Goal: Task Accomplishment & Management: Use online tool/utility

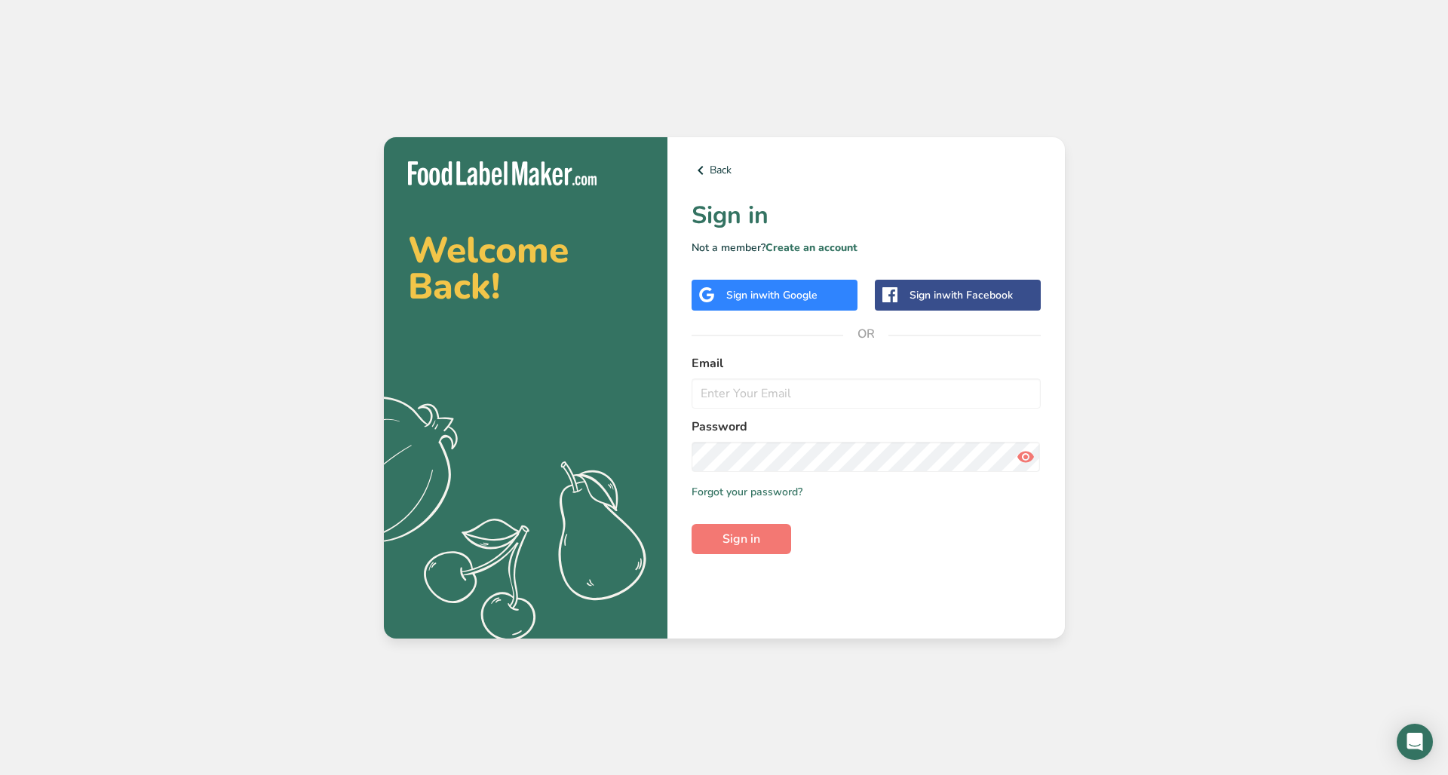
click at [746, 289] on div "Sign in with Google" at bounding box center [771, 295] width 91 height 16
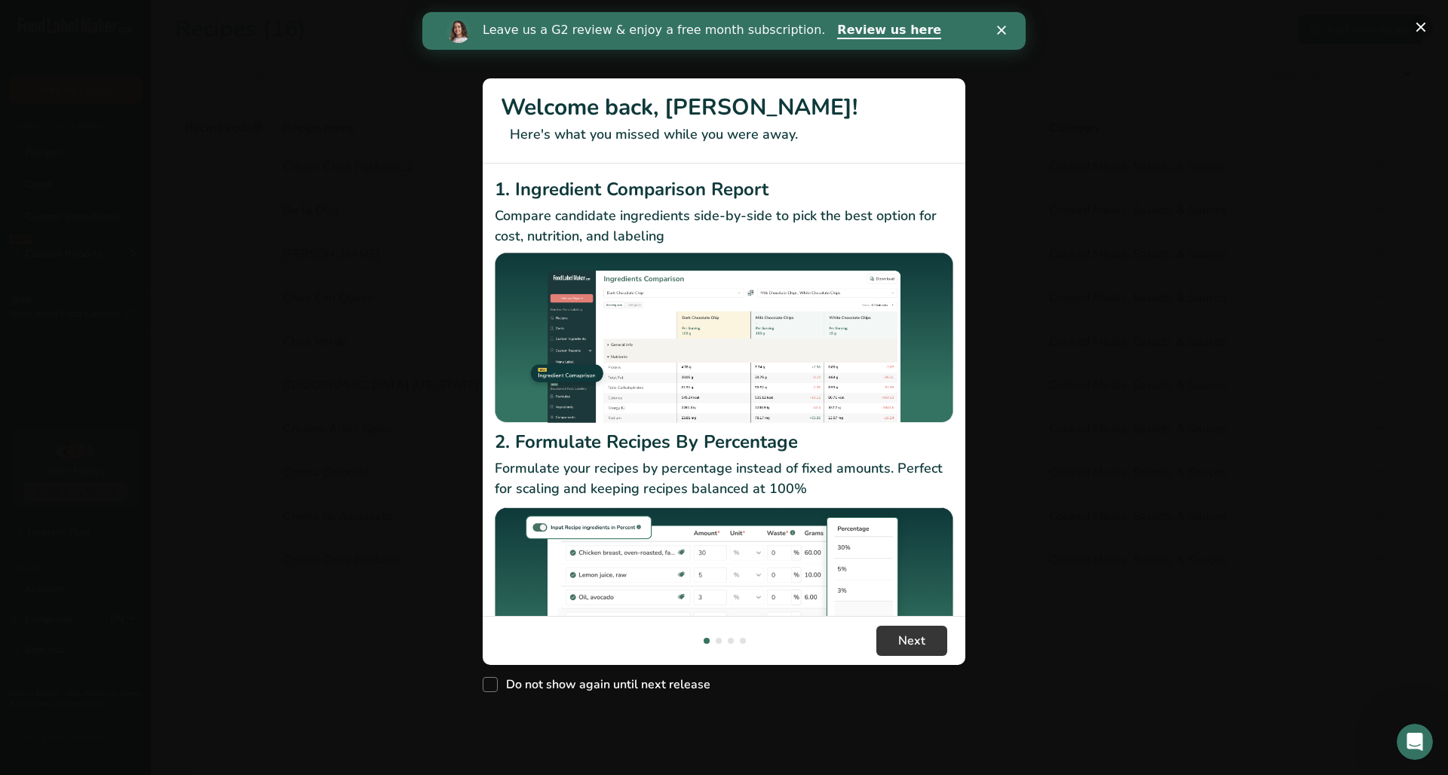
click at [1423, 27] on button "New Features" at bounding box center [1420, 27] width 24 height 24
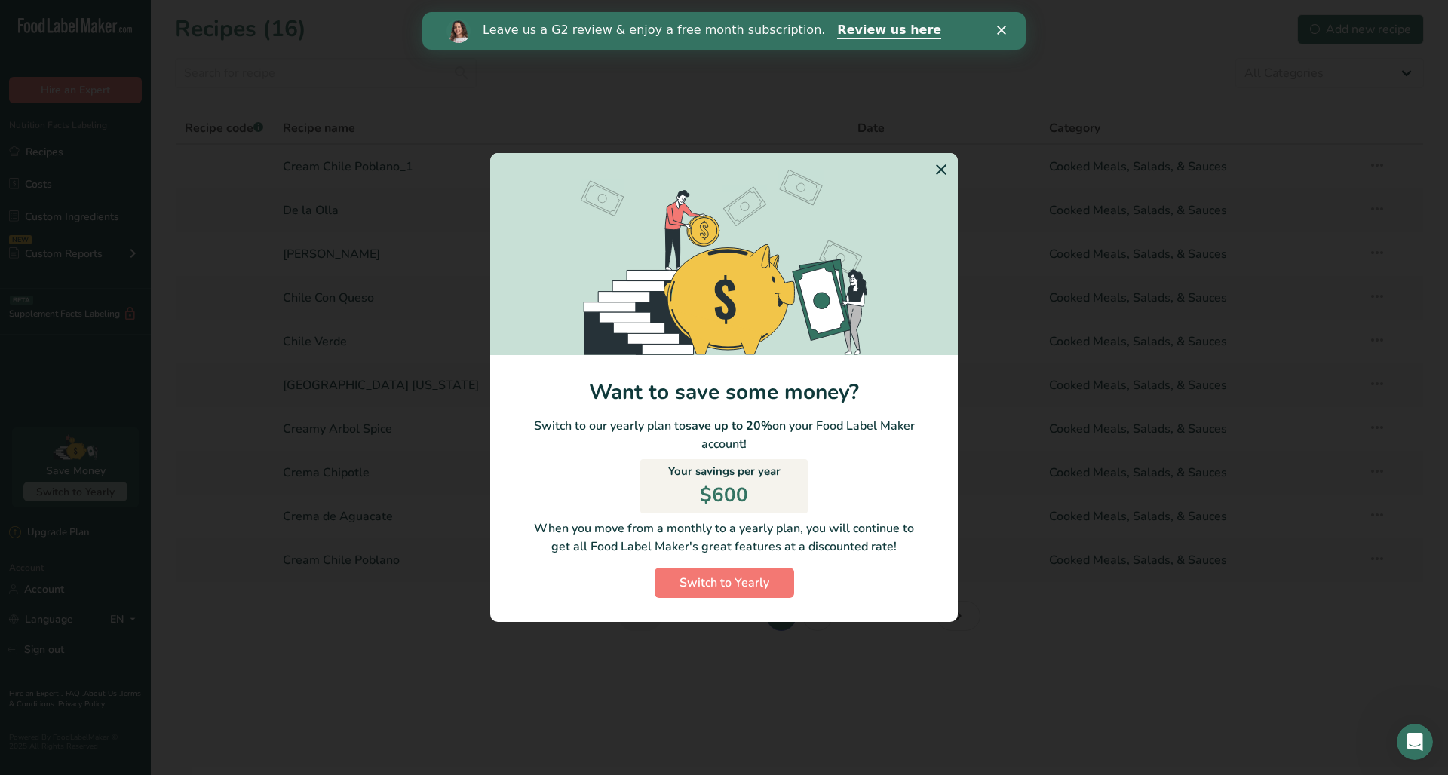
click at [939, 172] on icon "Switch to Yearly Modal" at bounding box center [941, 169] width 18 height 27
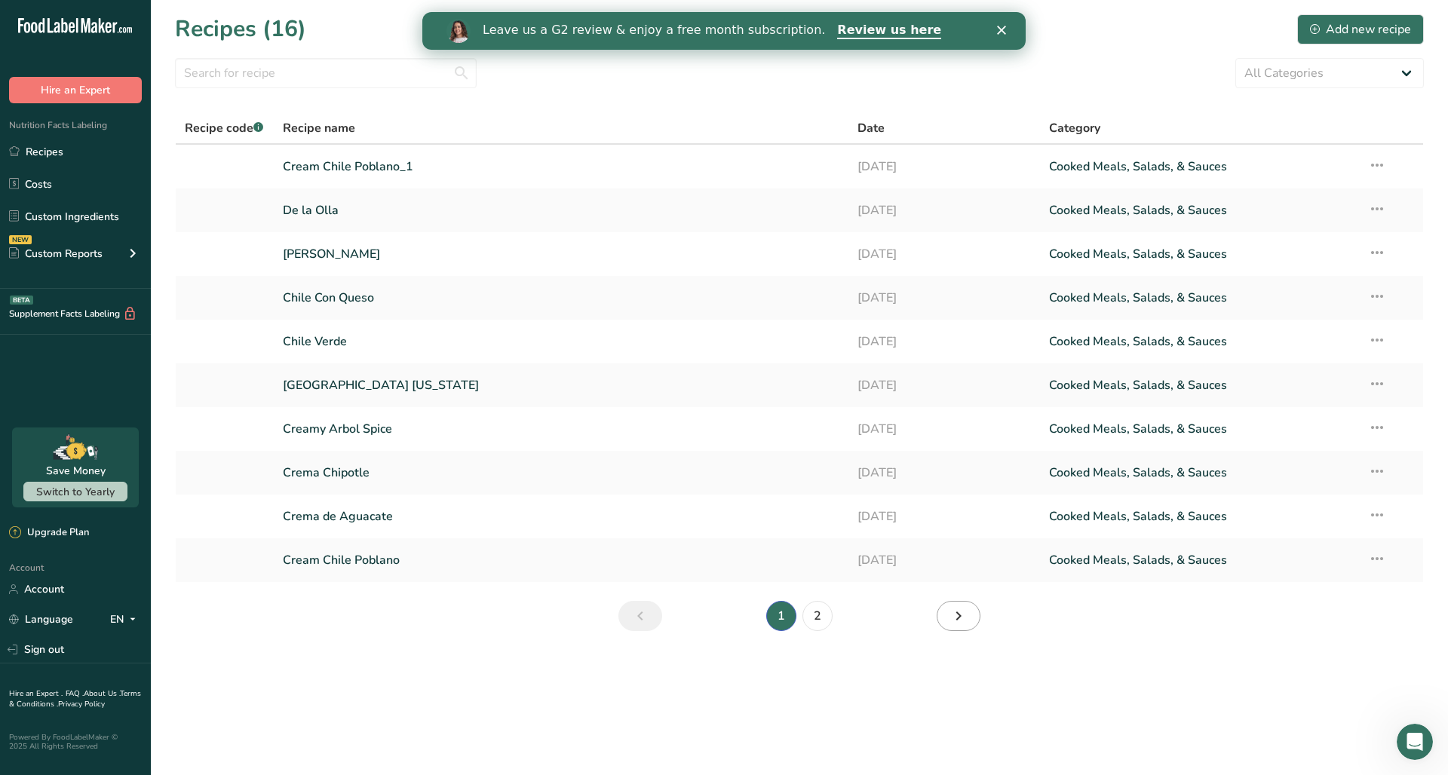
click at [961, 611] on icon "Next page" at bounding box center [958, 615] width 18 height 27
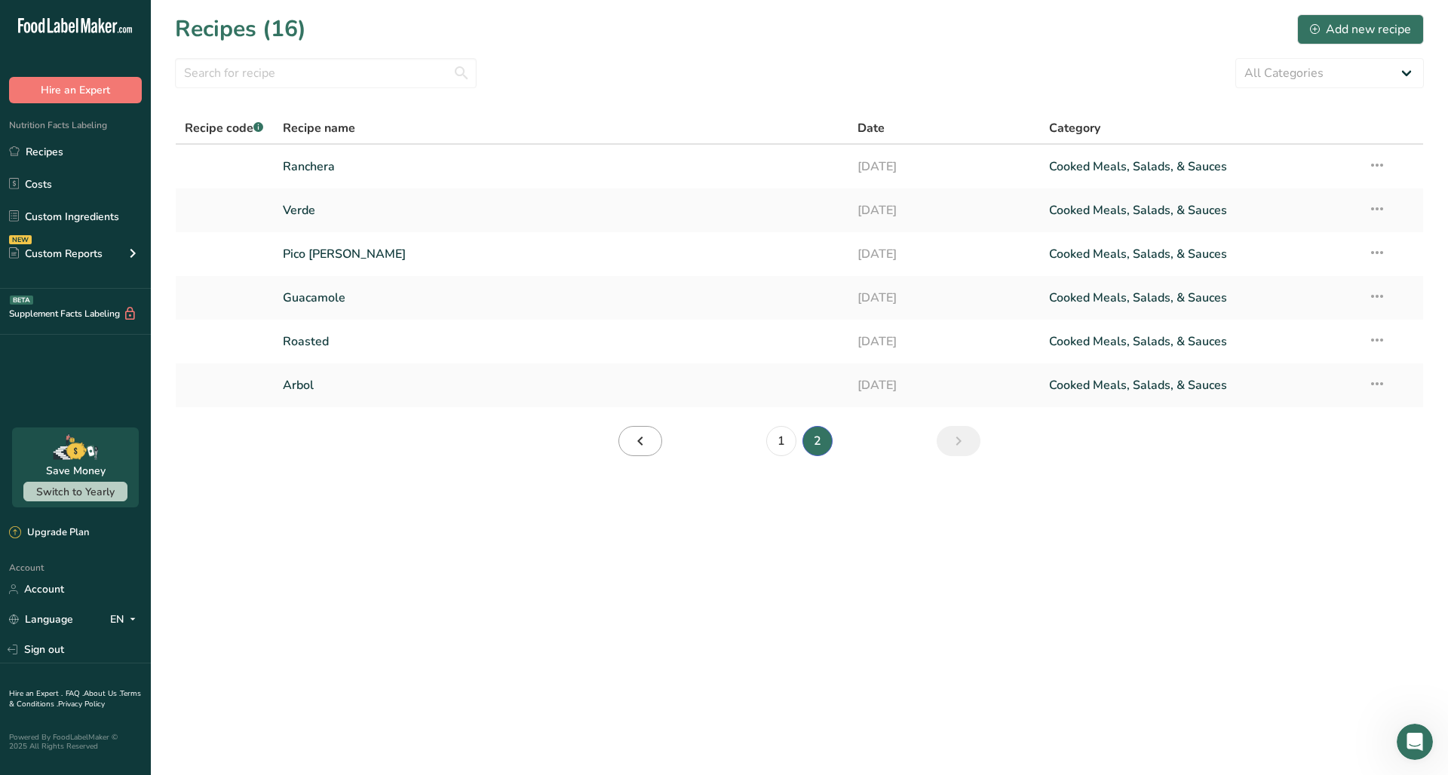
click at [646, 446] on icon "Page 1." at bounding box center [640, 440] width 18 height 27
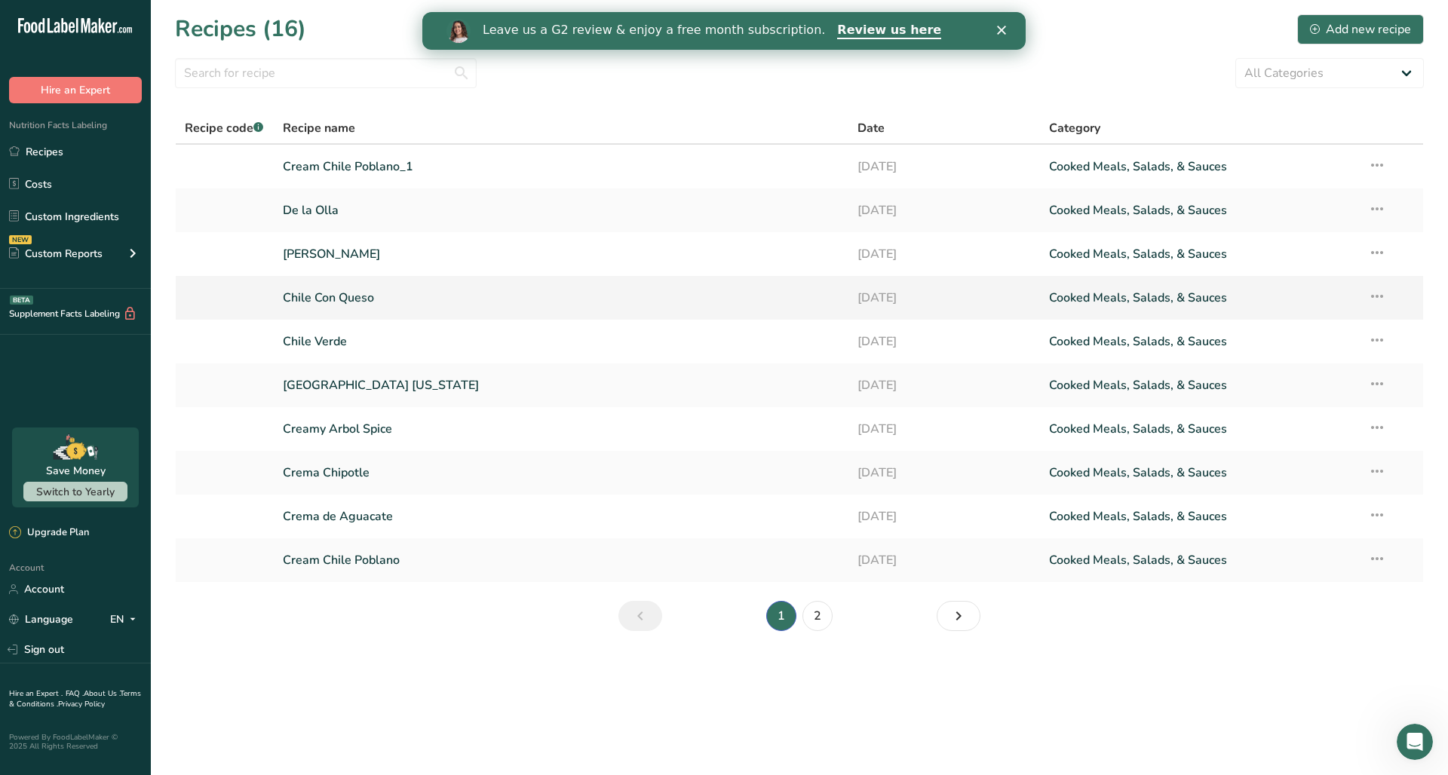
click at [1375, 298] on icon at bounding box center [1377, 296] width 18 height 27
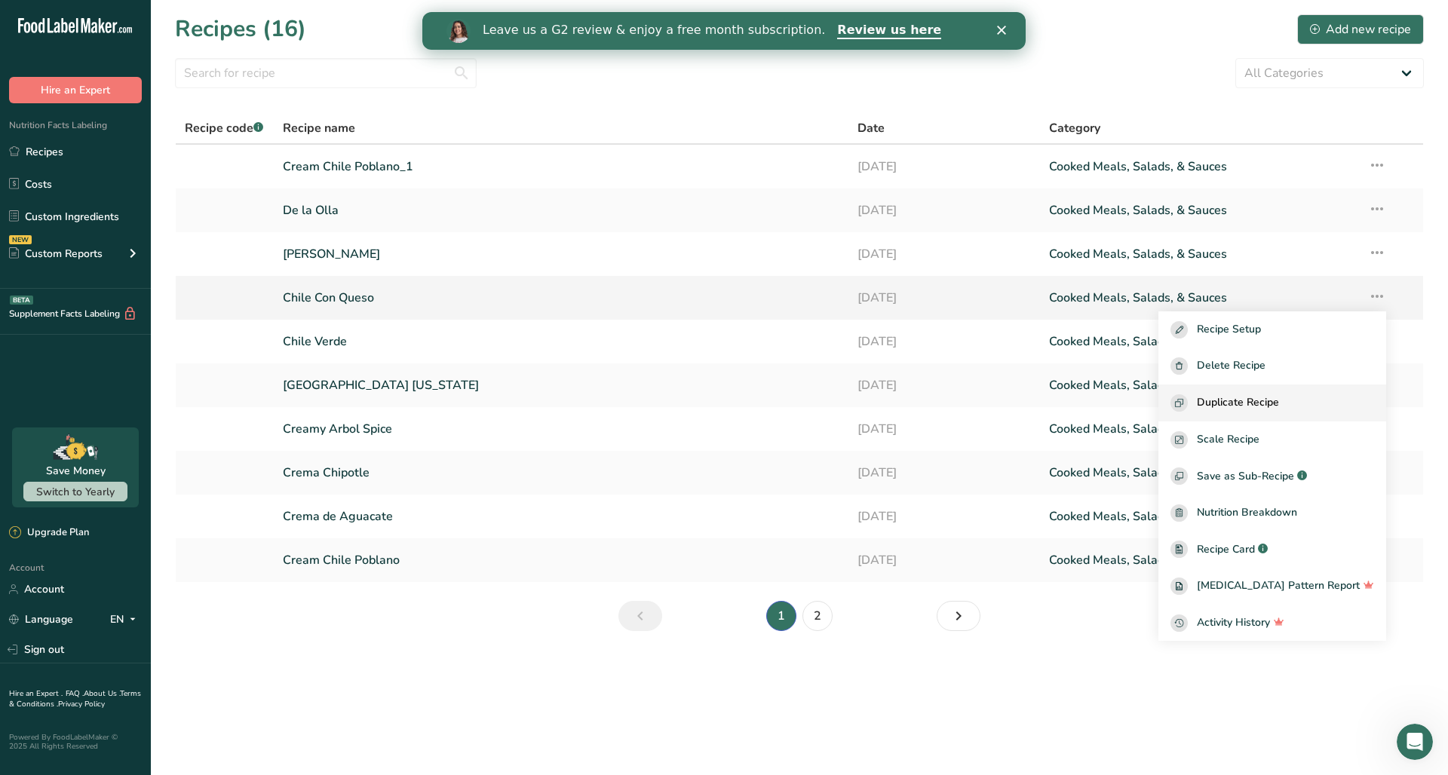
click at [1279, 405] on span "Duplicate Recipe" at bounding box center [1238, 402] width 82 height 17
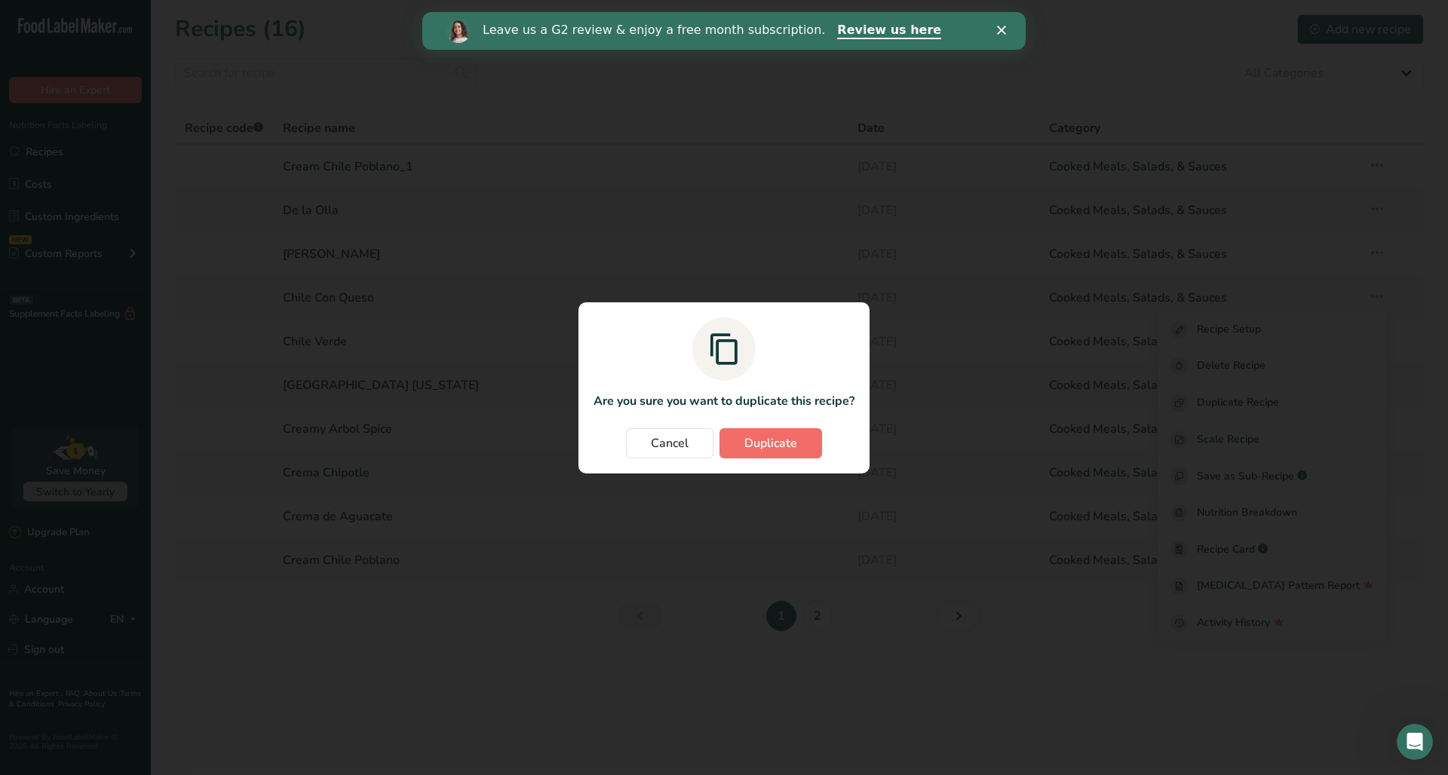
click at [784, 441] on span "Duplicate" at bounding box center [770, 443] width 53 height 18
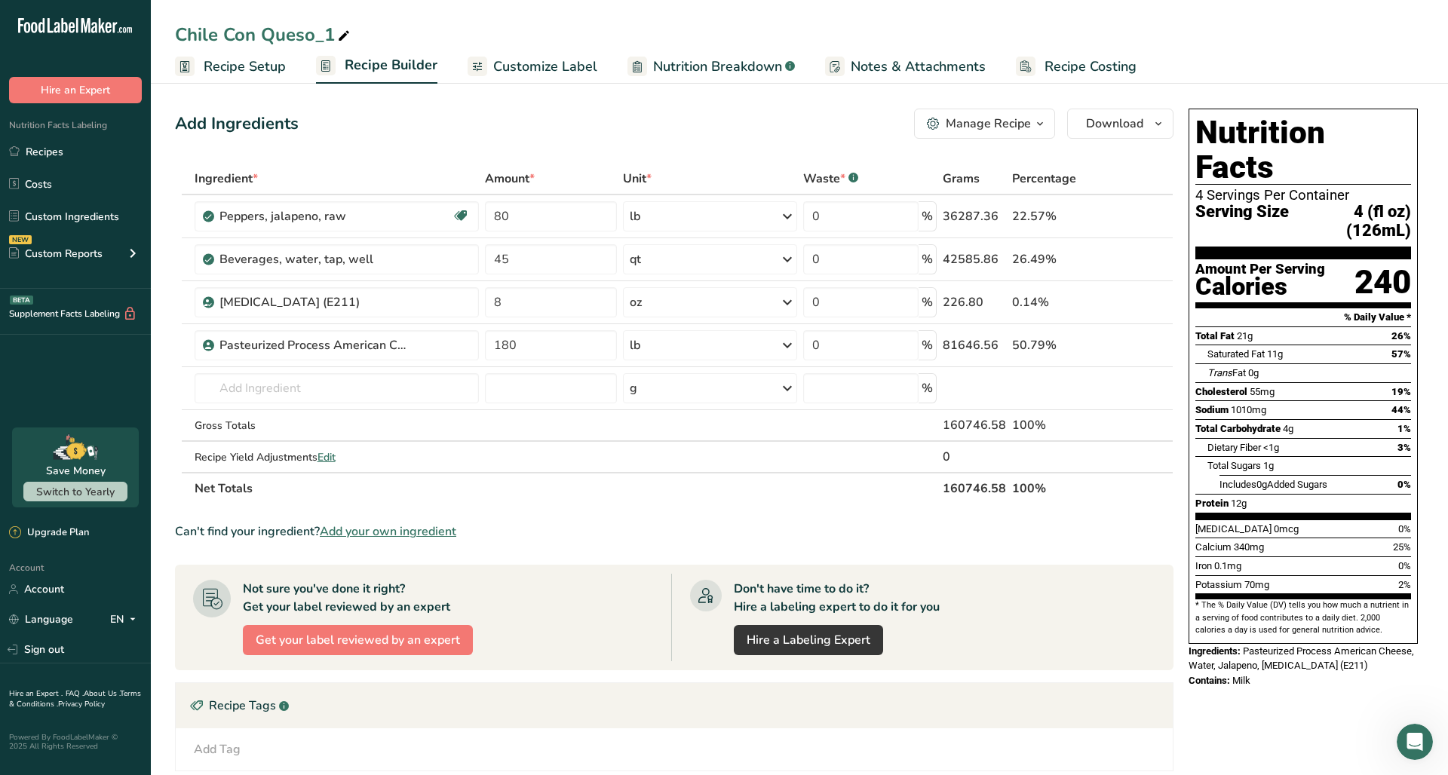
click at [335, 35] on span at bounding box center [344, 36] width 18 height 18
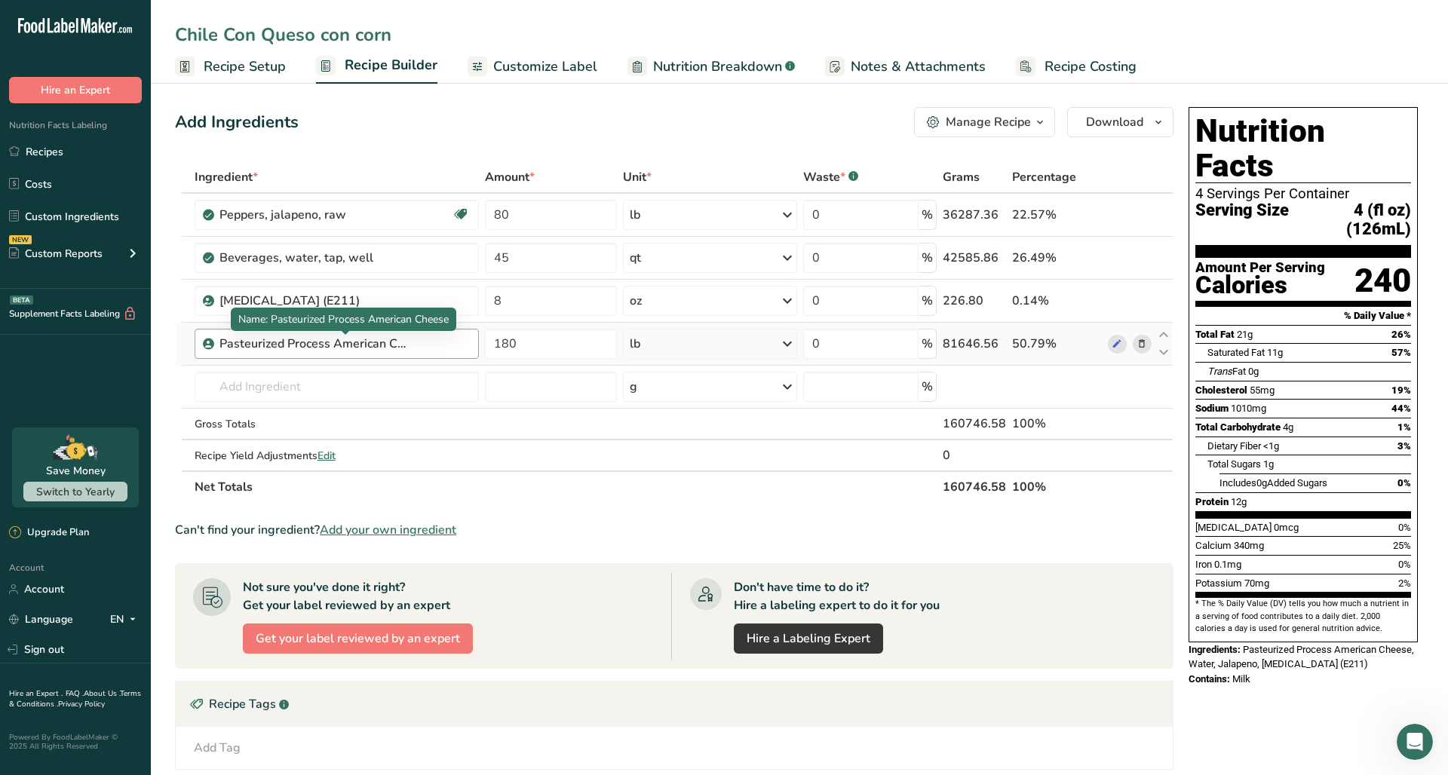
type input "Chile Con Queso con corn"
click at [409, 348] on div "Pasteurized Process American Cheese" at bounding box center [344, 344] width 250 height 18
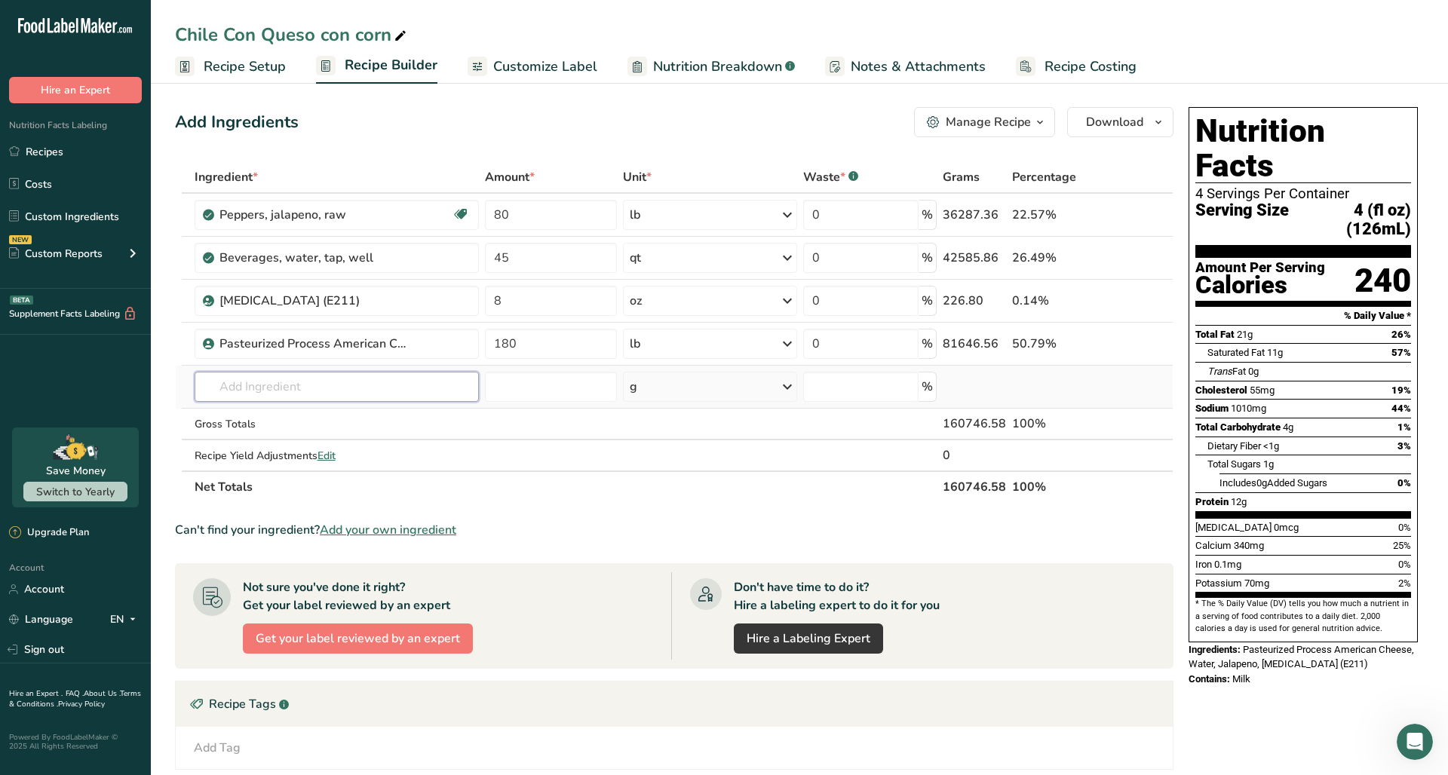
click at [299, 391] on input "text" at bounding box center [337, 387] width 284 height 30
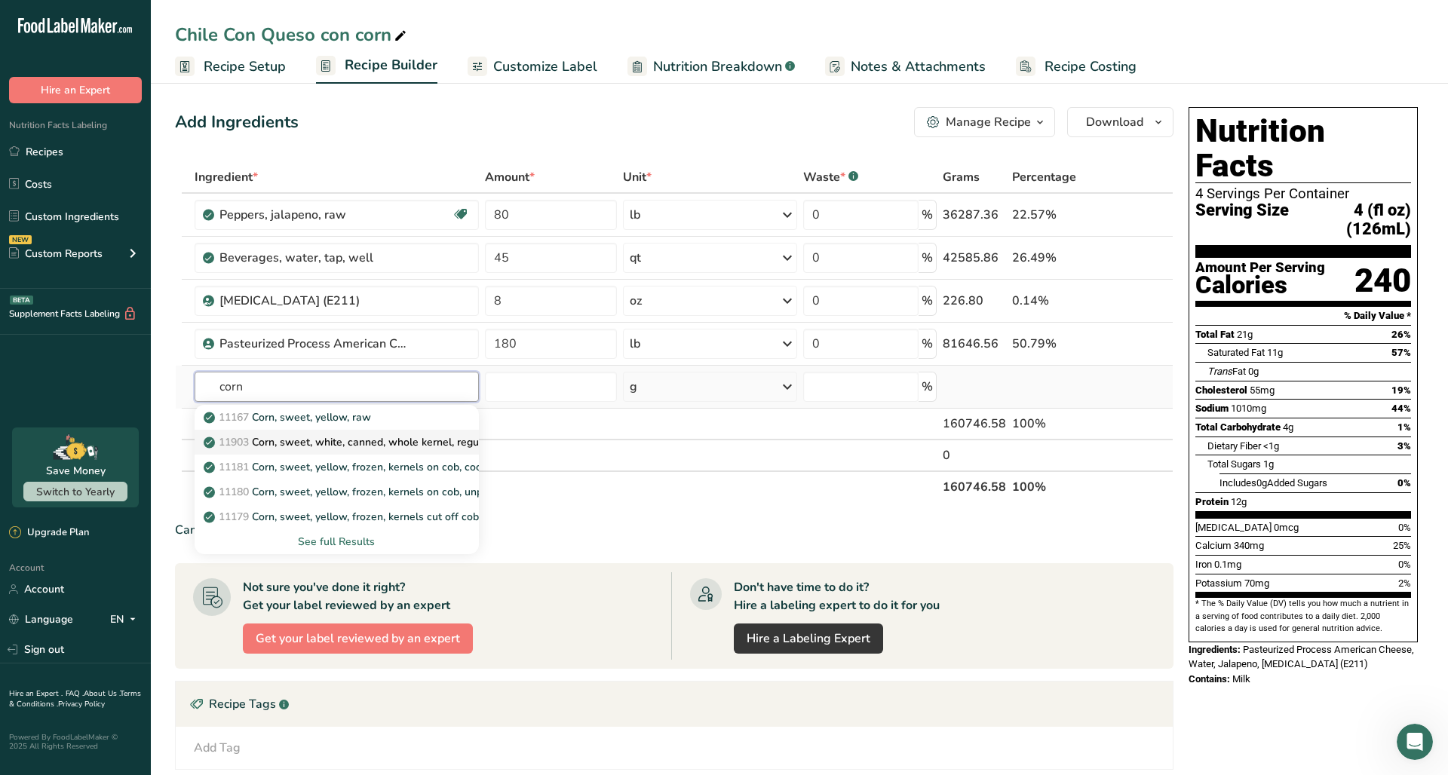
type input "corn"
click at [371, 435] on p "11903 Corn, sweet, white, canned, whole kernel, regular pack, solids and liquids" at bounding box center [406, 442] width 399 height 16
type input "Corn, sweet, white, canned, whole kernel, regular pack, solids and liquids"
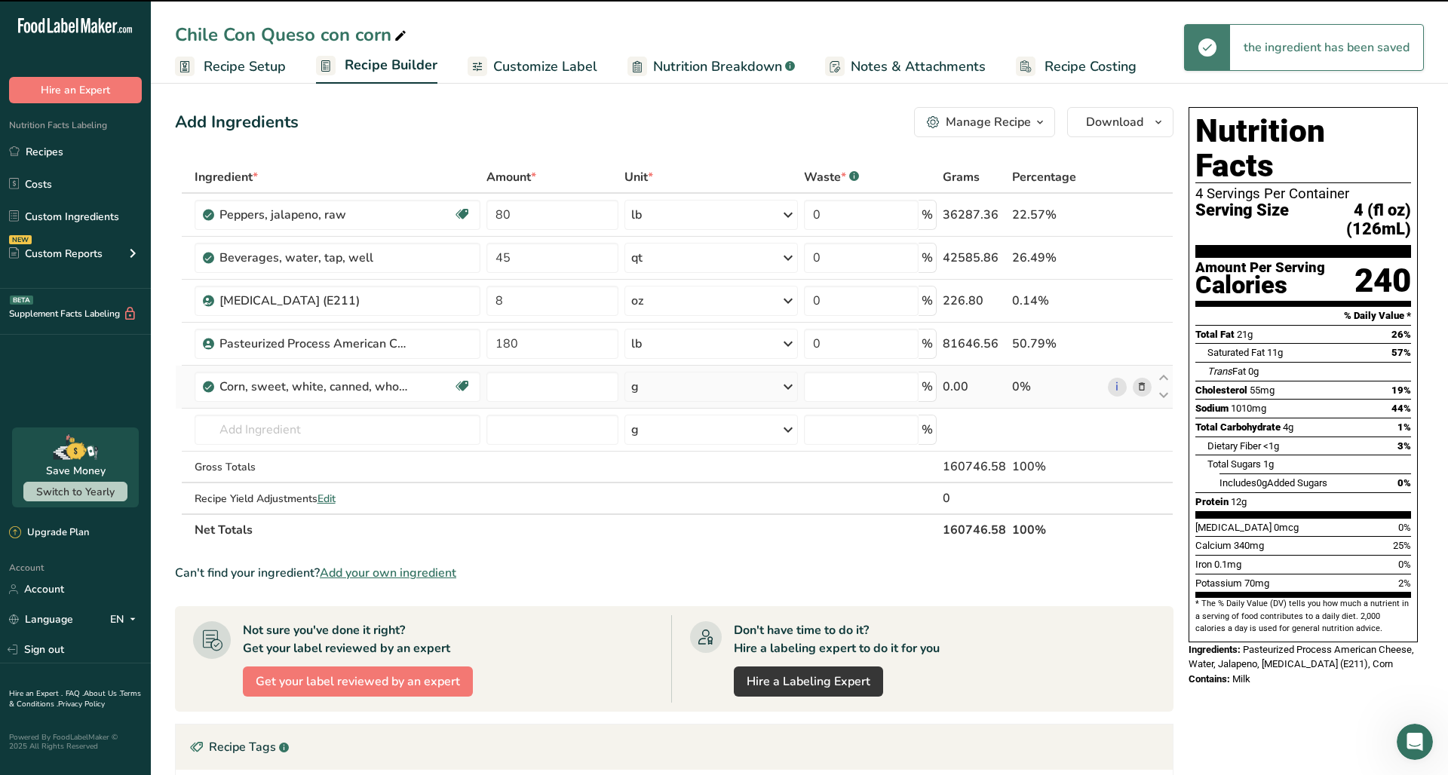
type input "0"
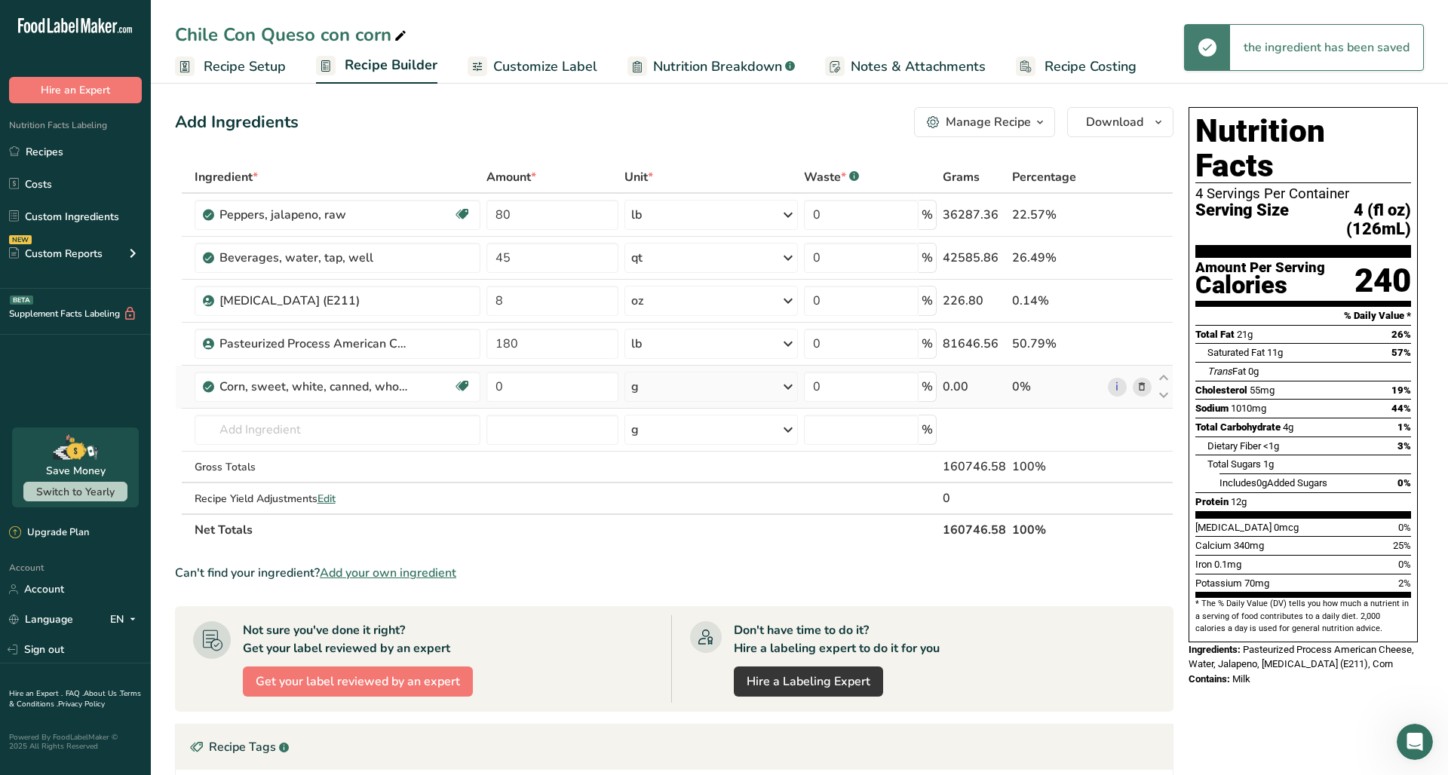
click at [664, 388] on div "g" at bounding box center [710, 387] width 173 height 30
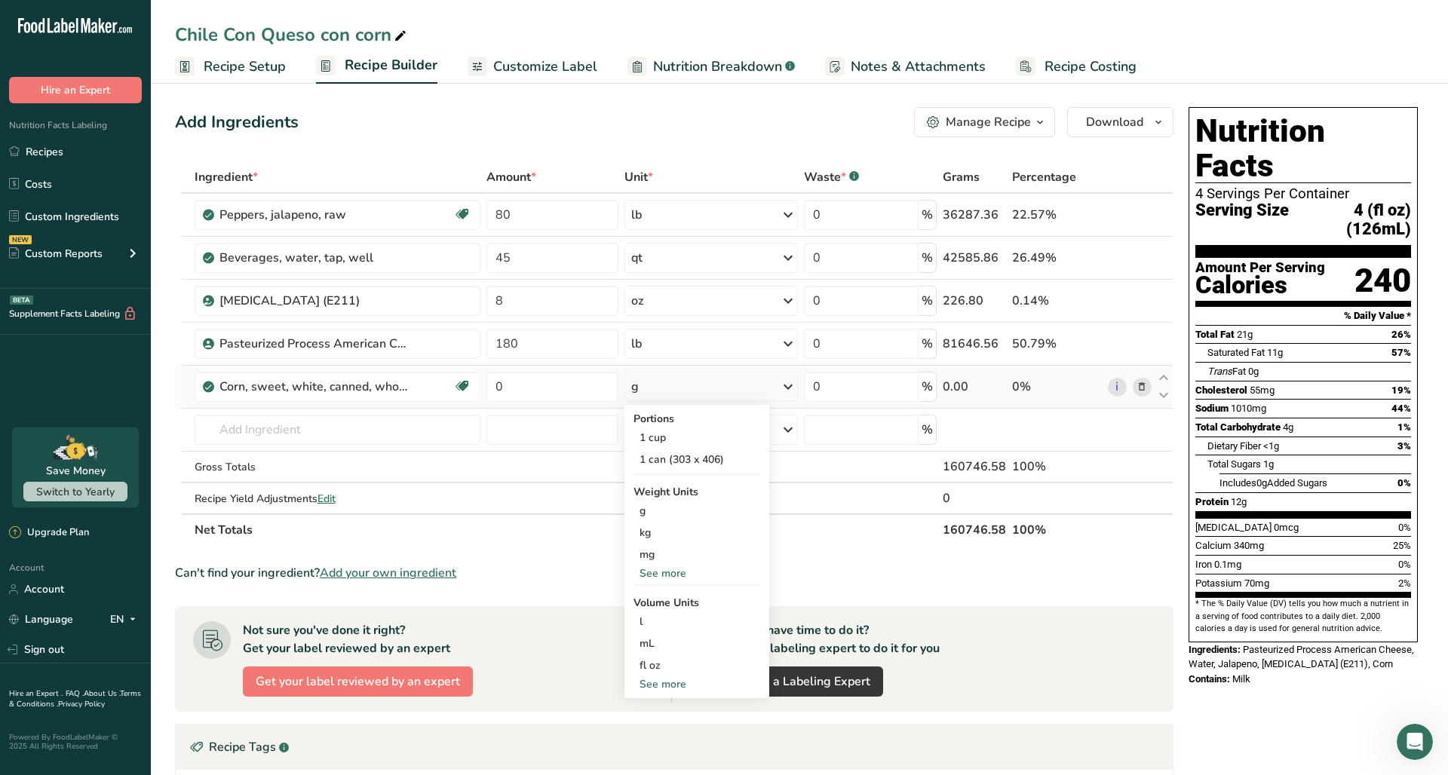
click at [673, 685] on div "See more" at bounding box center [696, 684] width 127 height 16
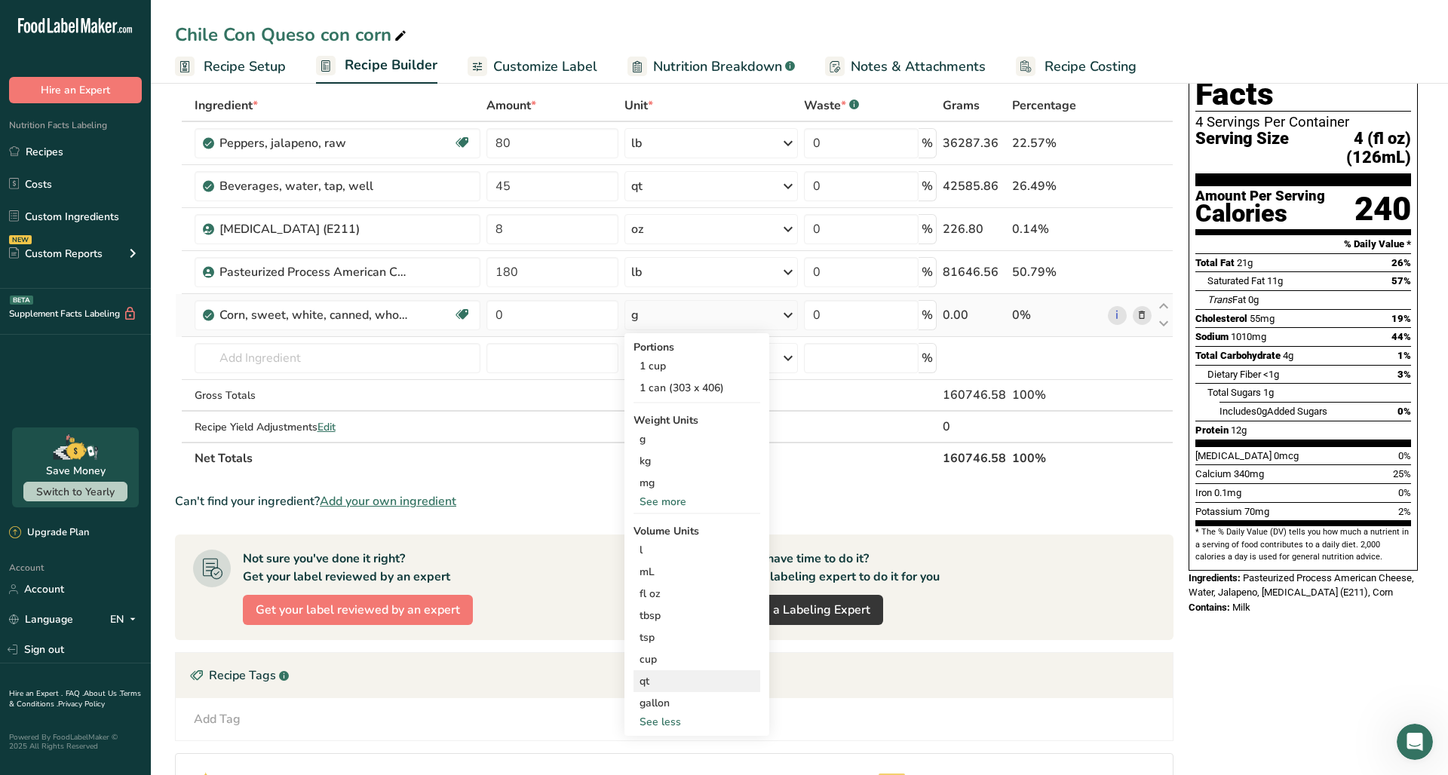
scroll to position [73, 0]
click at [666, 504] on div "See more" at bounding box center [696, 502] width 127 height 16
click at [657, 525] on div "lb" at bounding box center [696, 527] width 127 height 22
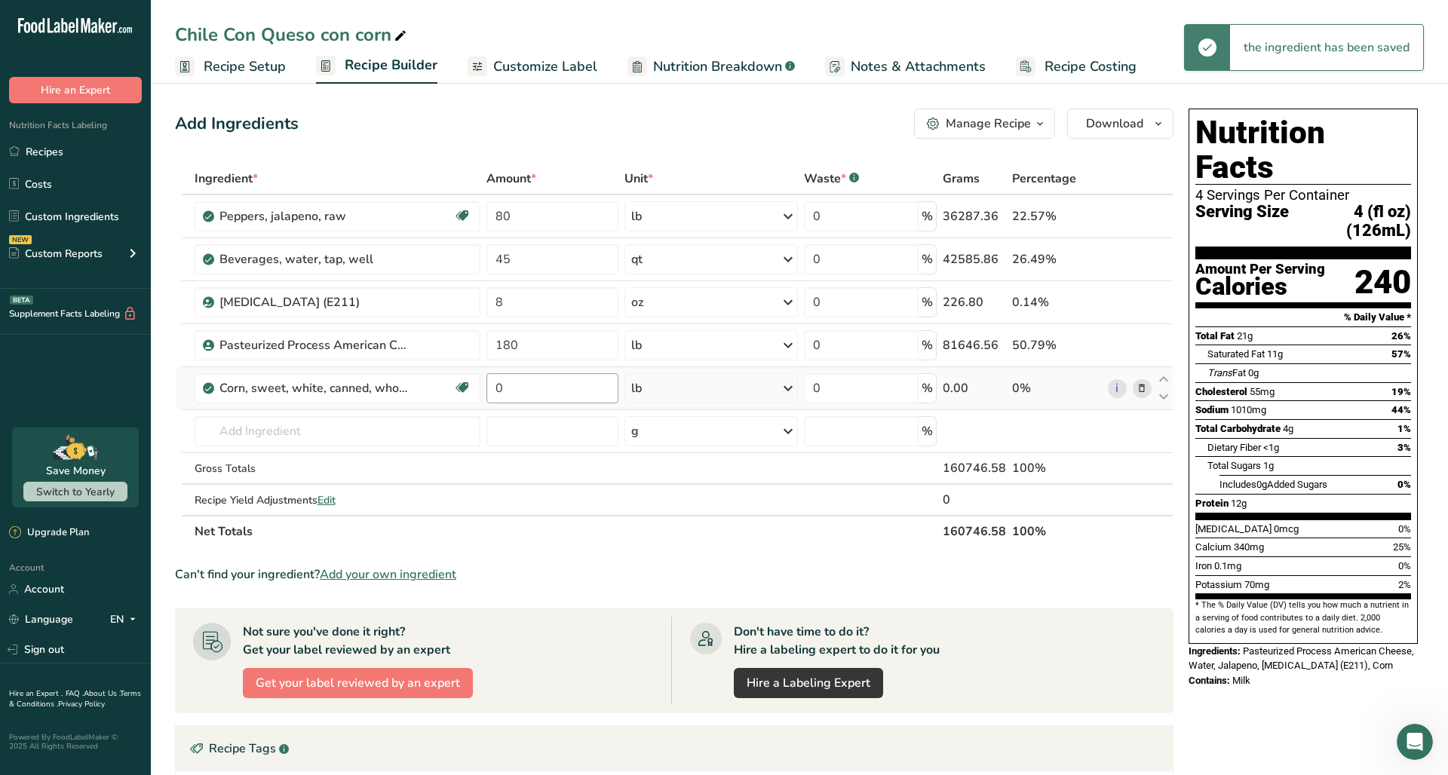
scroll to position [0, 0]
click at [520, 382] on input "0" at bounding box center [552, 388] width 132 height 30
type input "12"
click at [622, 578] on div "Can't find your ingredient? Add your own ingredient" at bounding box center [674, 574] width 998 height 18
click at [1036, 120] on icon "button" at bounding box center [1040, 124] width 12 height 19
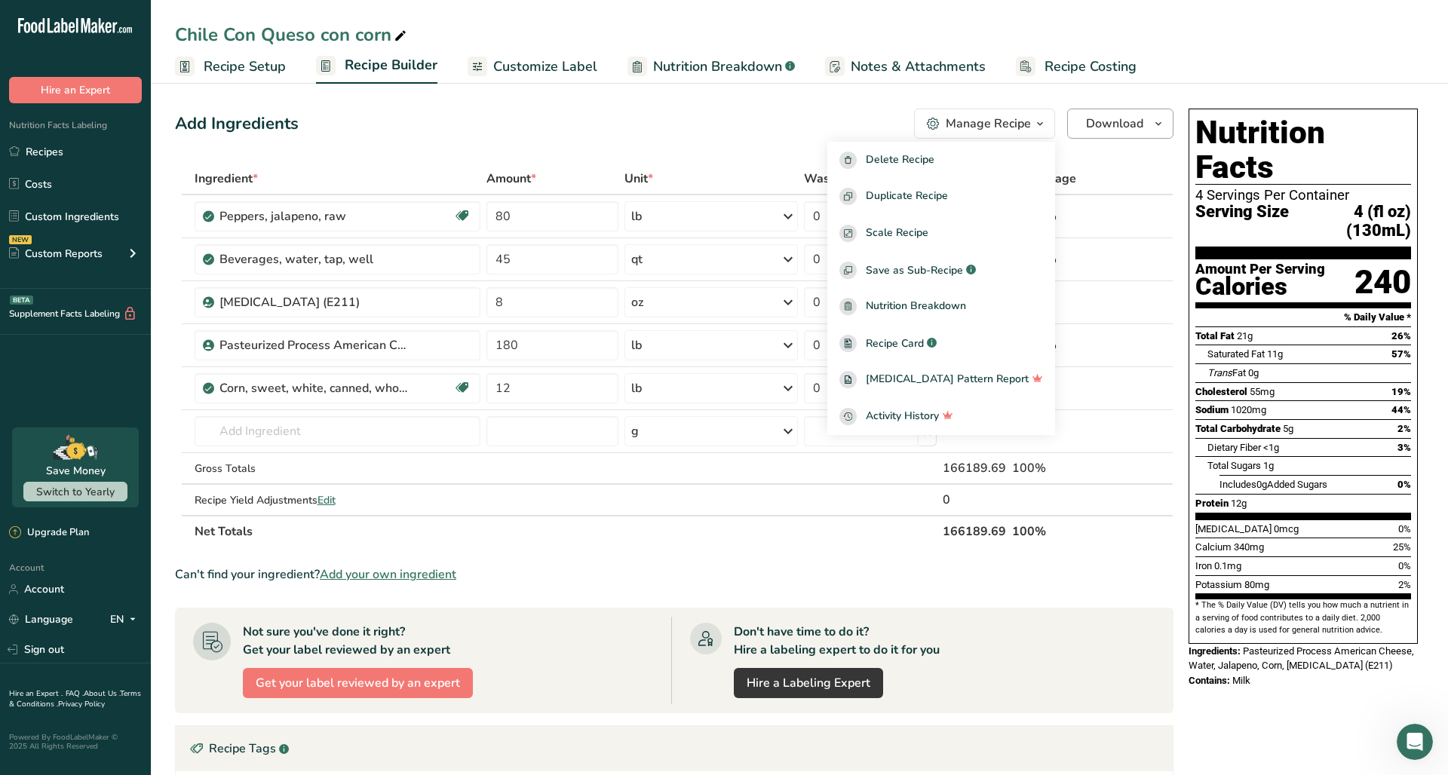
click at [1154, 121] on icon "button" at bounding box center [1158, 124] width 12 height 19
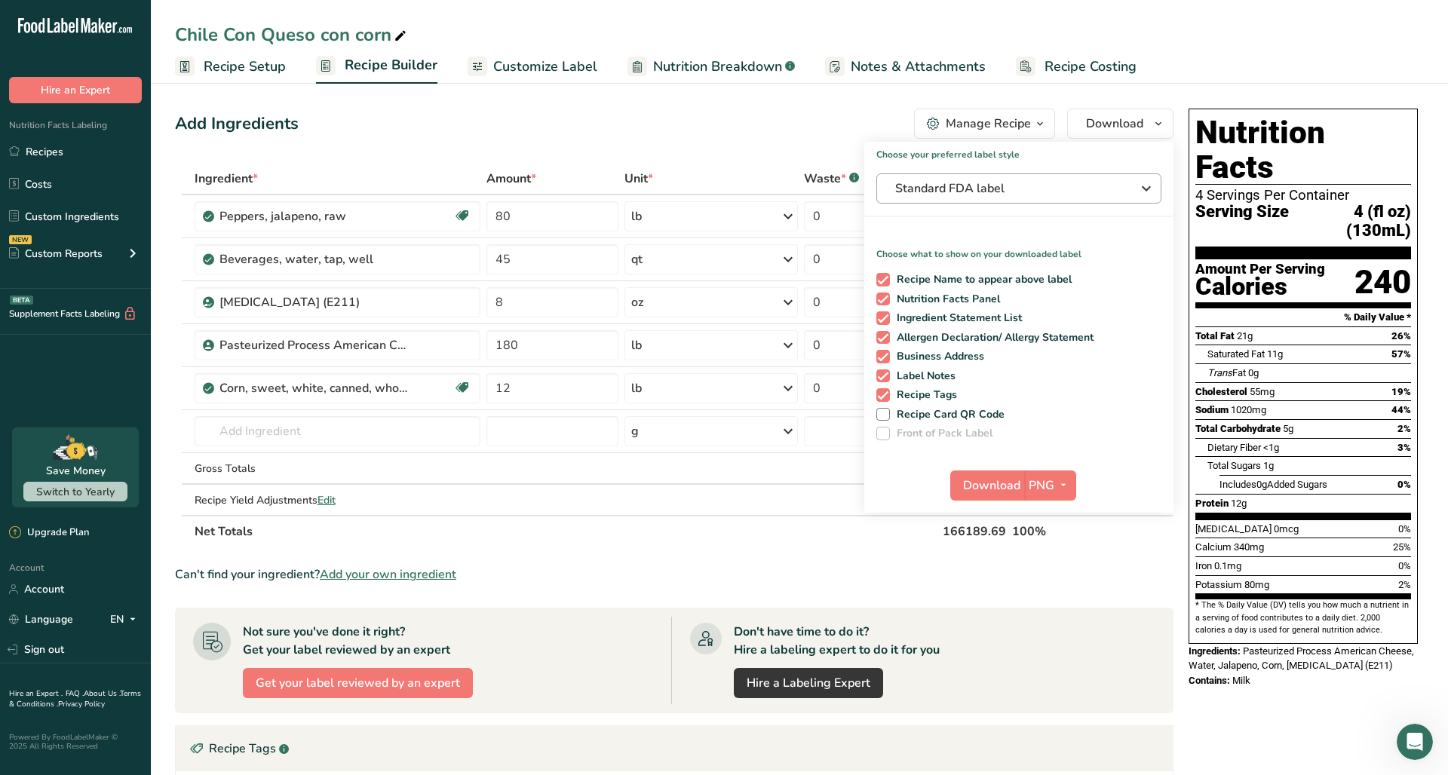
click at [1037, 192] on span "Standard FDA label" at bounding box center [1008, 188] width 226 height 18
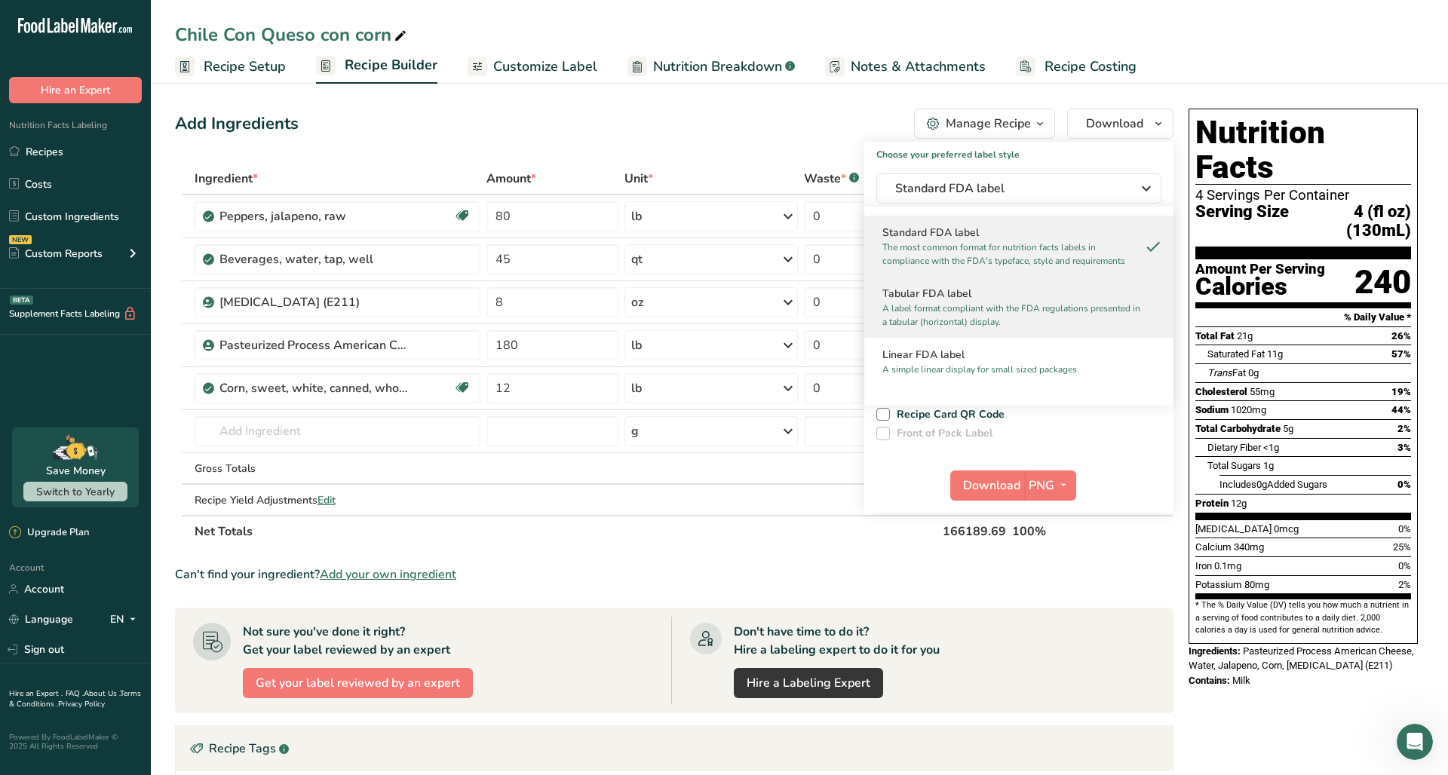
click at [1014, 309] on p "A label format compliant with the FDA regulations presented in a tabular (horiz…" at bounding box center [1011, 315] width 259 height 27
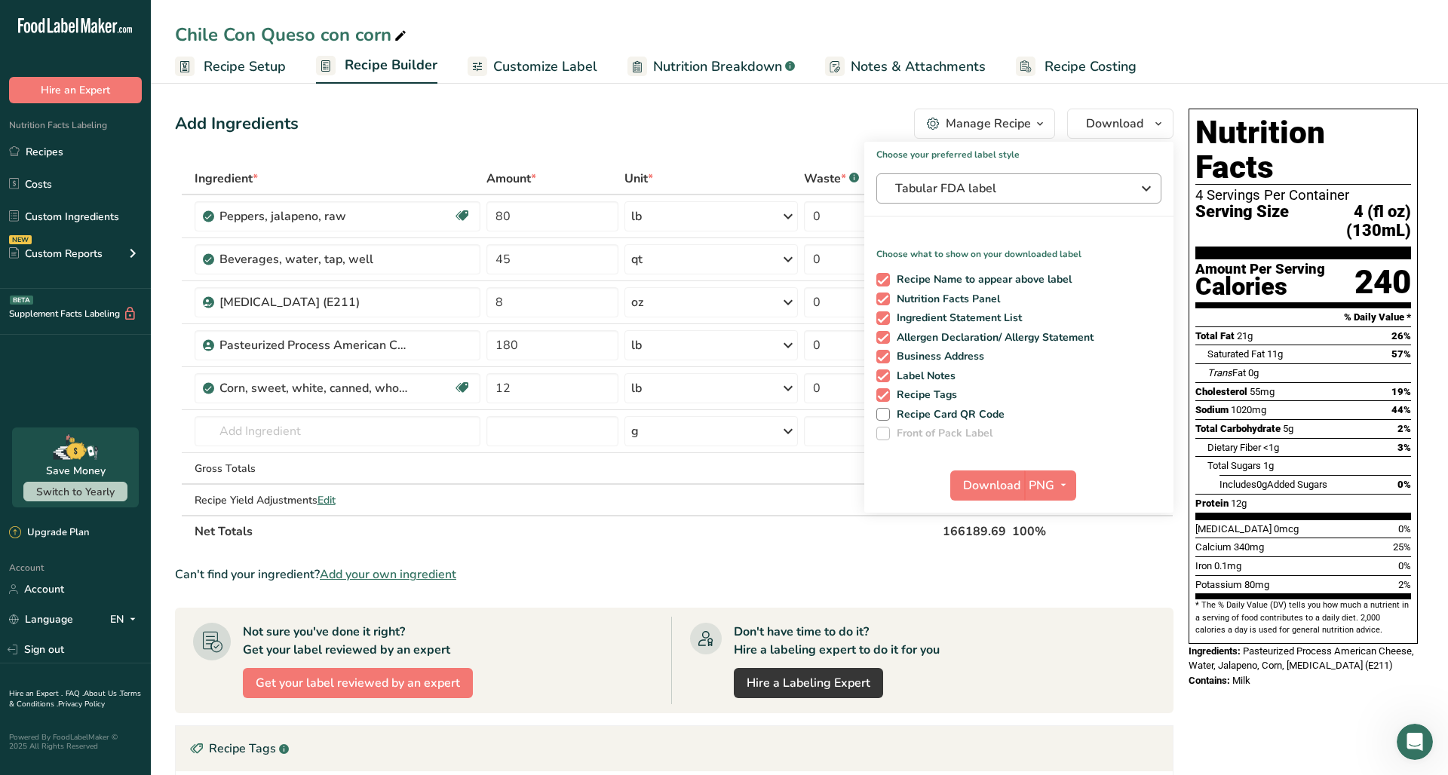
click at [1026, 188] on span "Tabular FDA label" at bounding box center [1008, 188] width 226 height 18
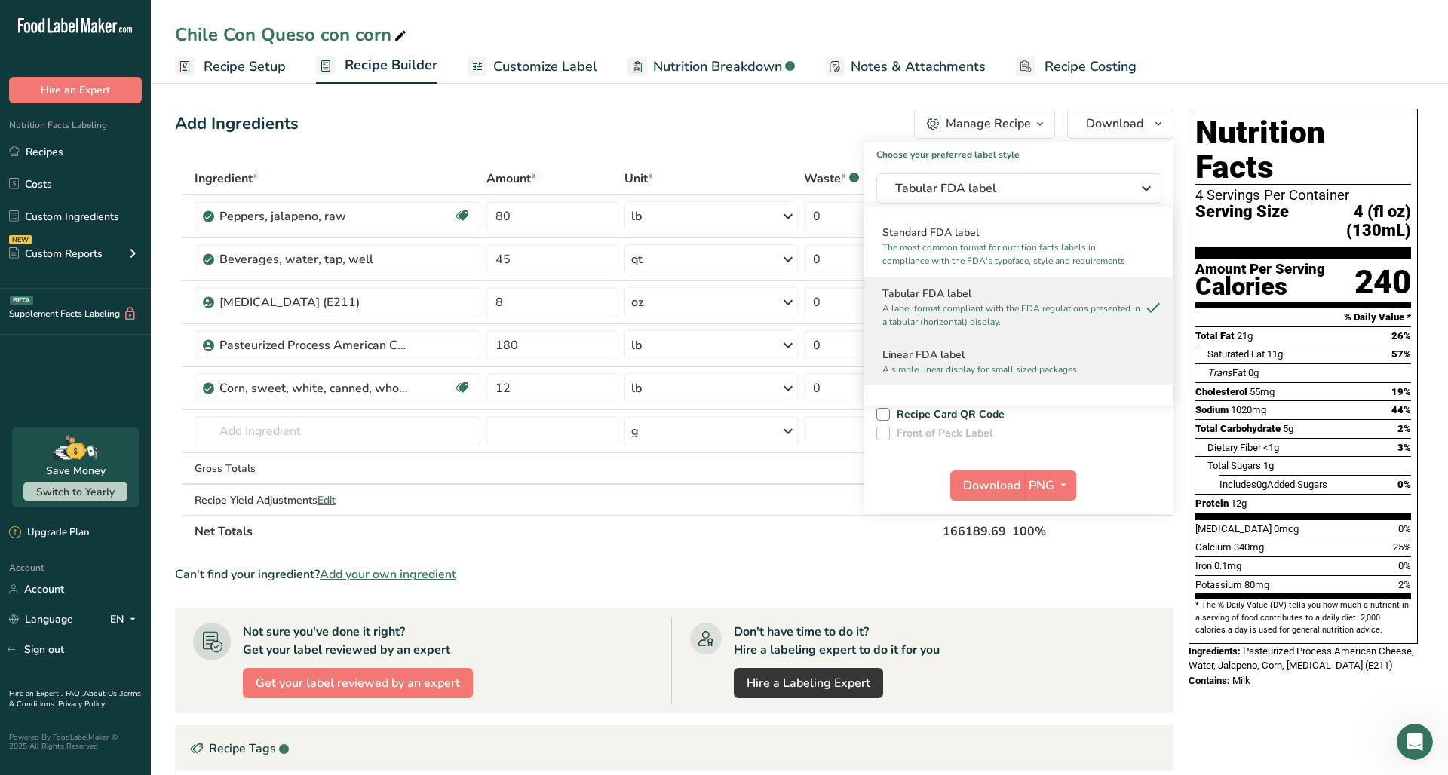
click at [1023, 369] on p "A simple linear display for small sized packages." at bounding box center [1011, 370] width 259 height 14
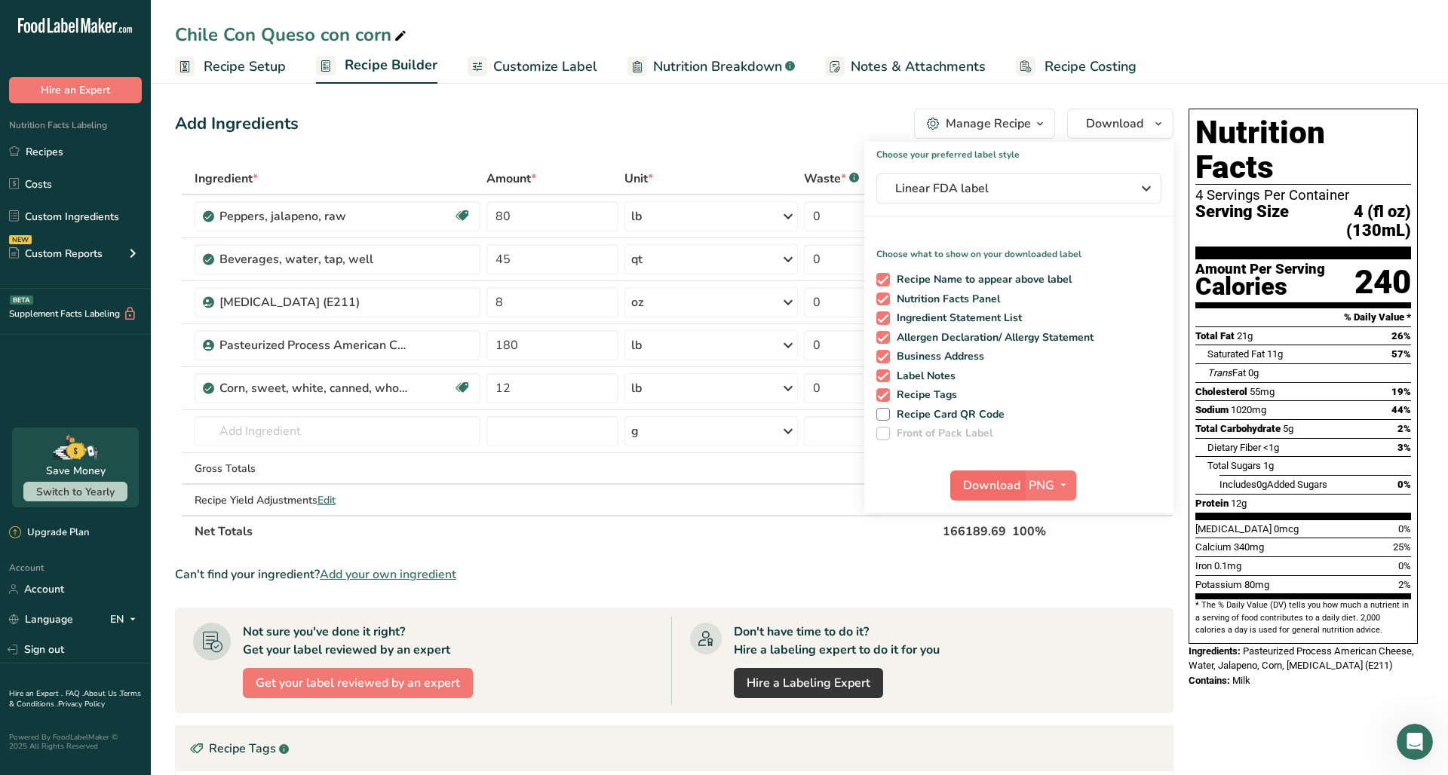
click at [996, 490] on span "Download" at bounding box center [991, 486] width 57 height 18
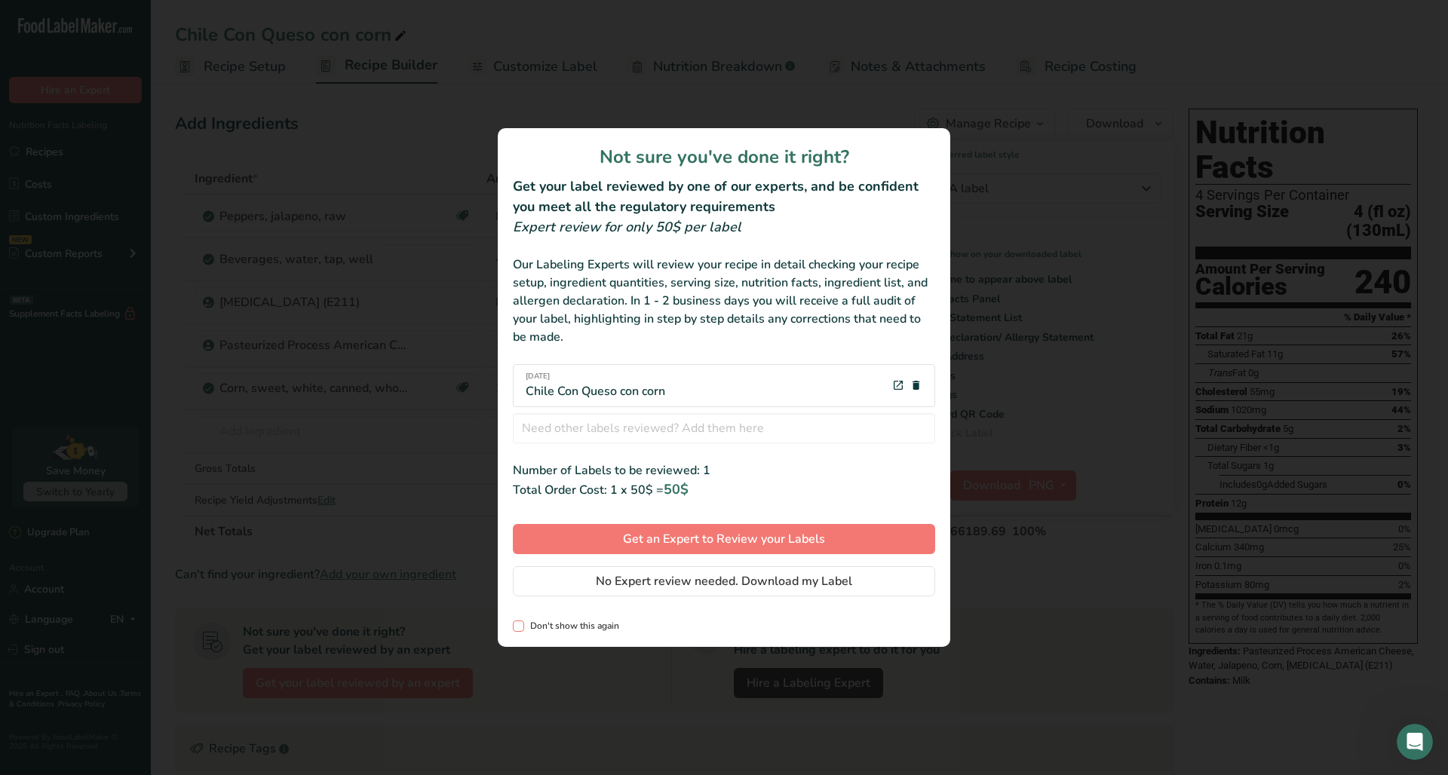
click at [521, 625] on span "review labels modal" at bounding box center [518, 626] width 11 height 11
click at [521, 625] on input "Don't show this again" at bounding box center [518, 626] width 10 height 10
click at [522, 625] on span "review labels modal" at bounding box center [518, 626] width 11 height 11
click at [522, 625] on input "Don't show this again" at bounding box center [518, 626] width 10 height 10
checkbox input "false"
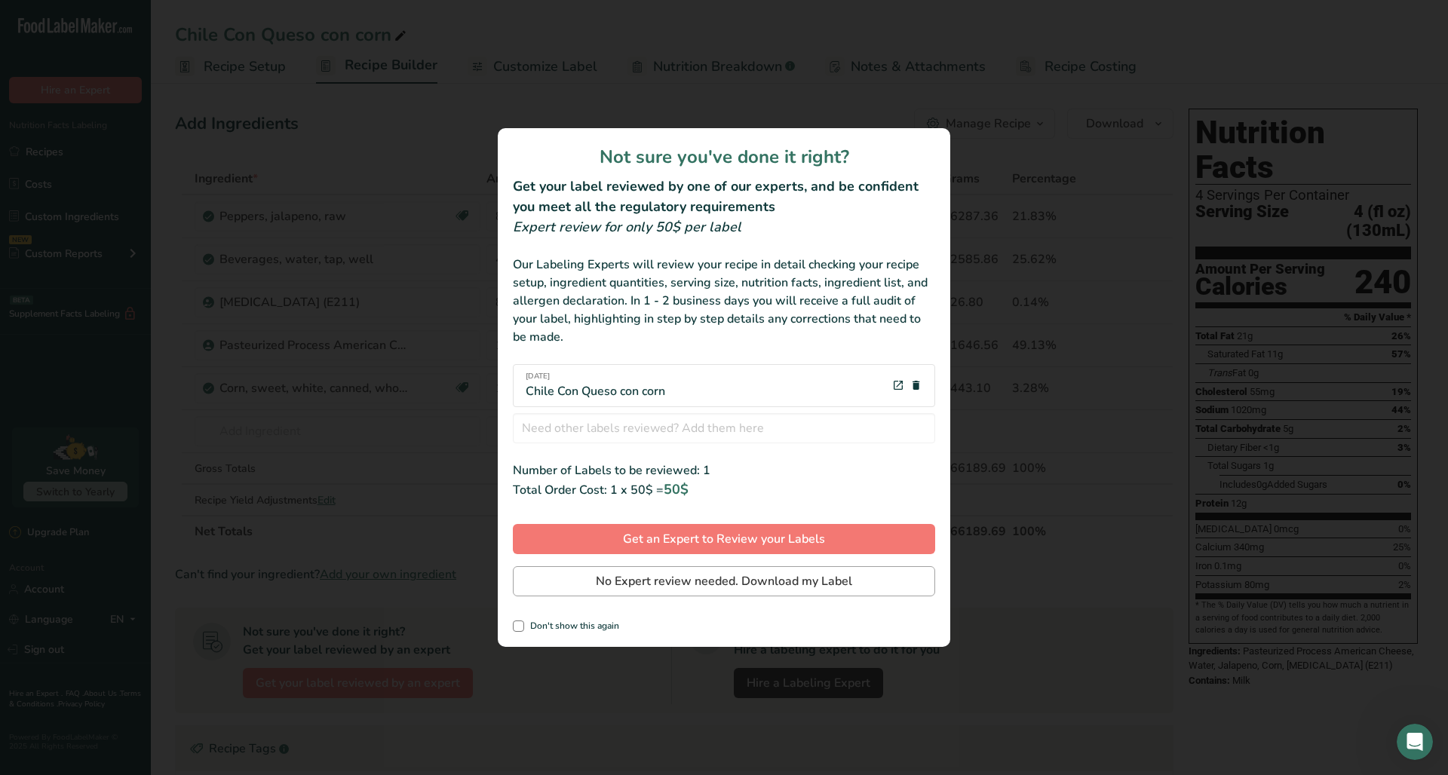
click at [688, 586] on span "No Expert review needed. Download my Label" at bounding box center [724, 581] width 256 height 18
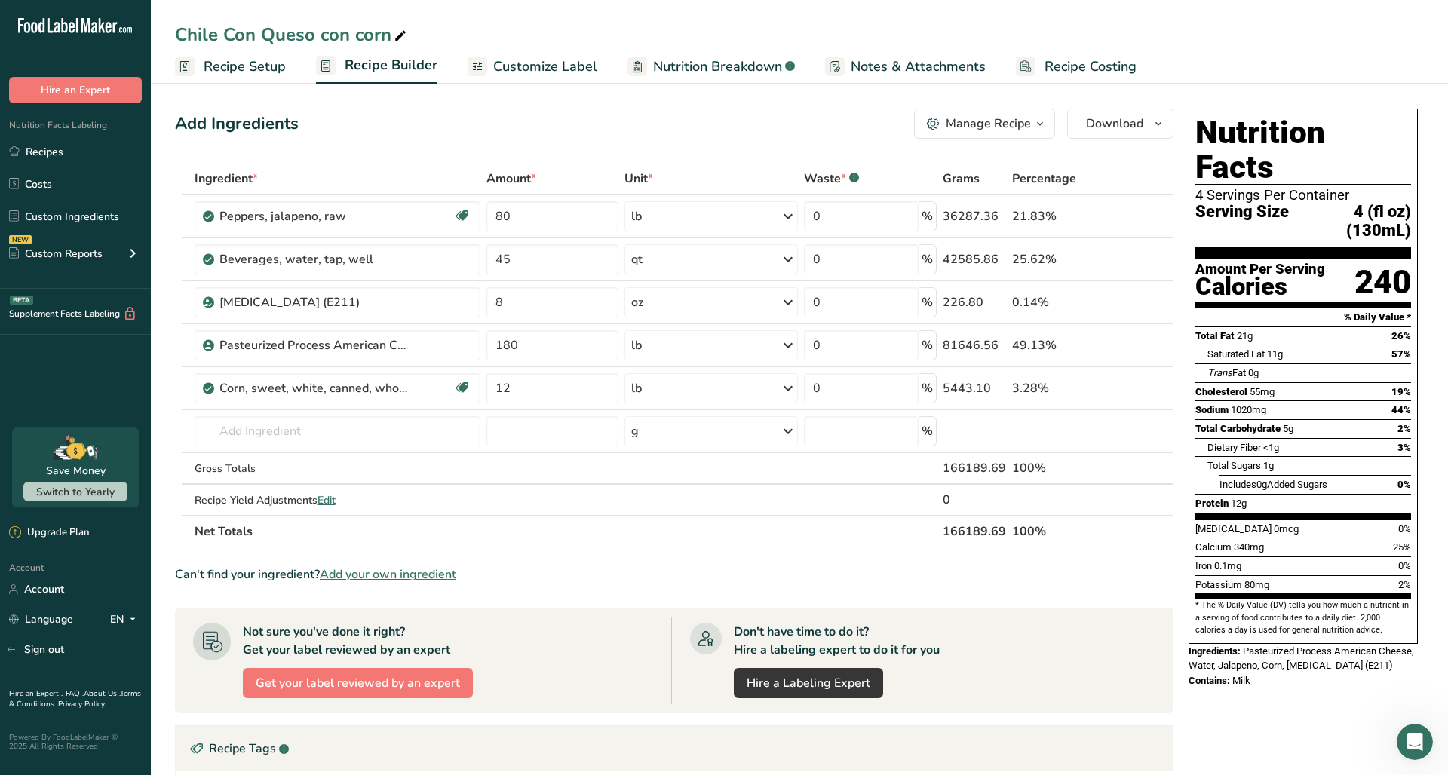
click at [178, 37] on div "Chile Con Queso con corn" at bounding box center [292, 34] width 234 height 27
click at [178, 37] on input "Chile Con Queso con corn" at bounding box center [799, 34] width 1249 height 27
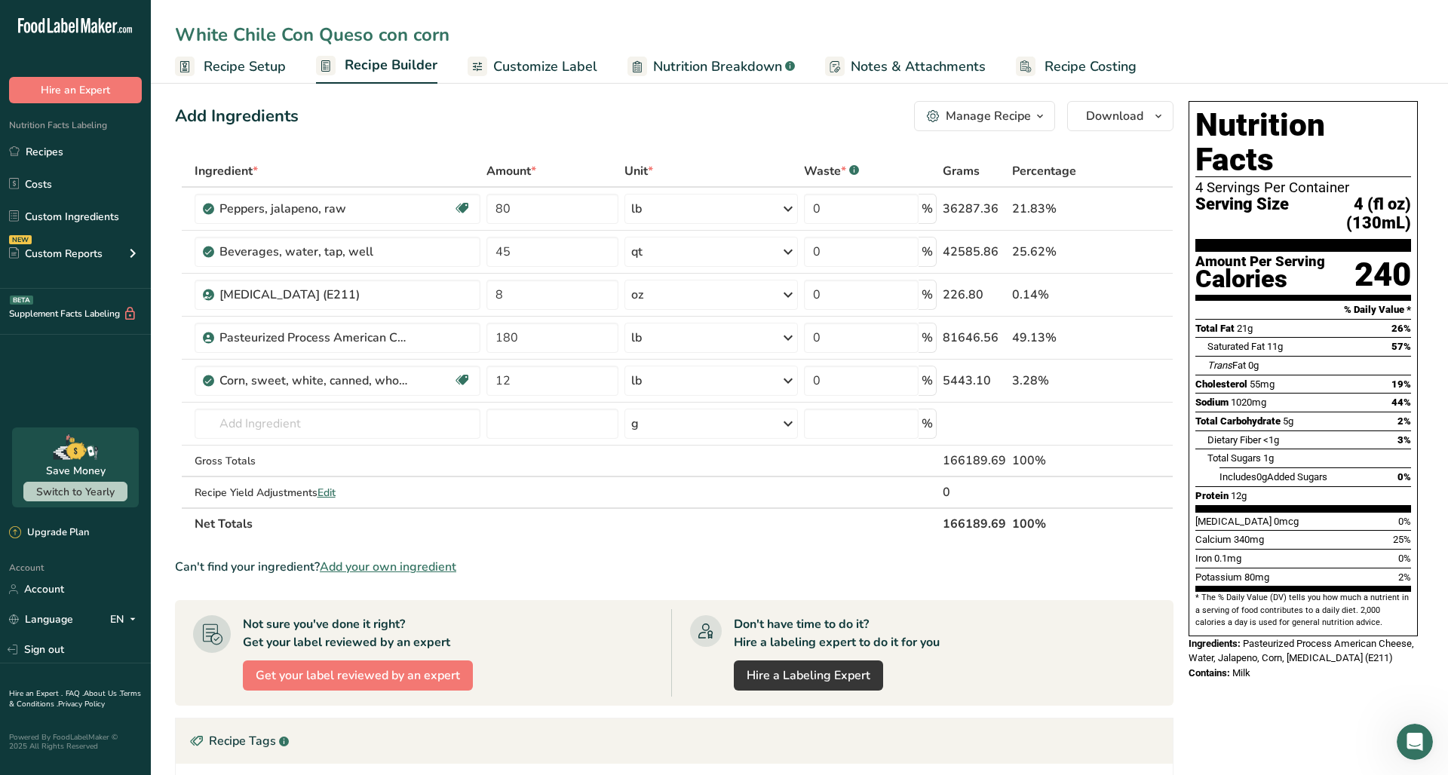
drag, startPoint x: 449, startPoint y: 38, endPoint x: 453, endPoint y: 44, distance: 8.2
click at [449, 38] on input "White Chile Con Queso con corn" at bounding box center [799, 34] width 1249 height 27
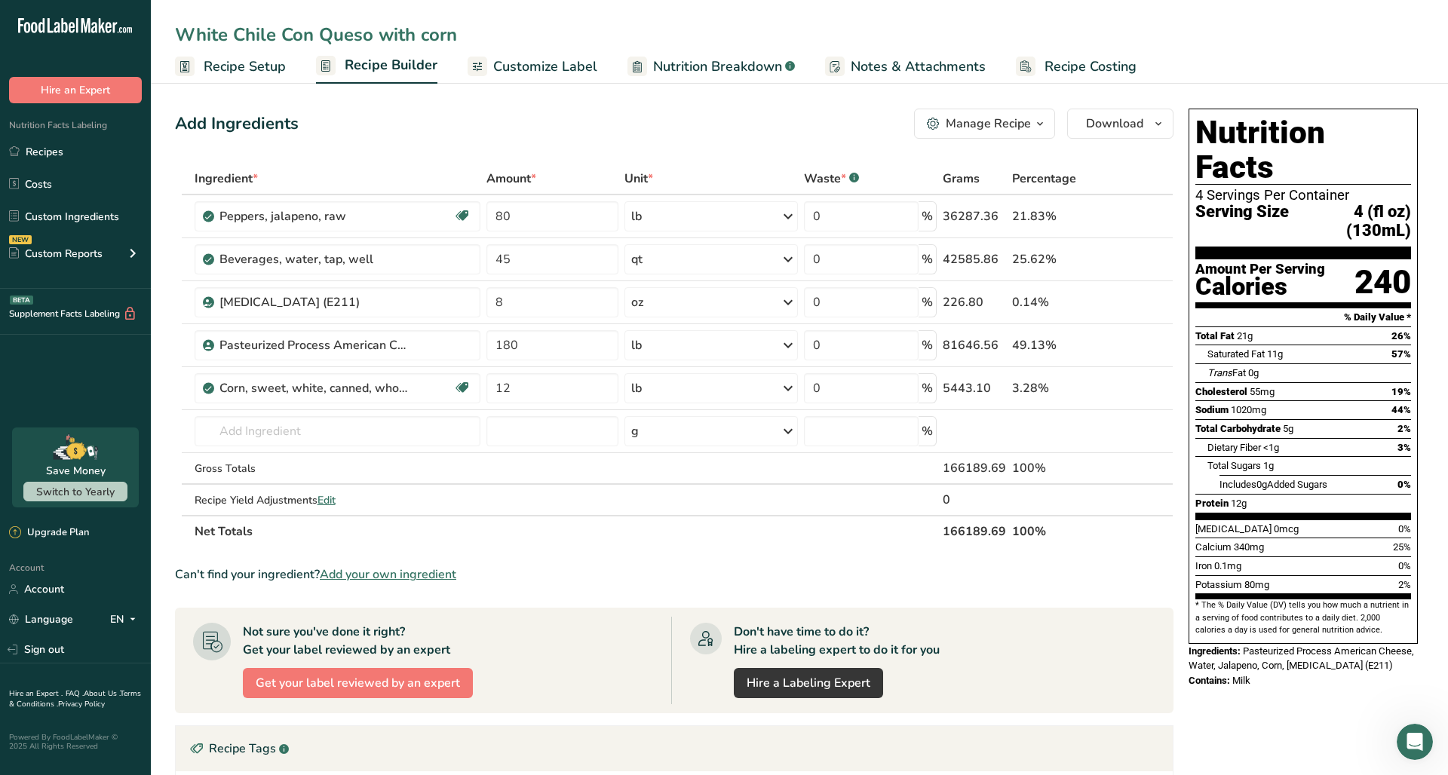
scroll to position [0, 0]
type input "White Chile Con Queso with corn"
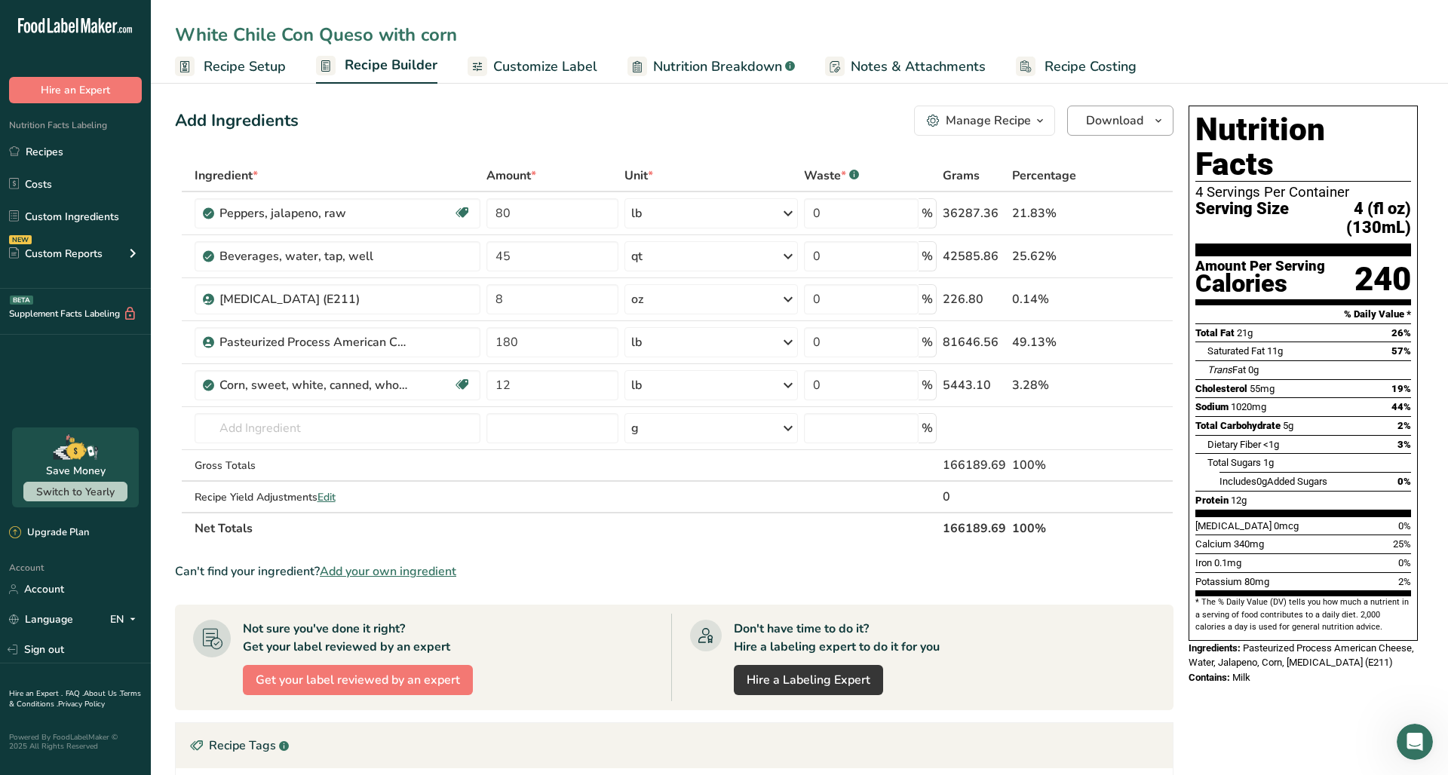
click at [1153, 124] on icon "button" at bounding box center [1158, 121] width 12 height 19
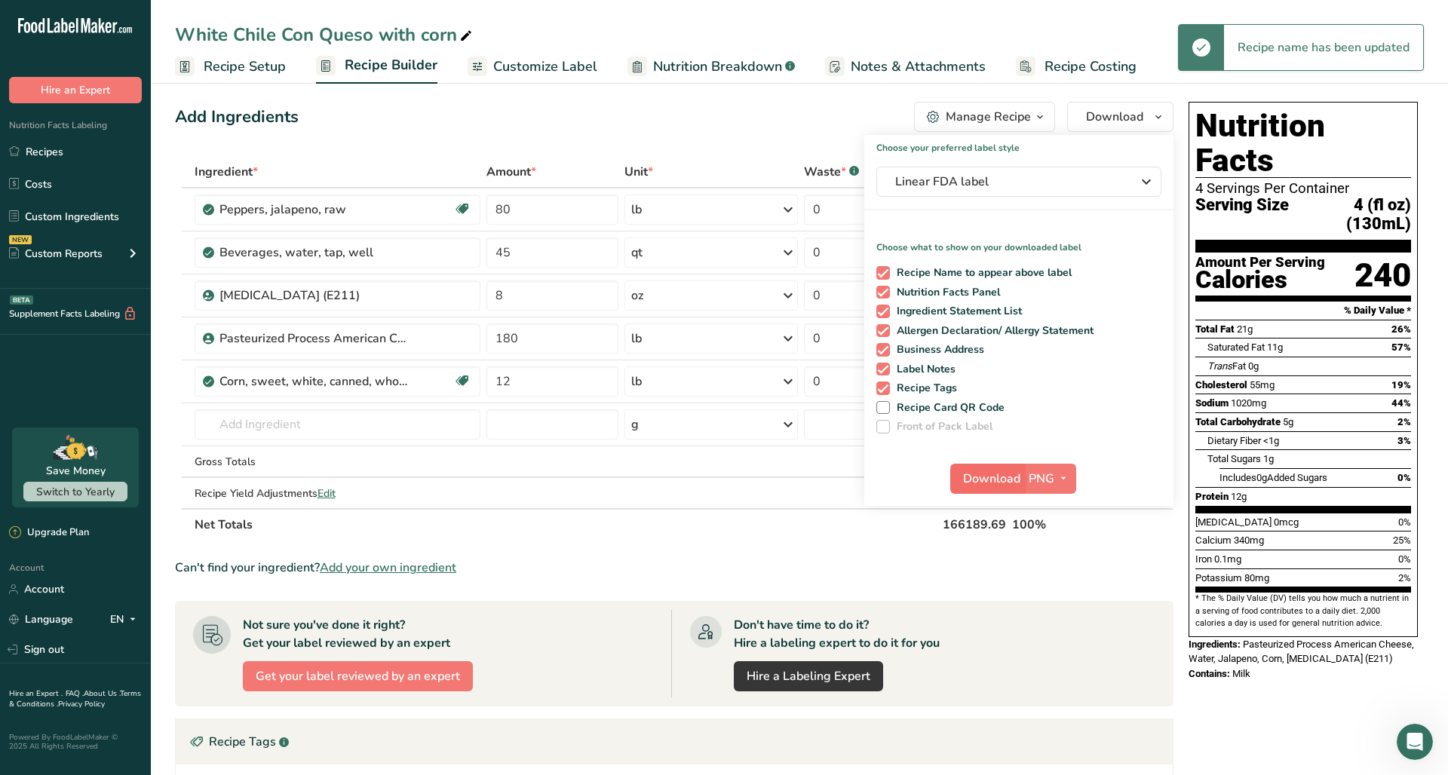
click at [984, 485] on span "Download" at bounding box center [991, 479] width 57 height 18
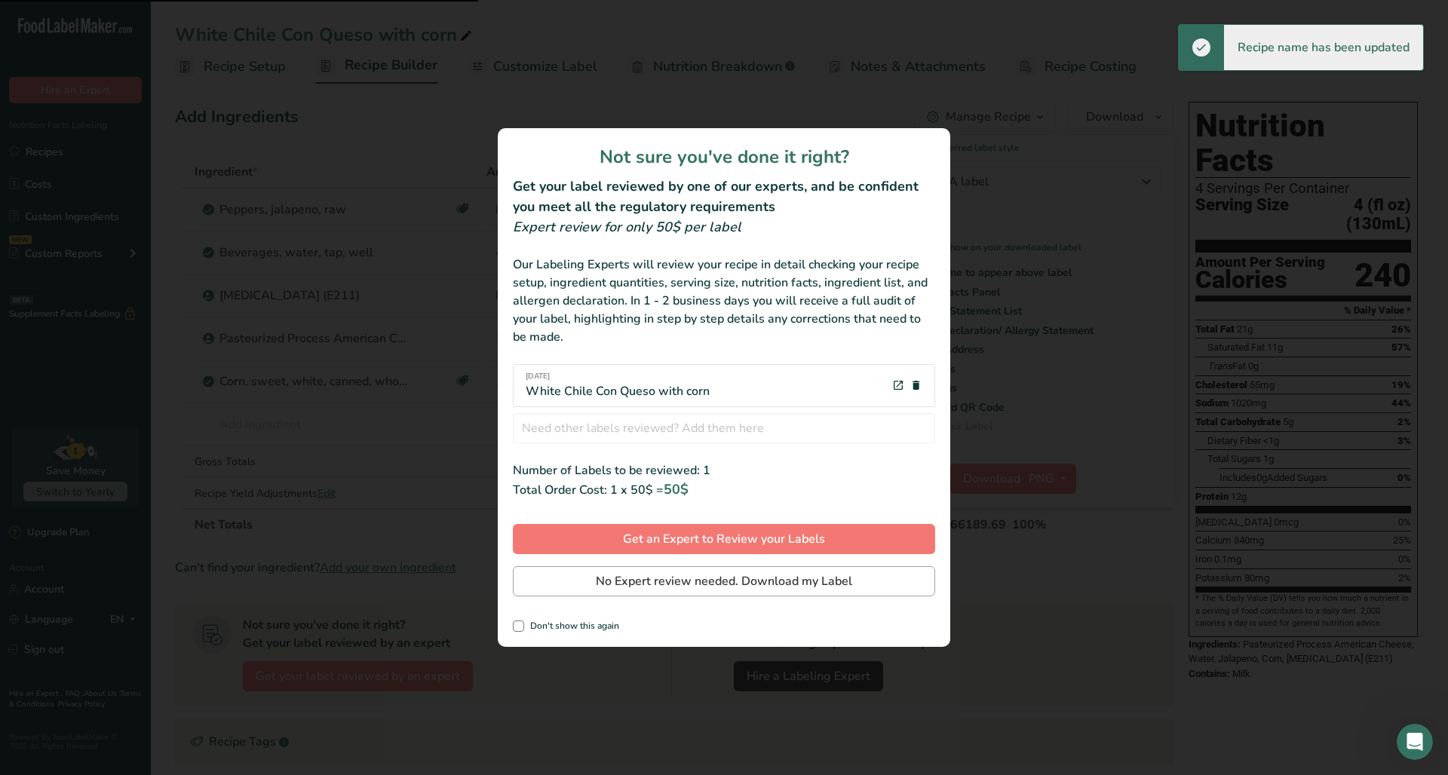
click at [725, 585] on span "No Expert review needed. Download my Label" at bounding box center [724, 581] width 256 height 18
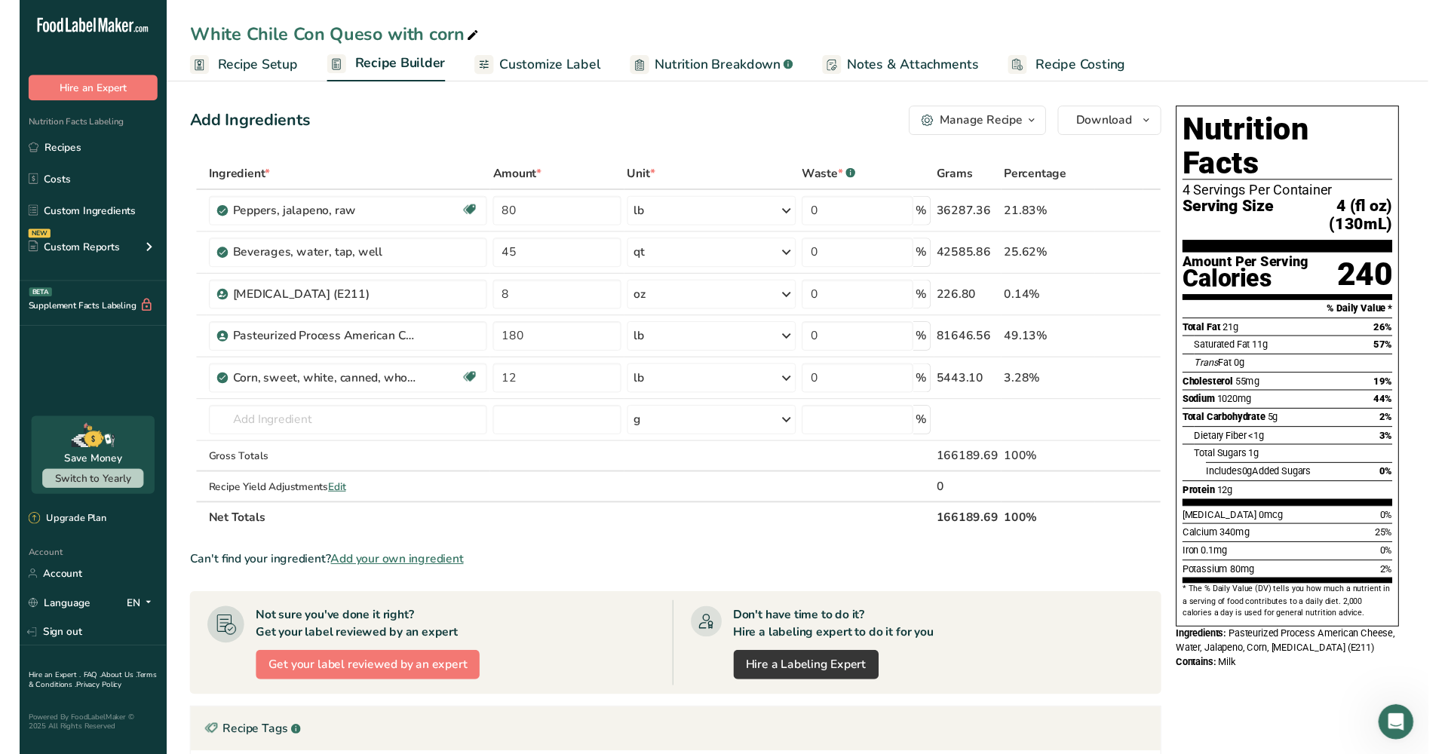
scroll to position [0, 0]
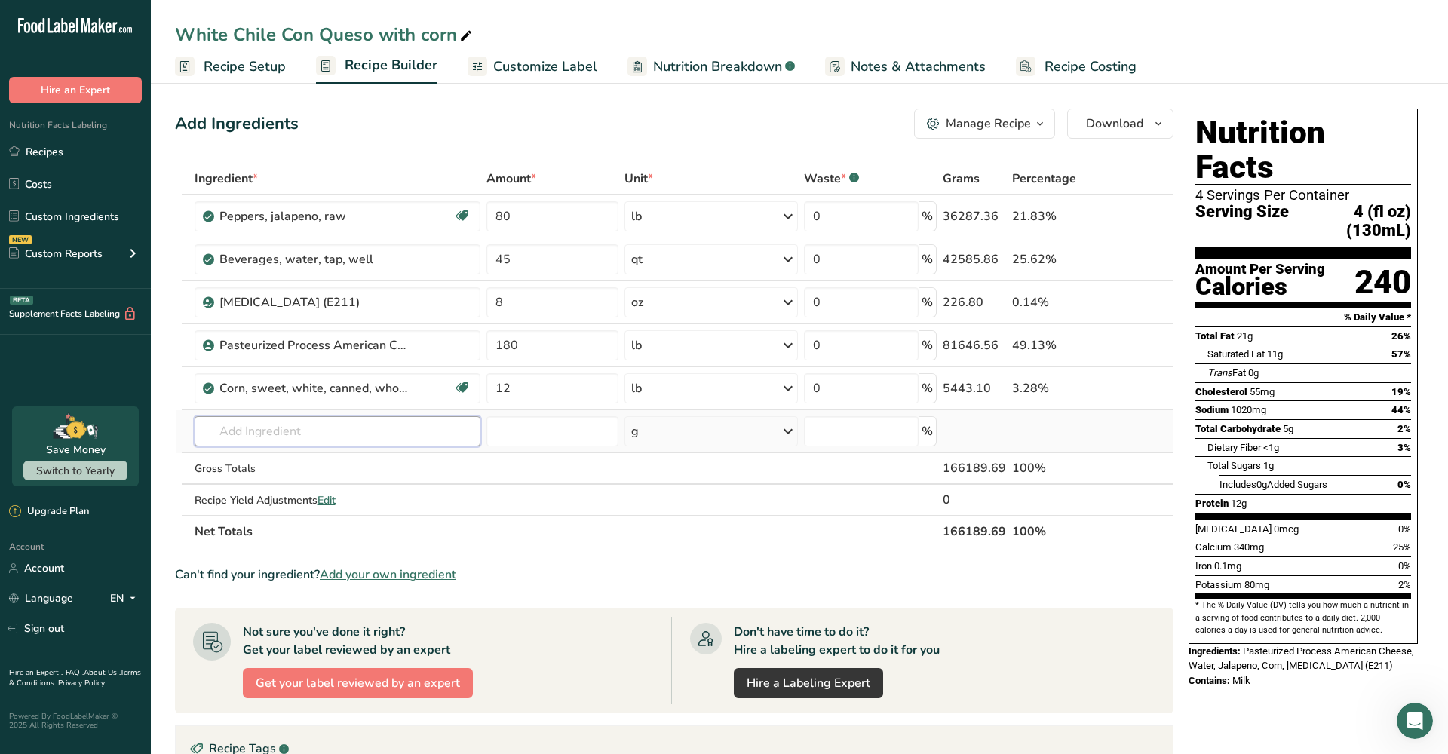
click at [373, 428] on input "text" at bounding box center [338, 431] width 287 height 30
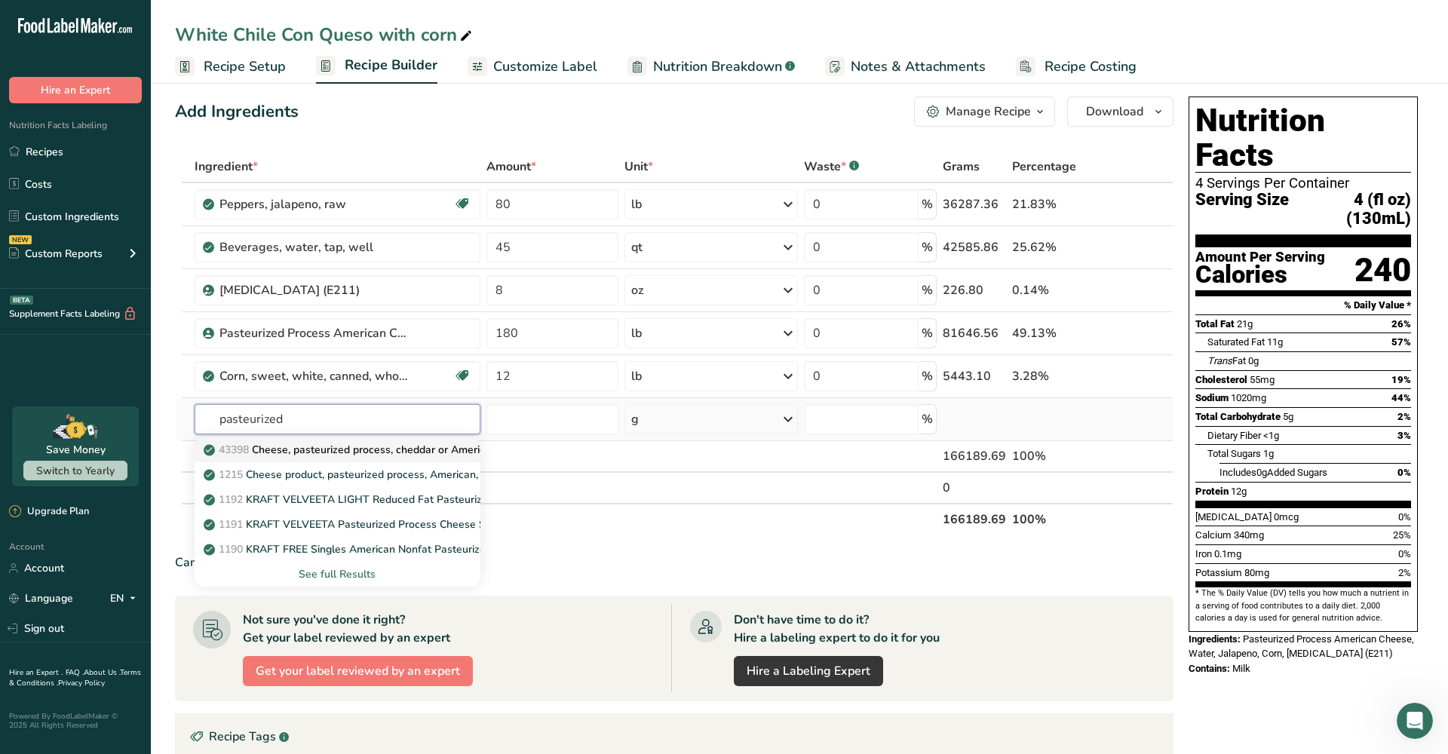
scroll to position [12, 0]
type input "pasteurized"
click at [359, 455] on p "43398 Cheese, pasteurized process, cheddar or American, low sodium" at bounding box center [382, 450] width 351 height 16
type input "Cheese, pasteurized process, cheddar or American, low sodium"
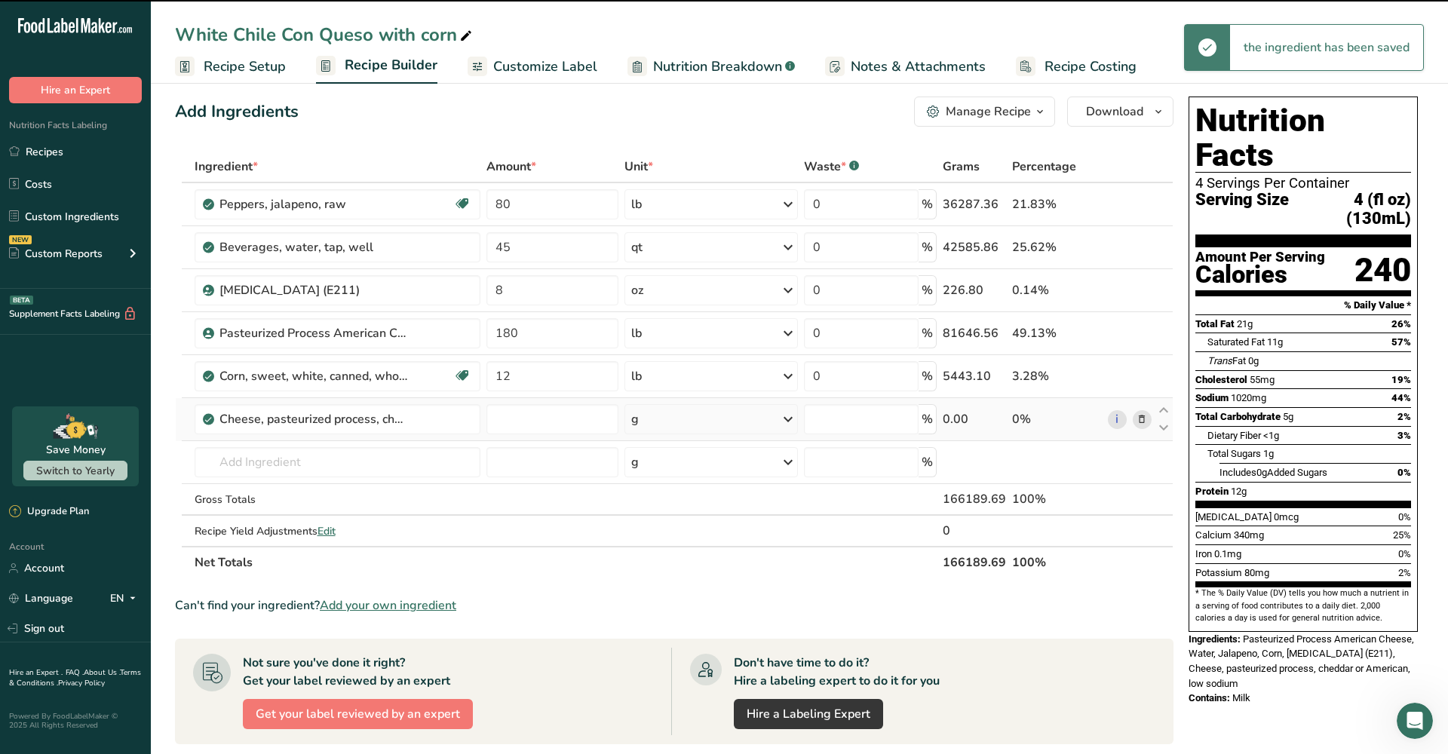
type input "0"
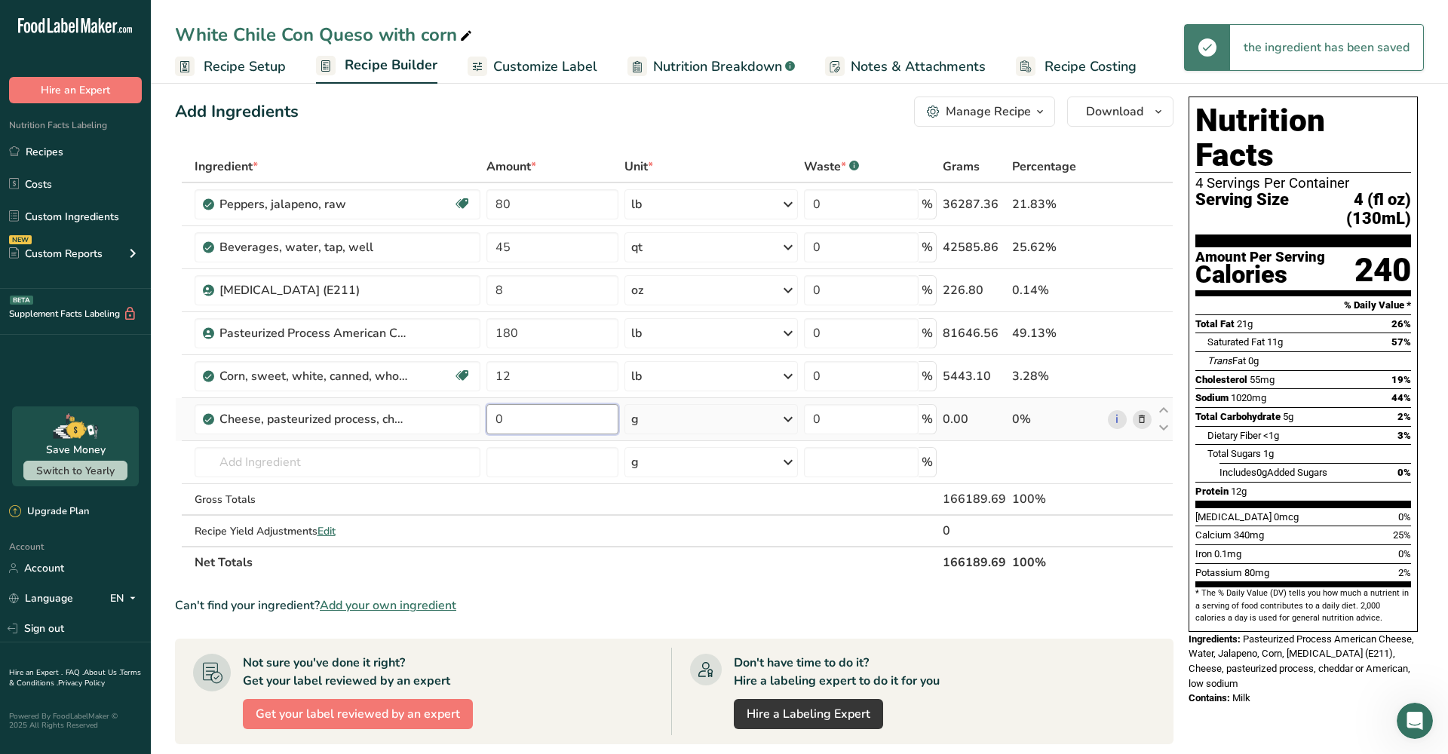
click at [529, 421] on input "0" at bounding box center [552, 419] width 132 height 30
type input "180"
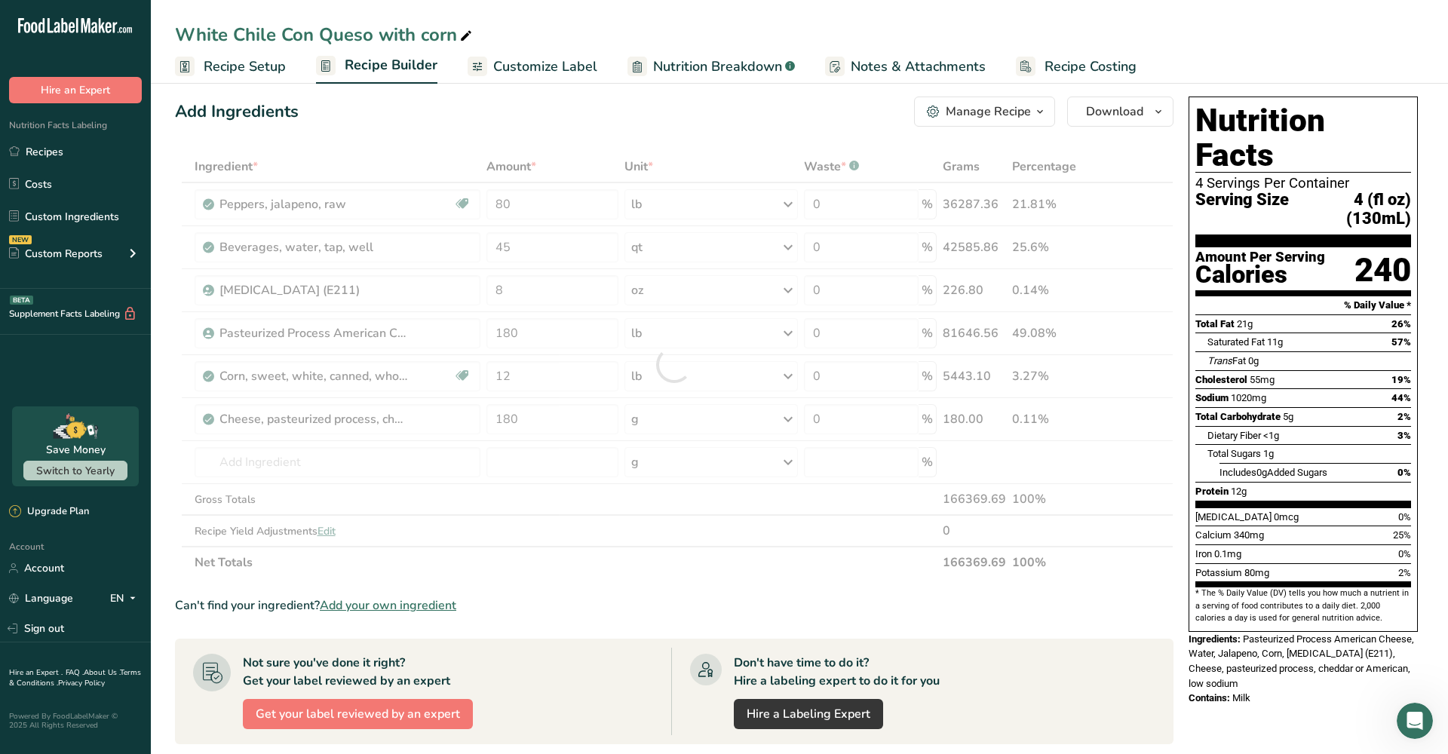
click at [658, 424] on div "Ingredient * Amount * Unit * Waste * .a-a{fill:#347362;}.b-a{fill:#fff;} Grams …" at bounding box center [674, 364] width 998 height 427
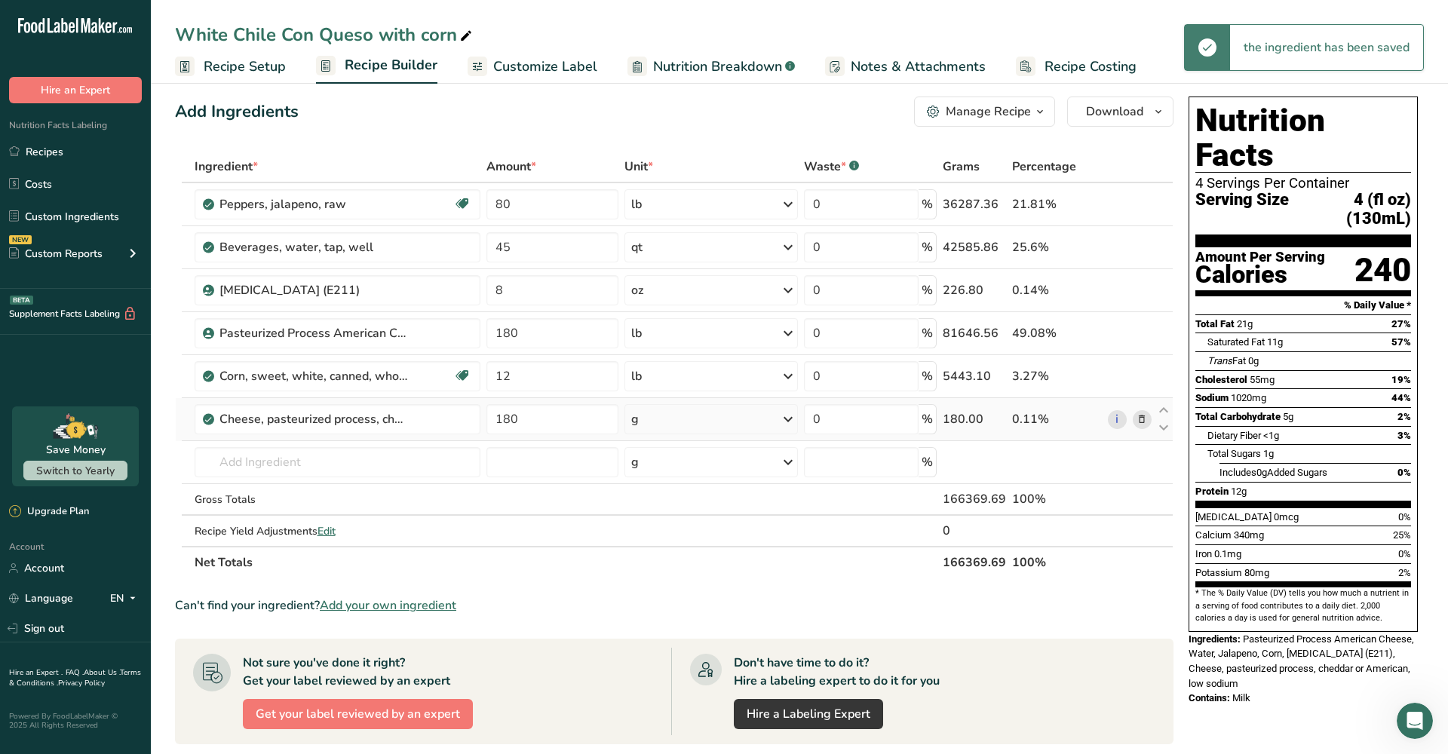
click at [662, 424] on div "g" at bounding box center [710, 419] width 173 height 30
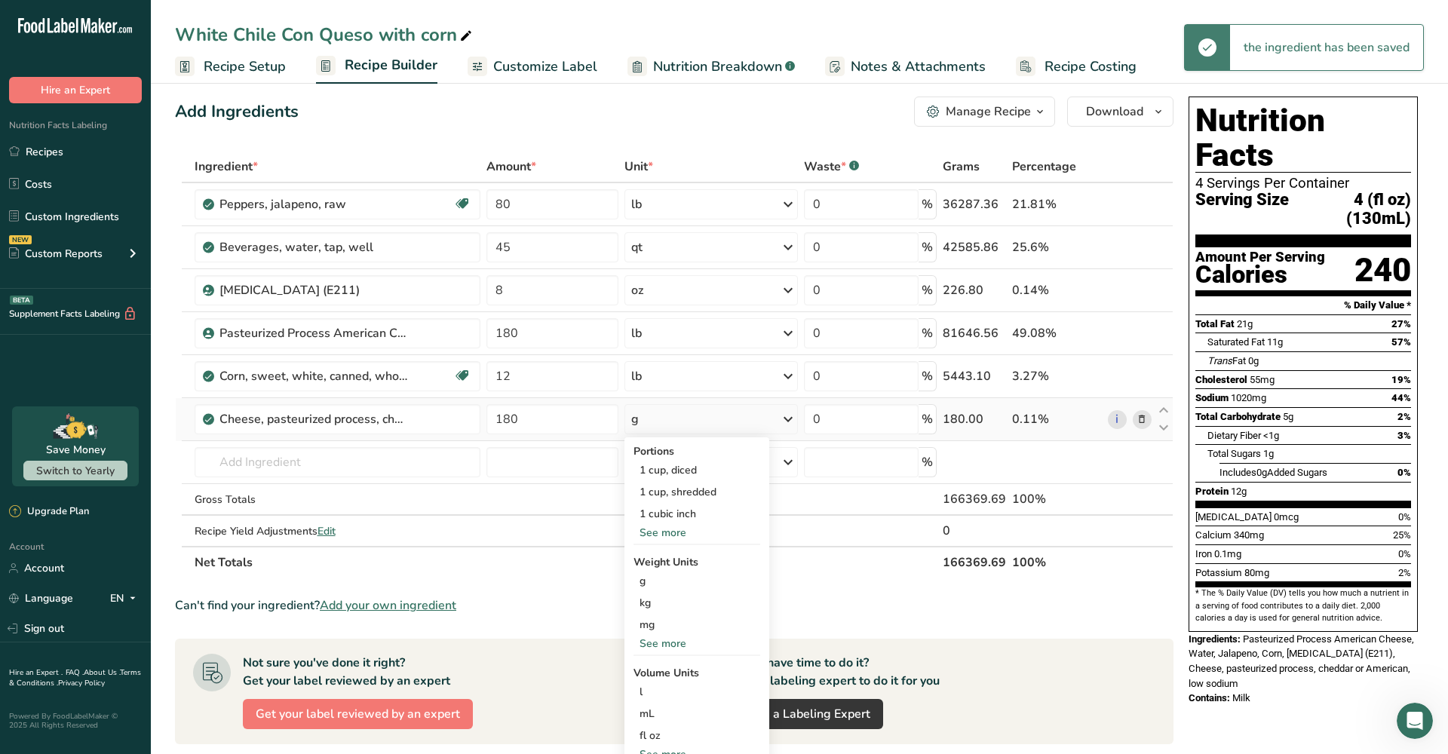
click at [690, 418] on div "g" at bounding box center [710, 419] width 173 height 30
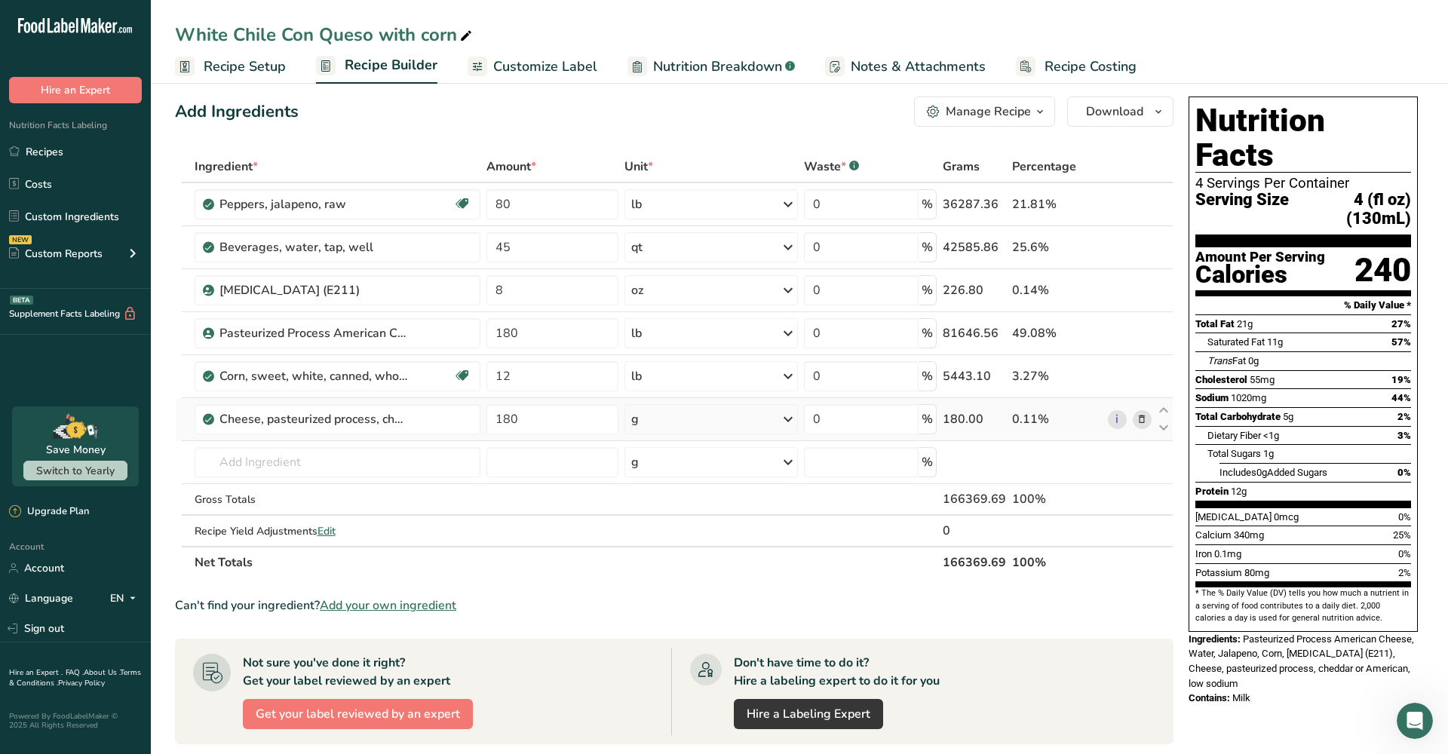
click at [639, 418] on div "g" at bounding box center [635, 419] width 8 height 18
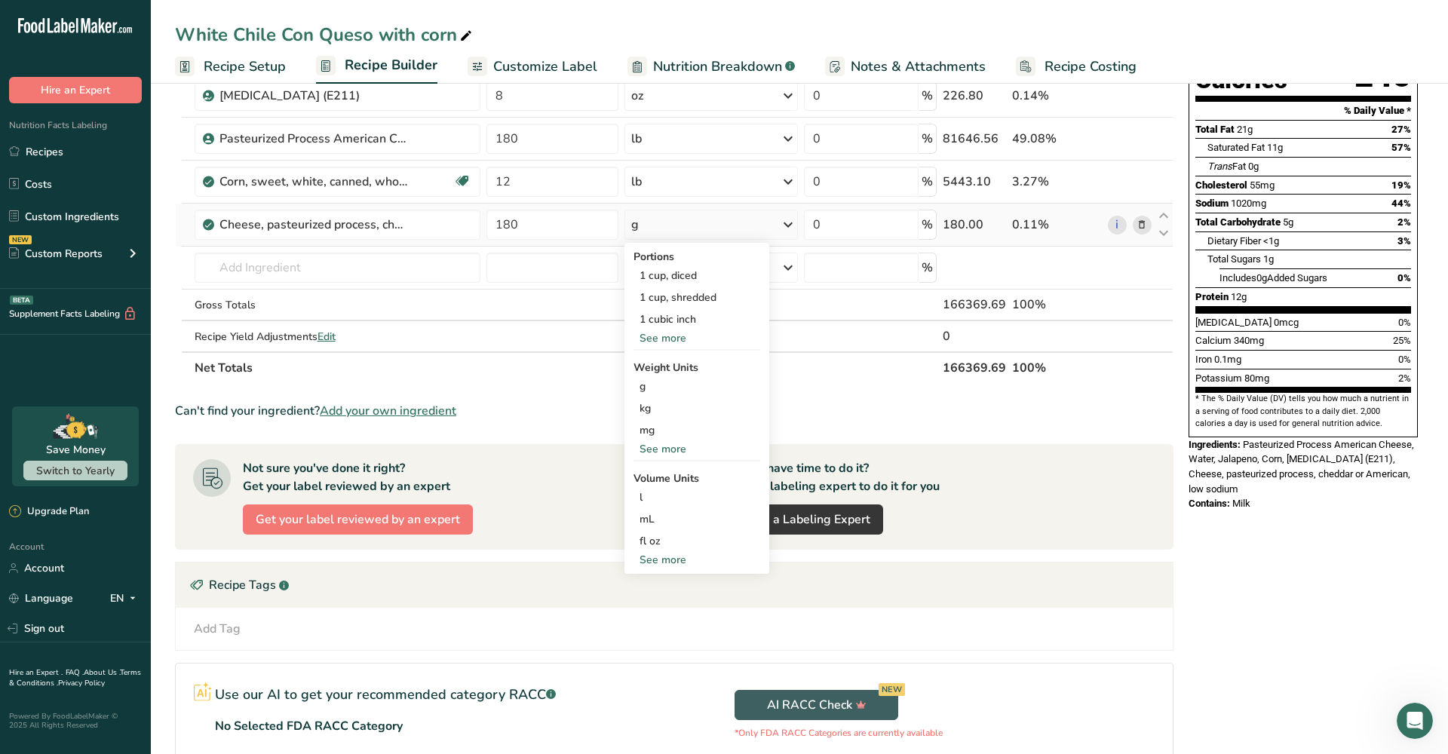
scroll to position [213, 0]
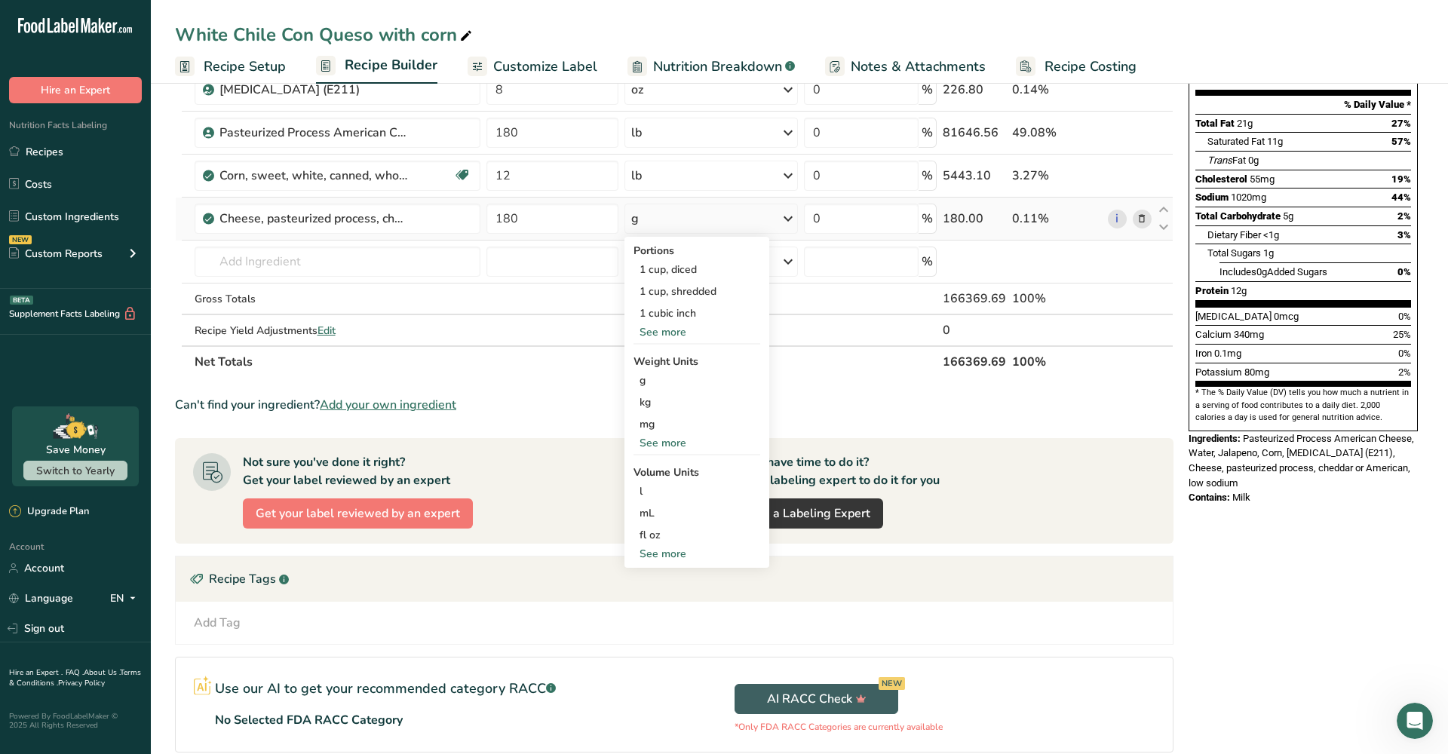
click at [662, 445] on div "See more" at bounding box center [696, 443] width 127 height 16
click at [643, 473] on div "lb" at bounding box center [696, 468] width 127 height 22
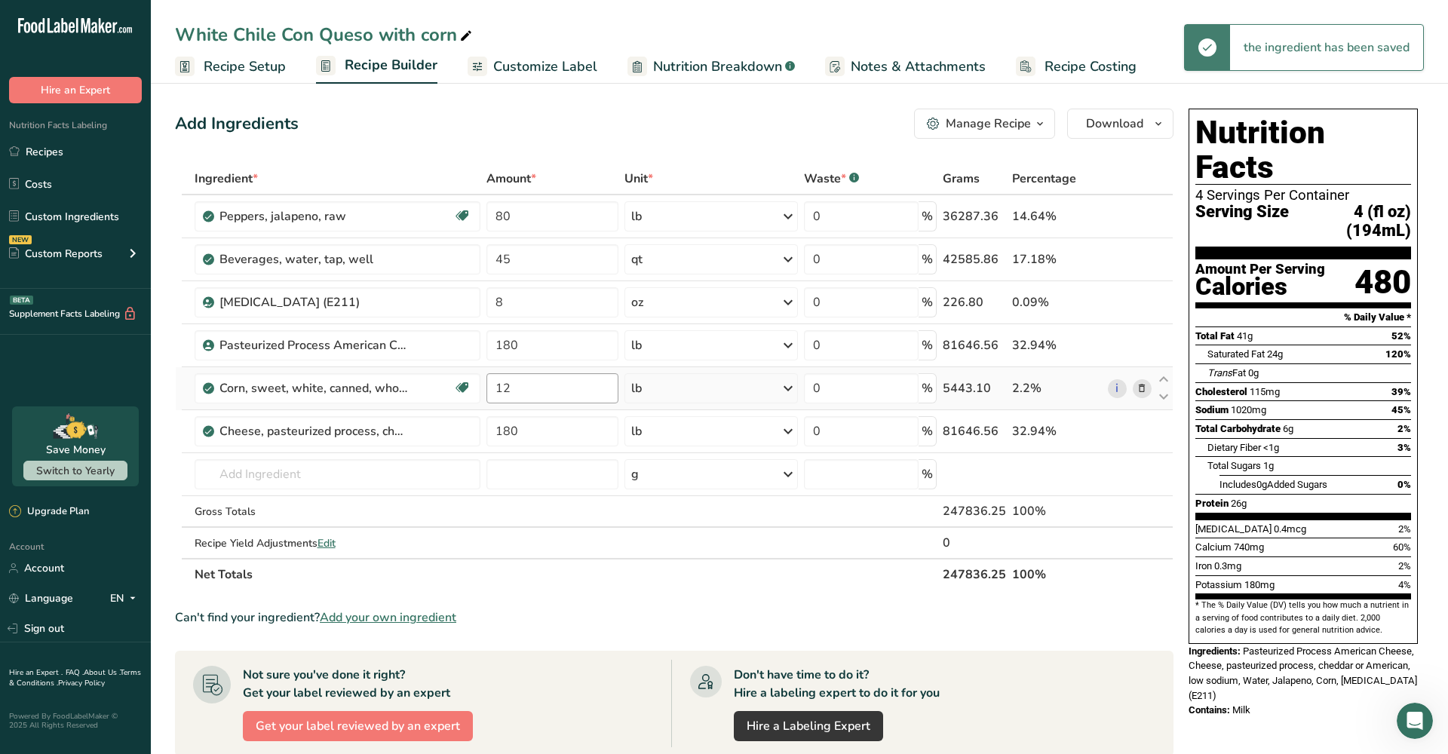
scroll to position [0, 0]
click at [1141, 344] on icon at bounding box center [1141, 346] width 11 height 16
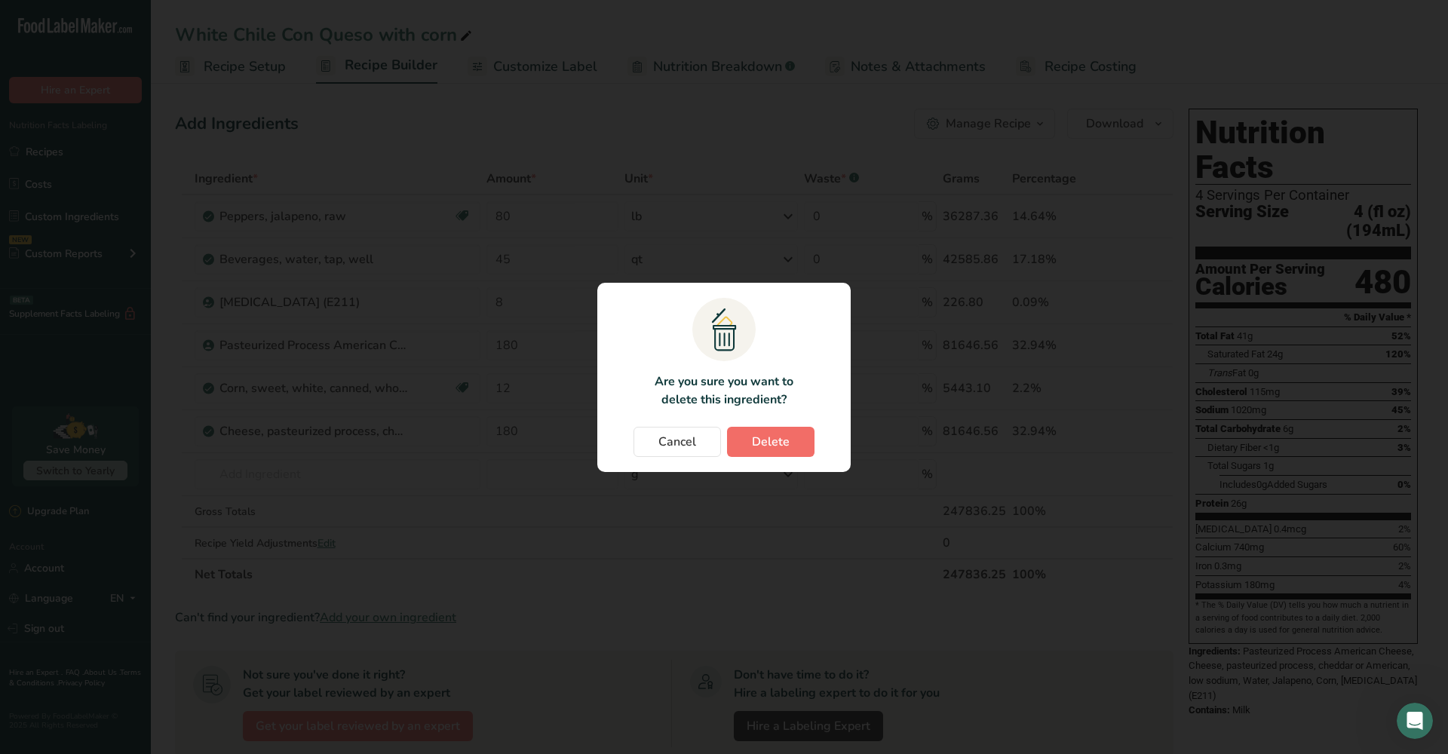
click at [783, 442] on span "Delete" at bounding box center [771, 442] width 38 height 18
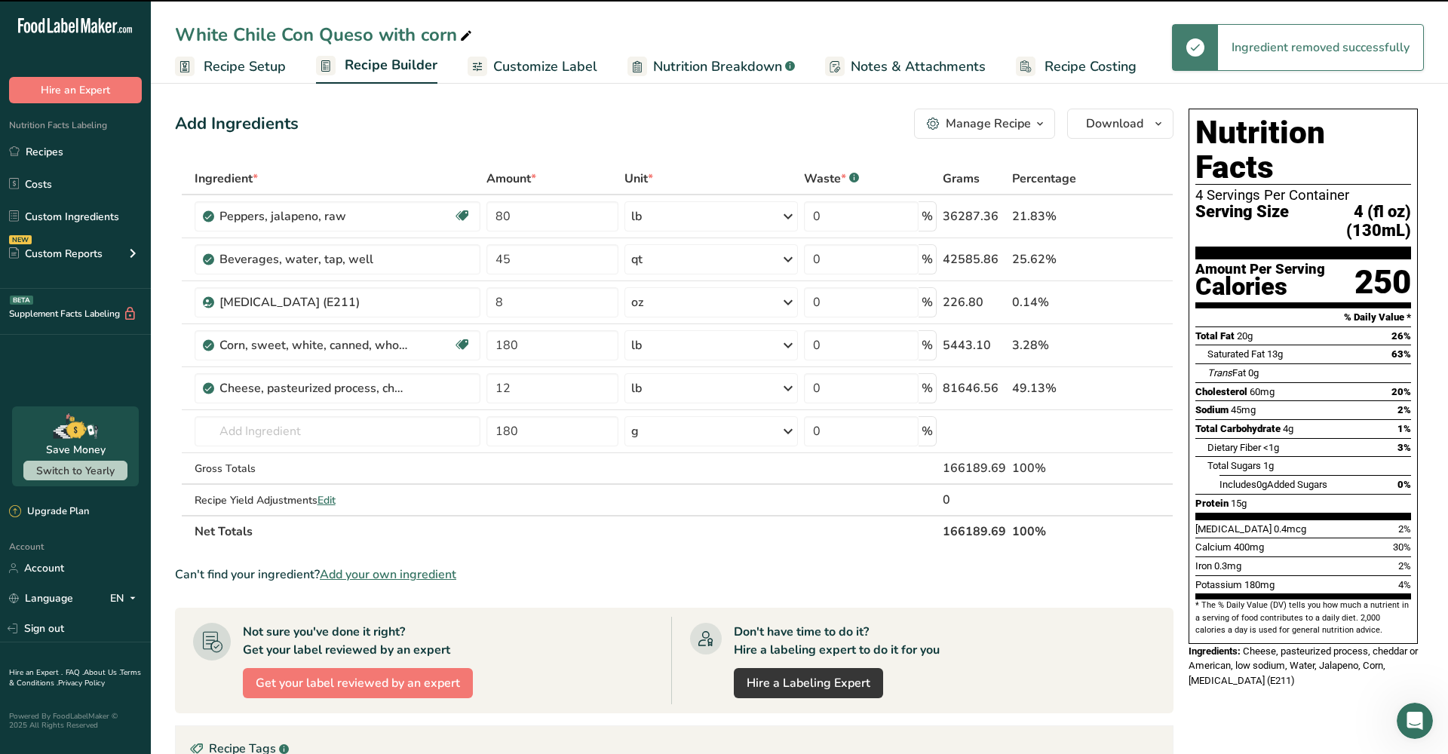
type input "12"
type input "180"
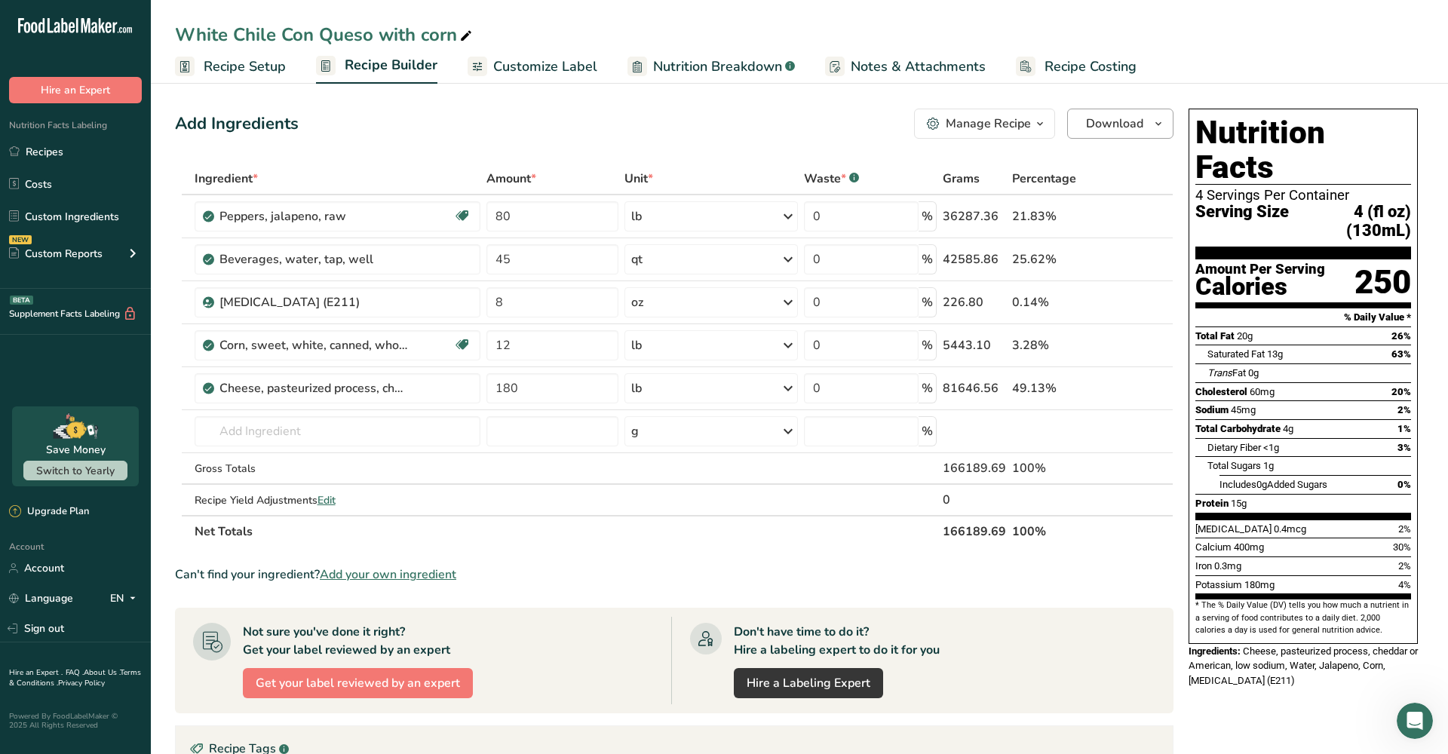
click at [1118, 124] on span "Download" at bounding box center [1114, 124] width 57 height 18
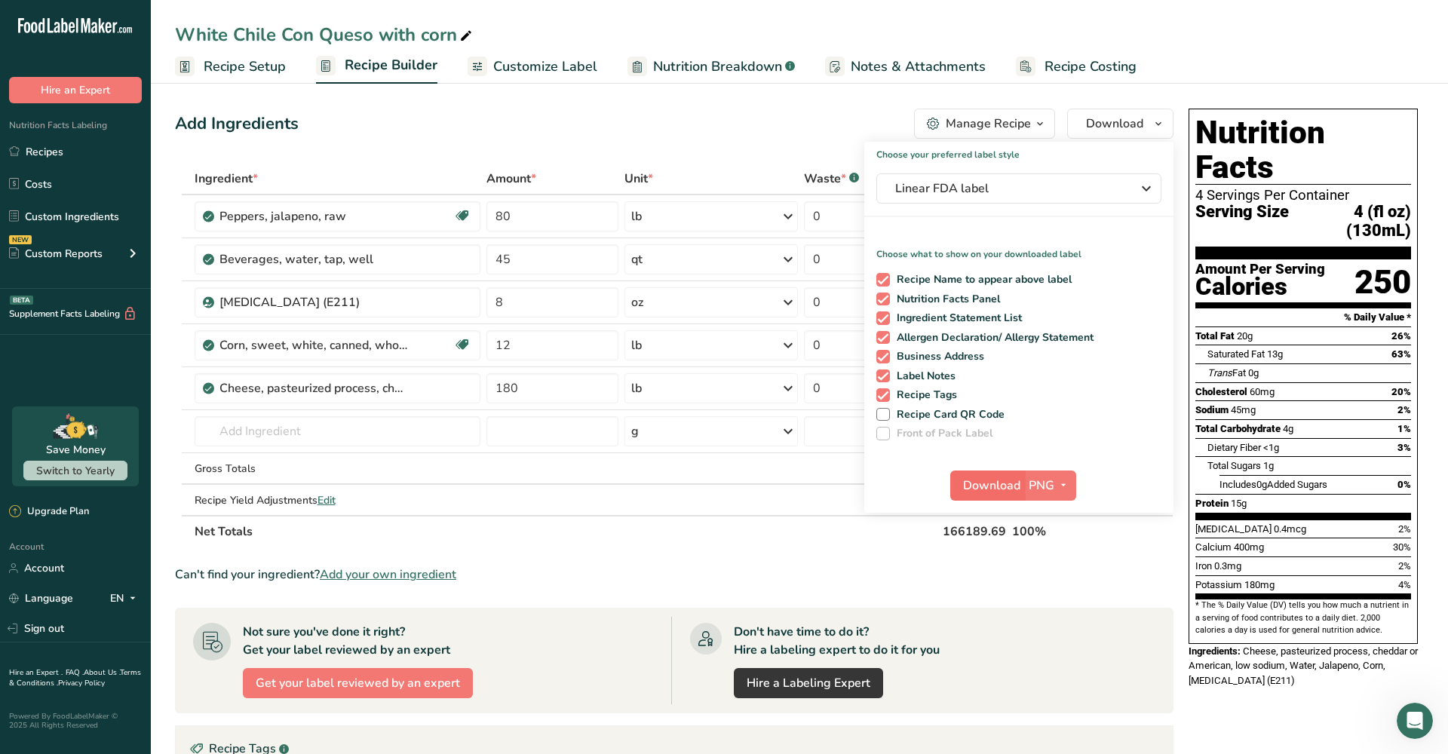
click at [976, 492] on span "Download" at bounding box center [991, 486] width 57 height 18
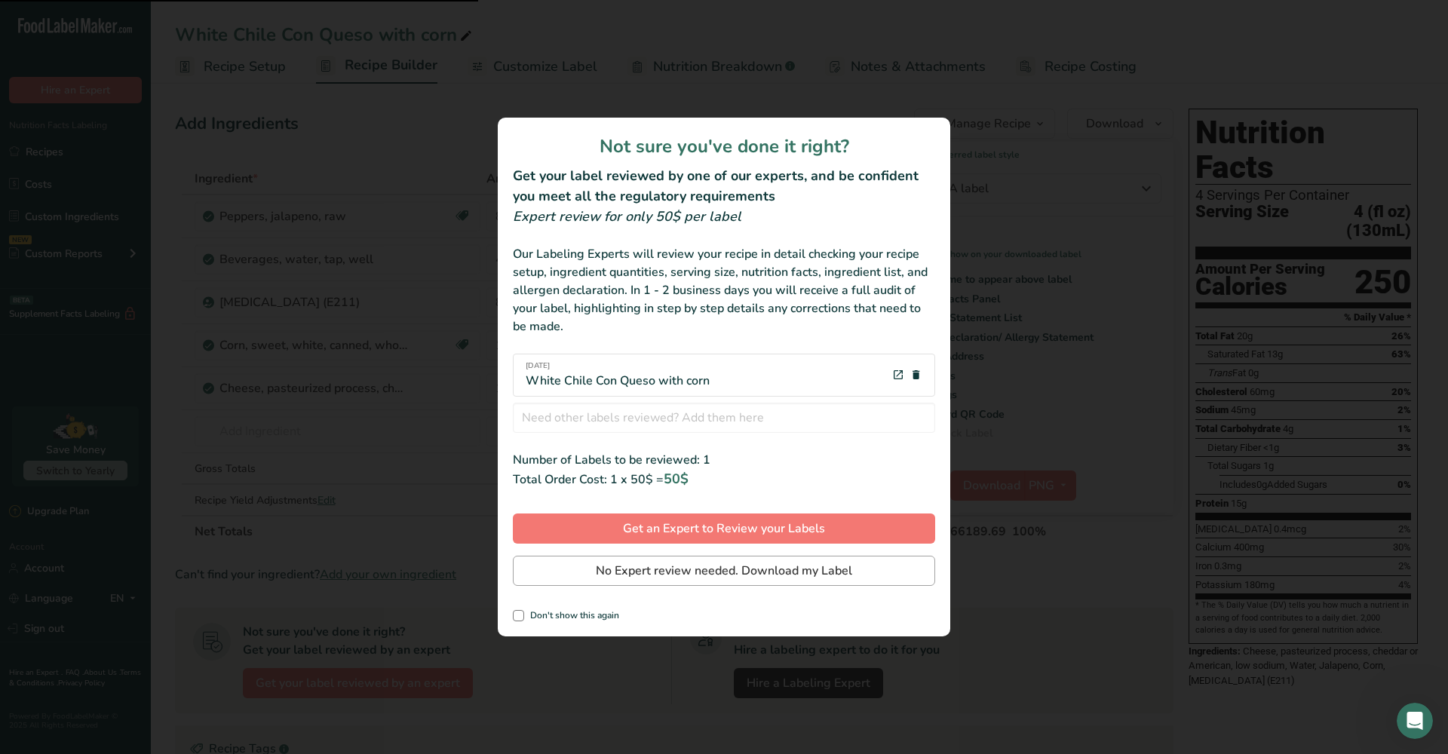
click at [564, 574] on button "No Expert review needed. Download my Label" at bounding box center [724, 571] width 422 height 30
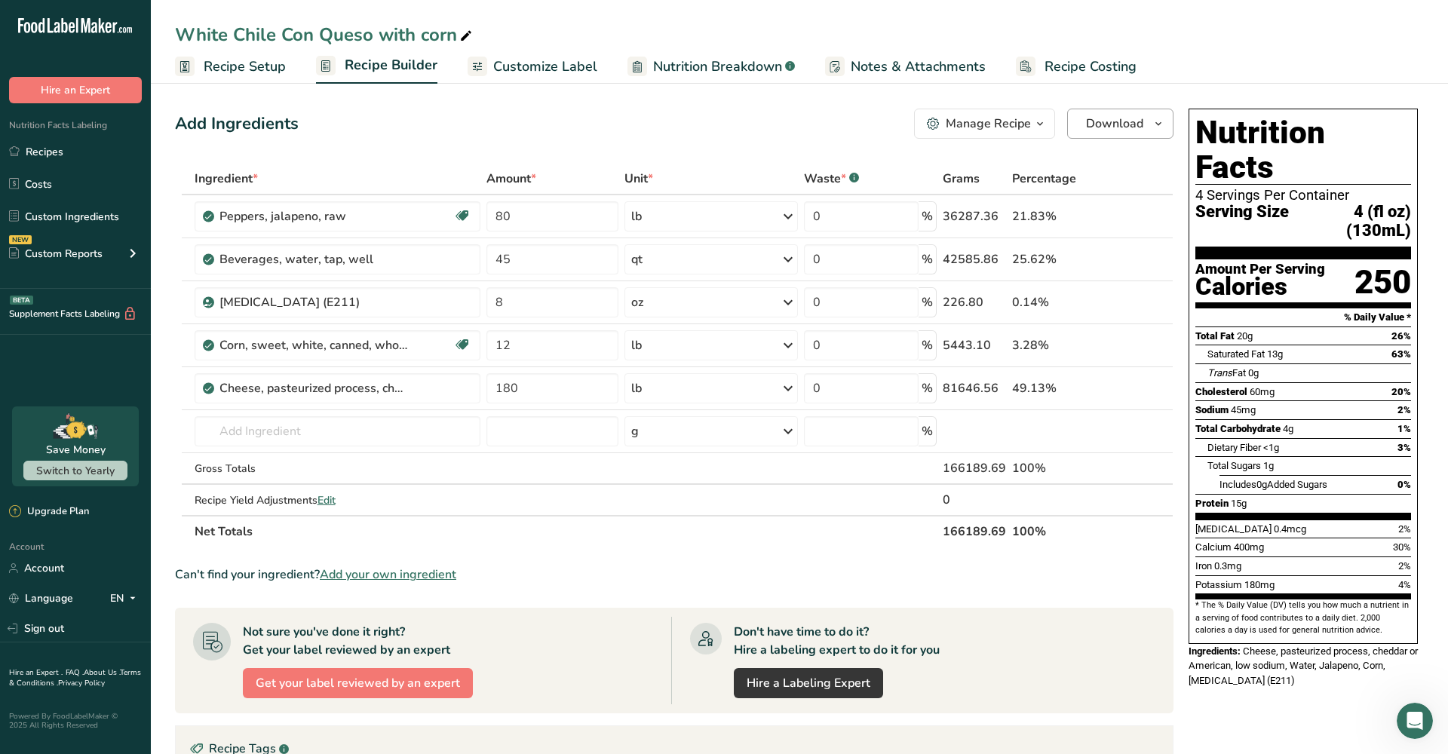
click at [1129, 126] on span "Download" at bounding box center [1114, 124] width 57 height 18
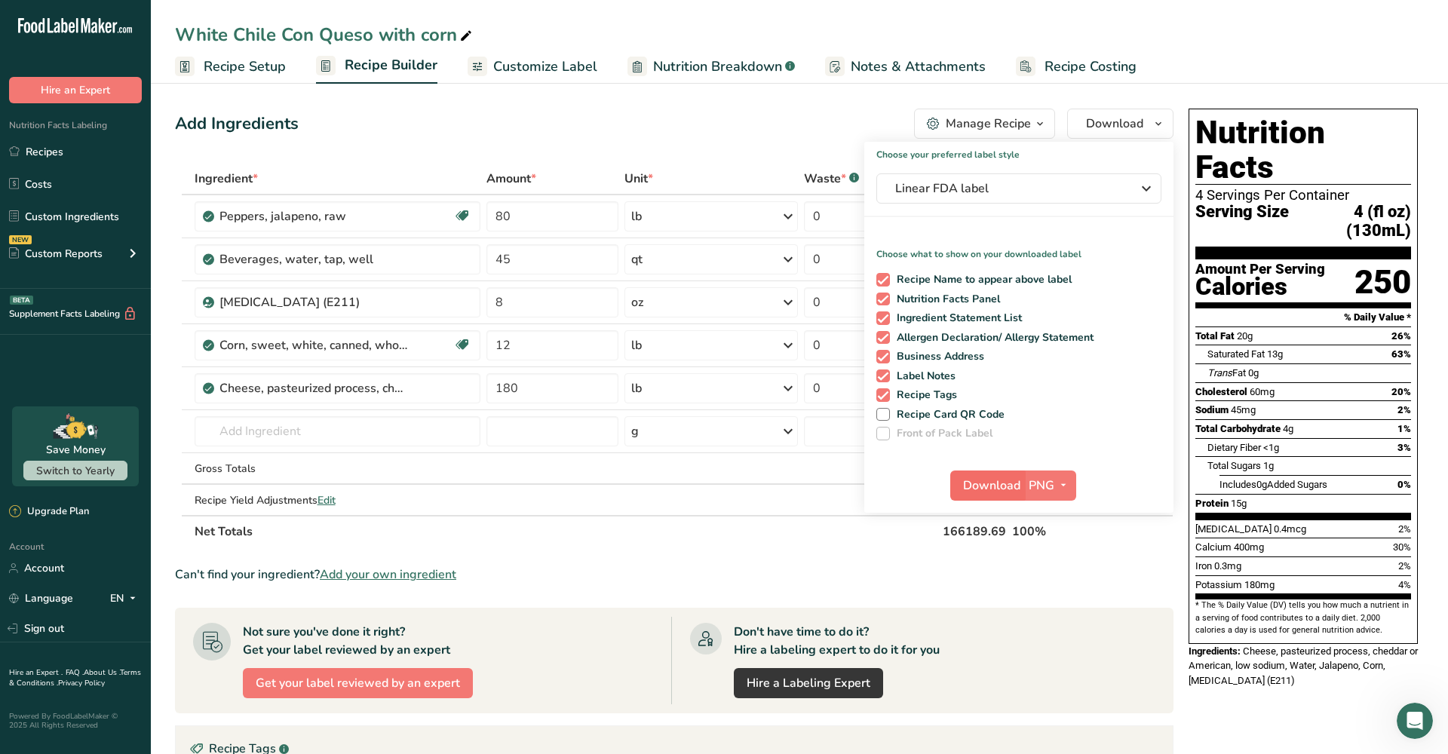
click at [987, 491] on span "Download" at bounding box center [991, 486] width 57 height 18
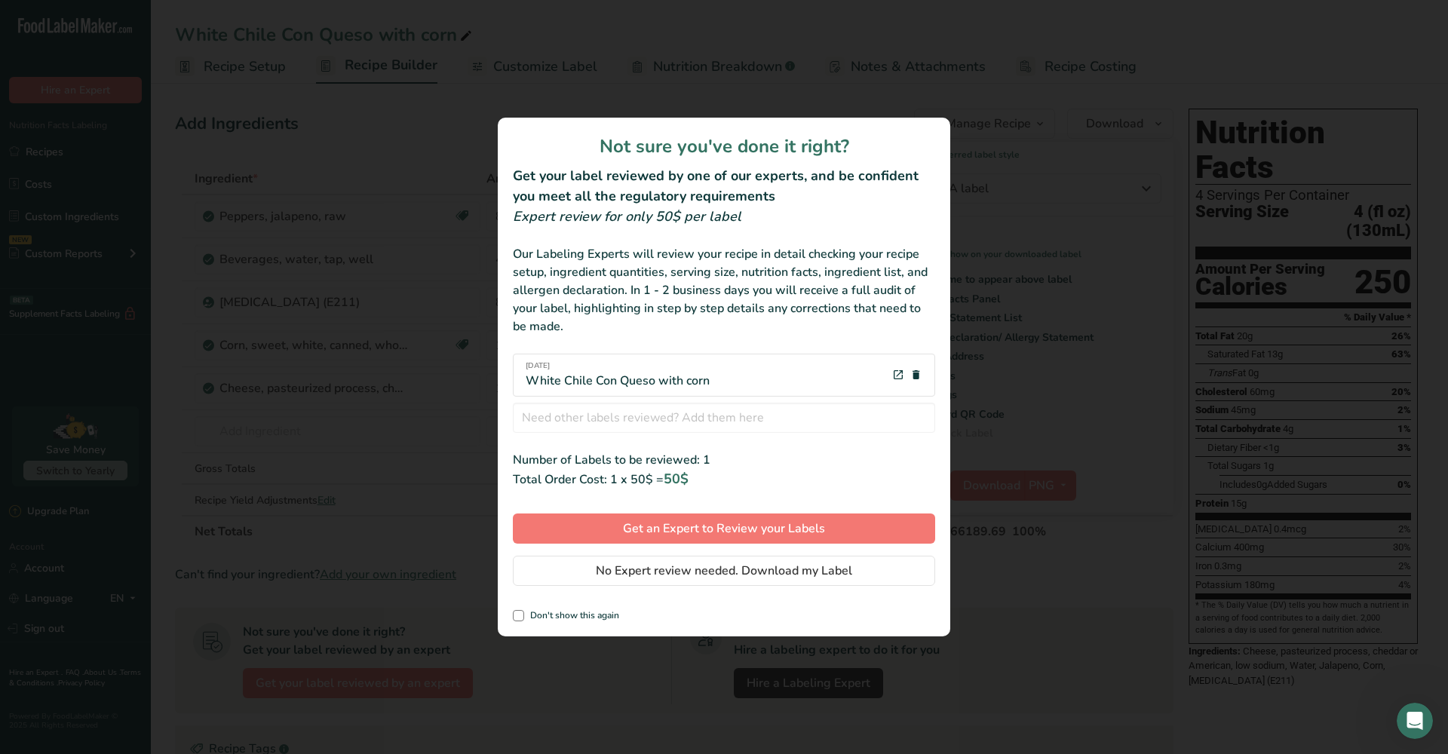
click at [723, 570] on span "No Expert review needed. Download my Label" at bounding box center [724, 571] width 256 height 18
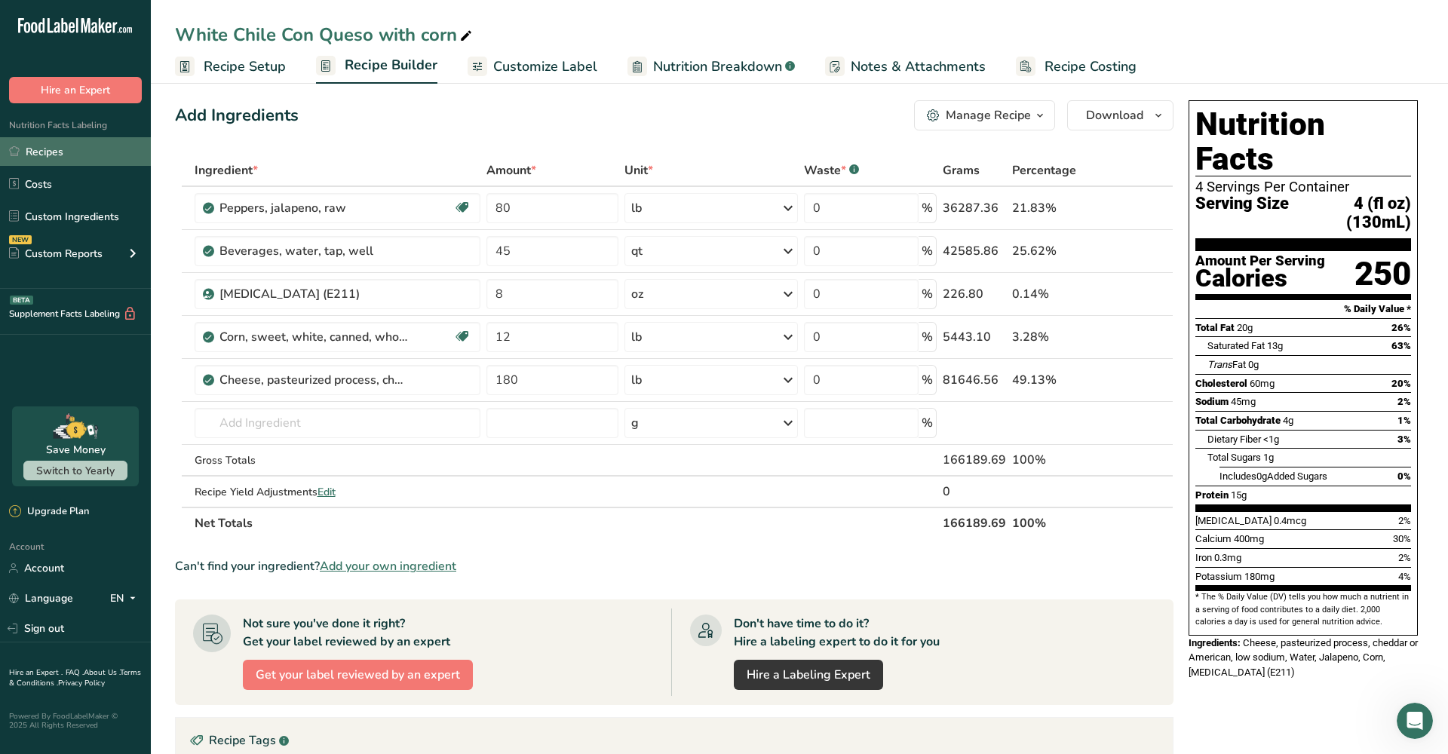
click at [57, 149] on link "Recipes" at bounding box center [75, 151] width 151 height 29
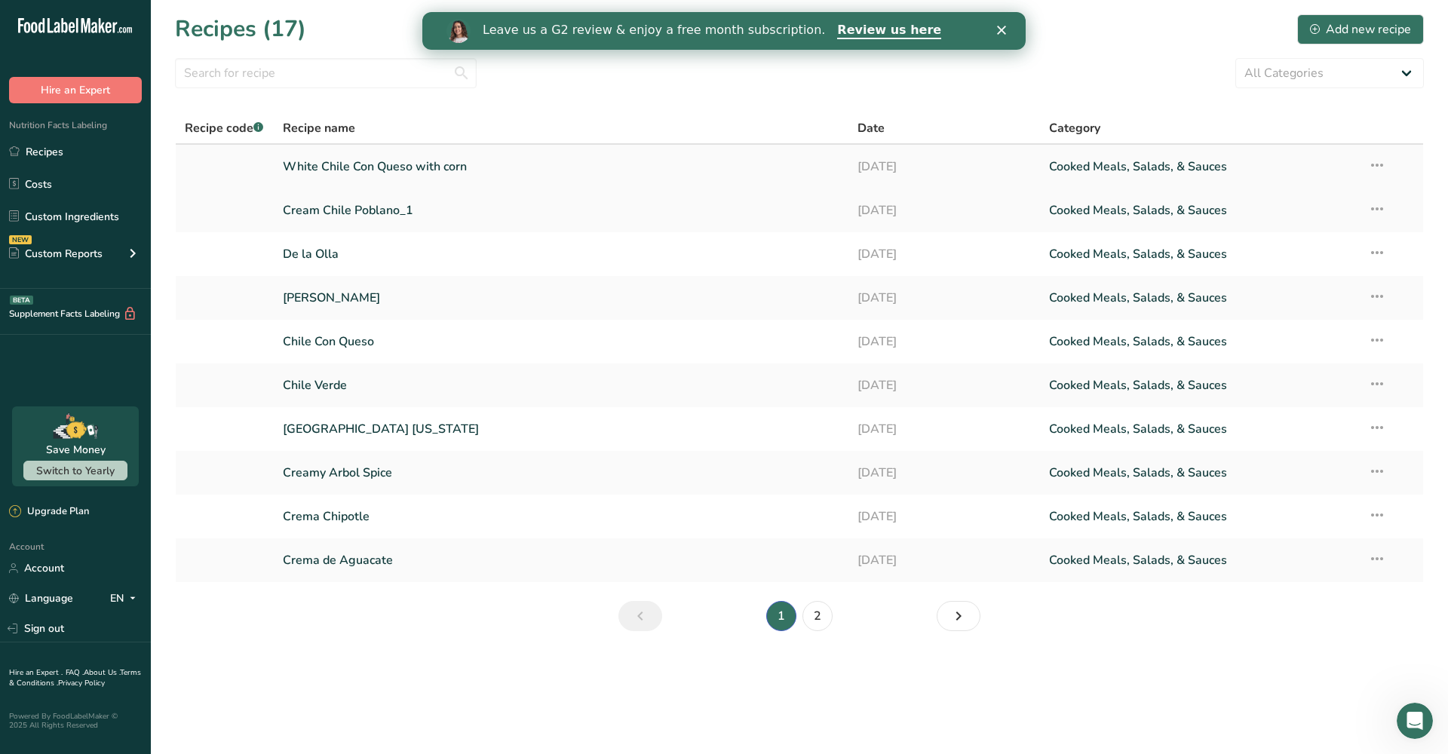
click at [1378, 166] on icon at bounding box center [1377, 165] width 18 height 27
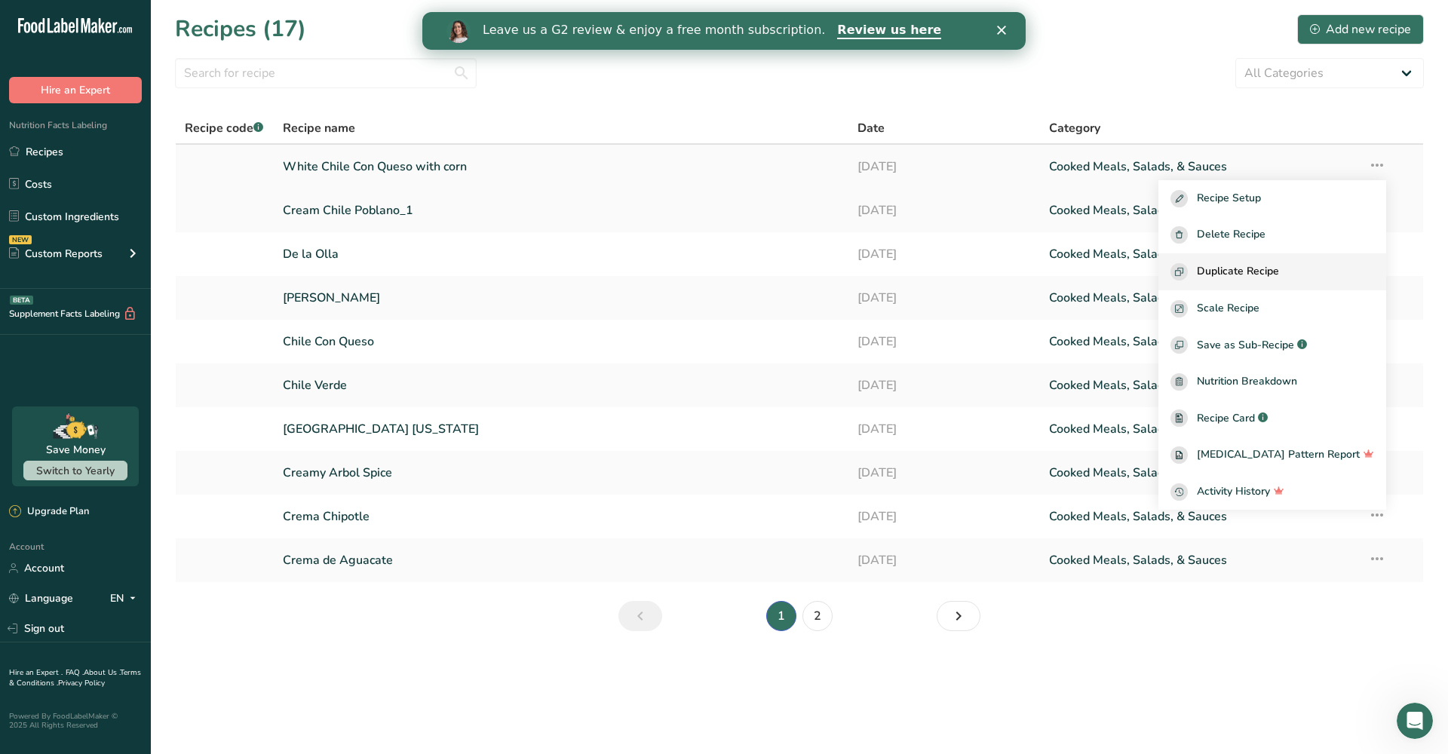
scroll to position [1, 0]
click at [1279, 266] on span "Duplicate Recipe" at bounding box center [1238, 271] width 82 height 17
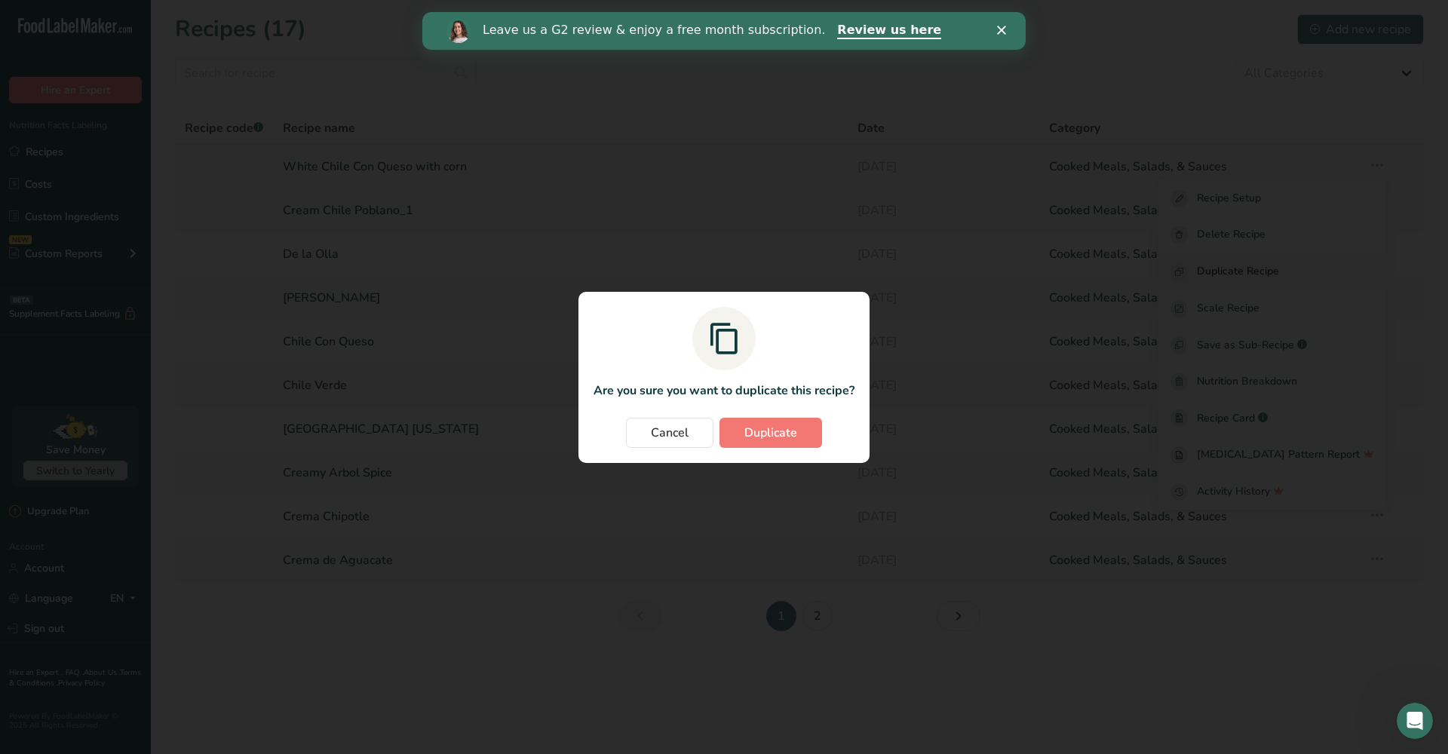
scroll to position [0, 0]
click at [798, 436] on button "Duplicate" at bounding box center [770, 433] width 103 height 30
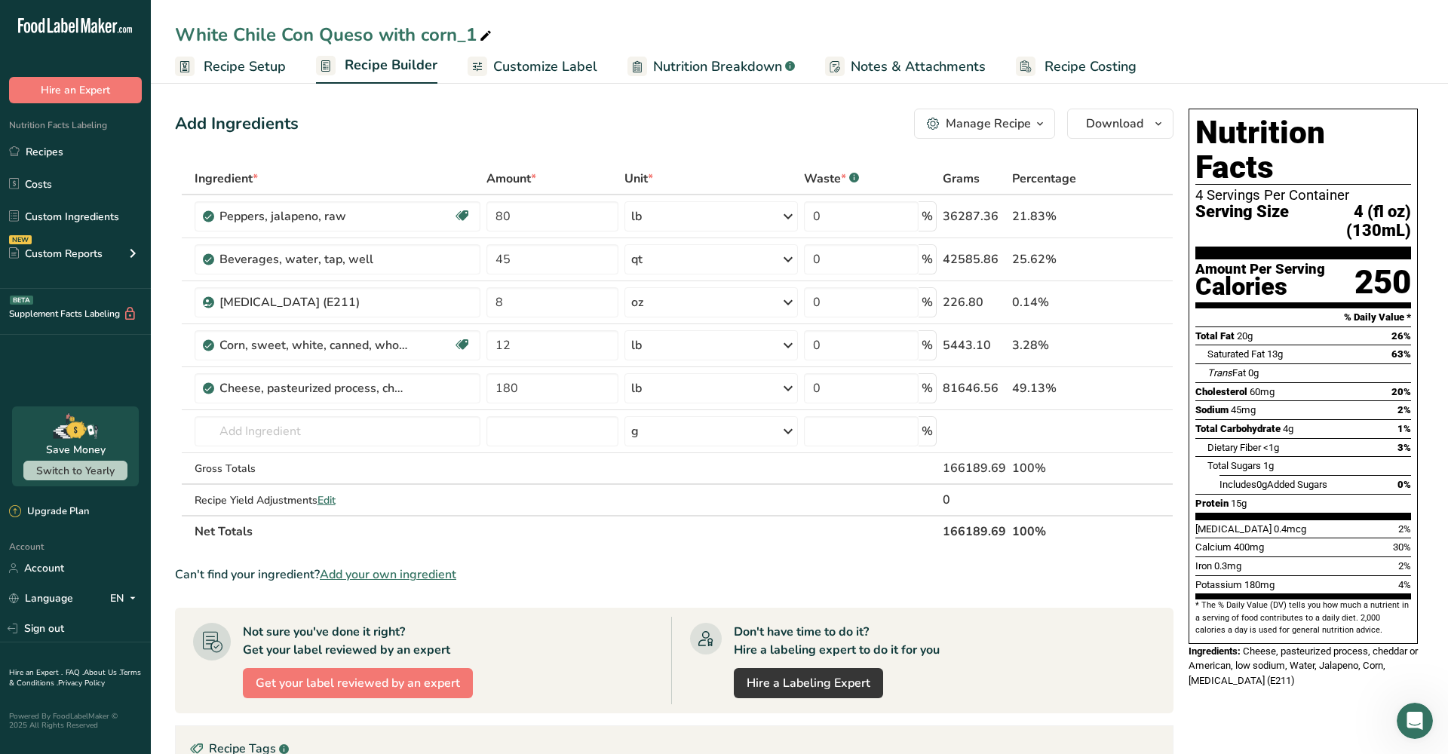
click at [474, 36] on div "White Chile Con Queso with corn_1" at bounding box center [335, 34] width 320 height 27
type input "White Chile Con Queso with corn 2lb"
click at [222, 69] on span "Recipe Setup" at bounding box center [245, 67] width 82 height 20
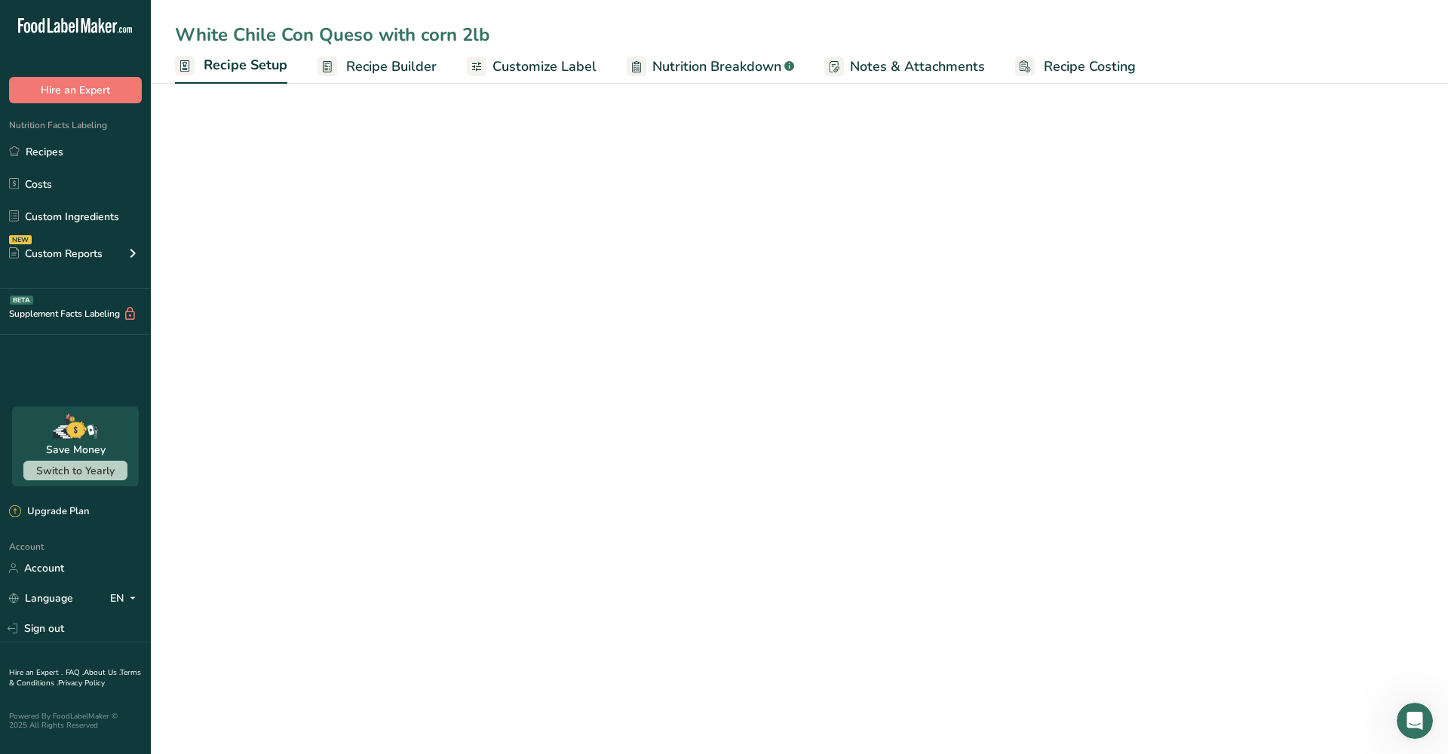
select select "22"
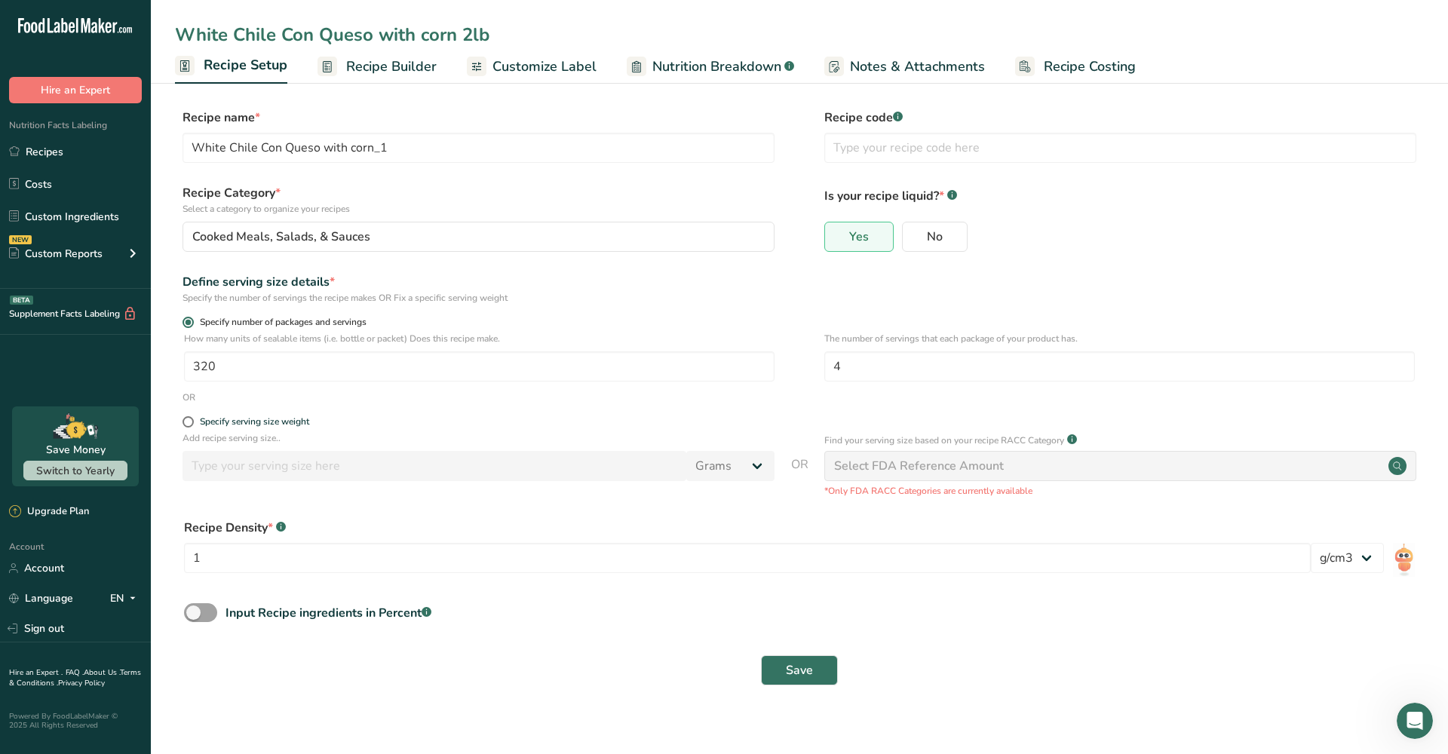
type input "White Chile Con Queso with corn 2lb"
click at [909, 369] on input "4" at bounding box center [1119, 366] width 590 height 30
type input "8"
click at [395, 65] on span "Recipe Builder" at bounding box center [391, 67] width 90 height 20
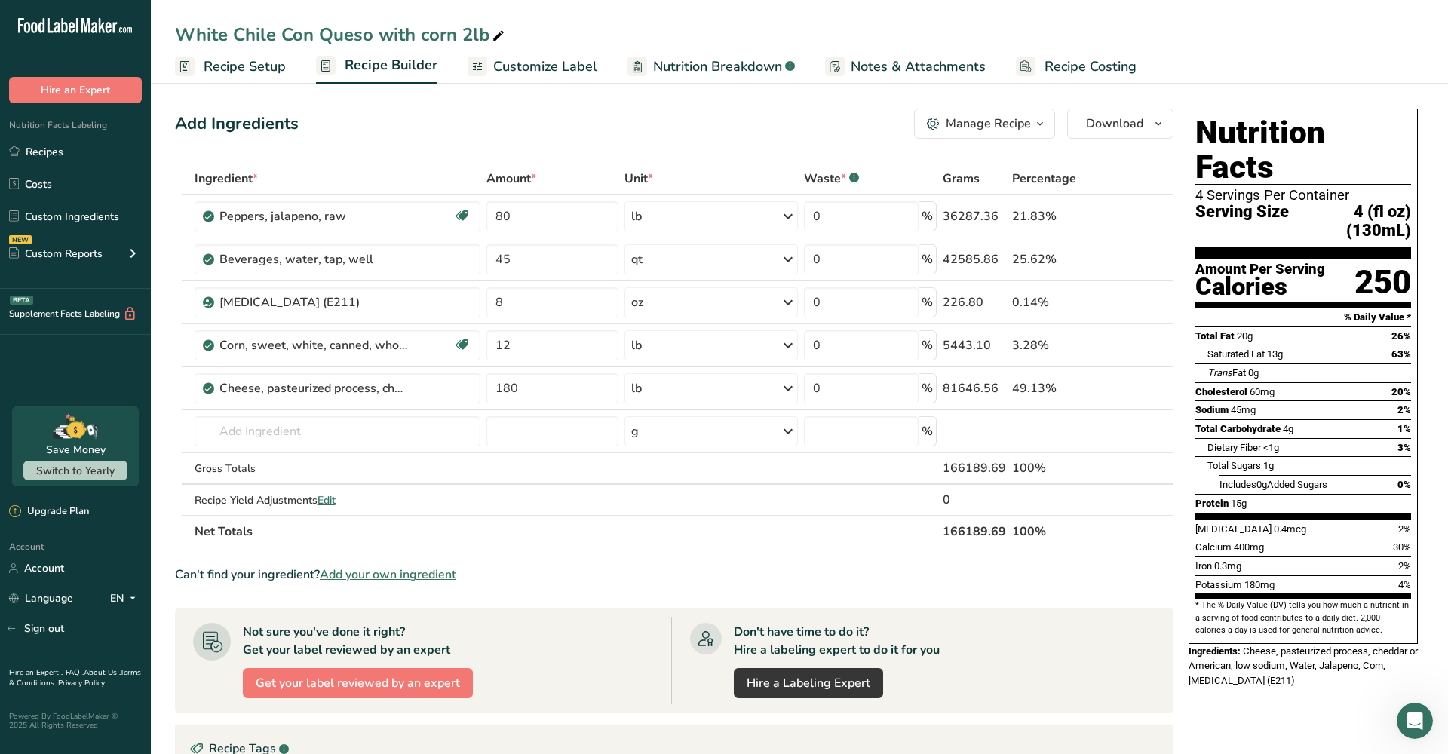
click at [556, 75] on span "Customize Label" at bounding box center [545, 67] width 104 height 20
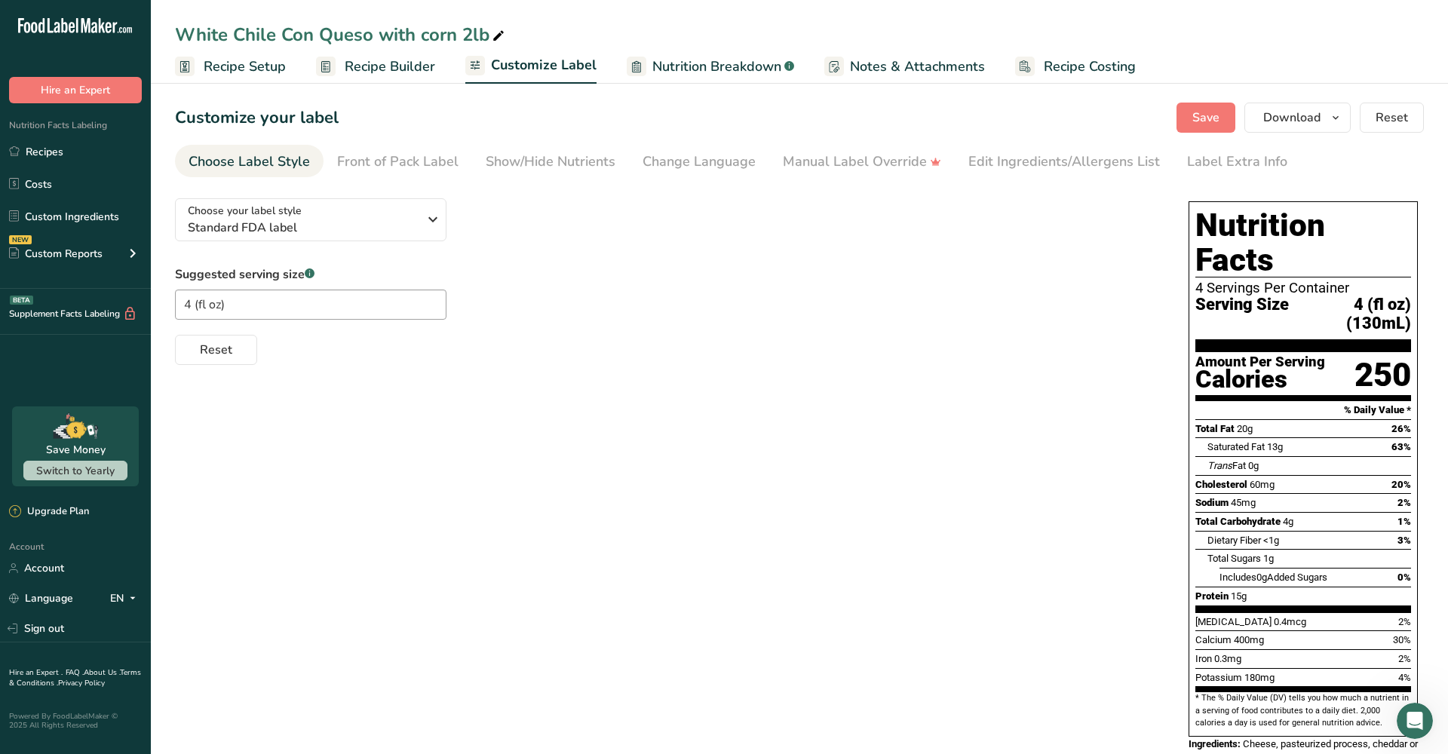
click at [681, 60] on span "Nutrition Breakdown" at bounding box center [716, 67] width 129 height 20
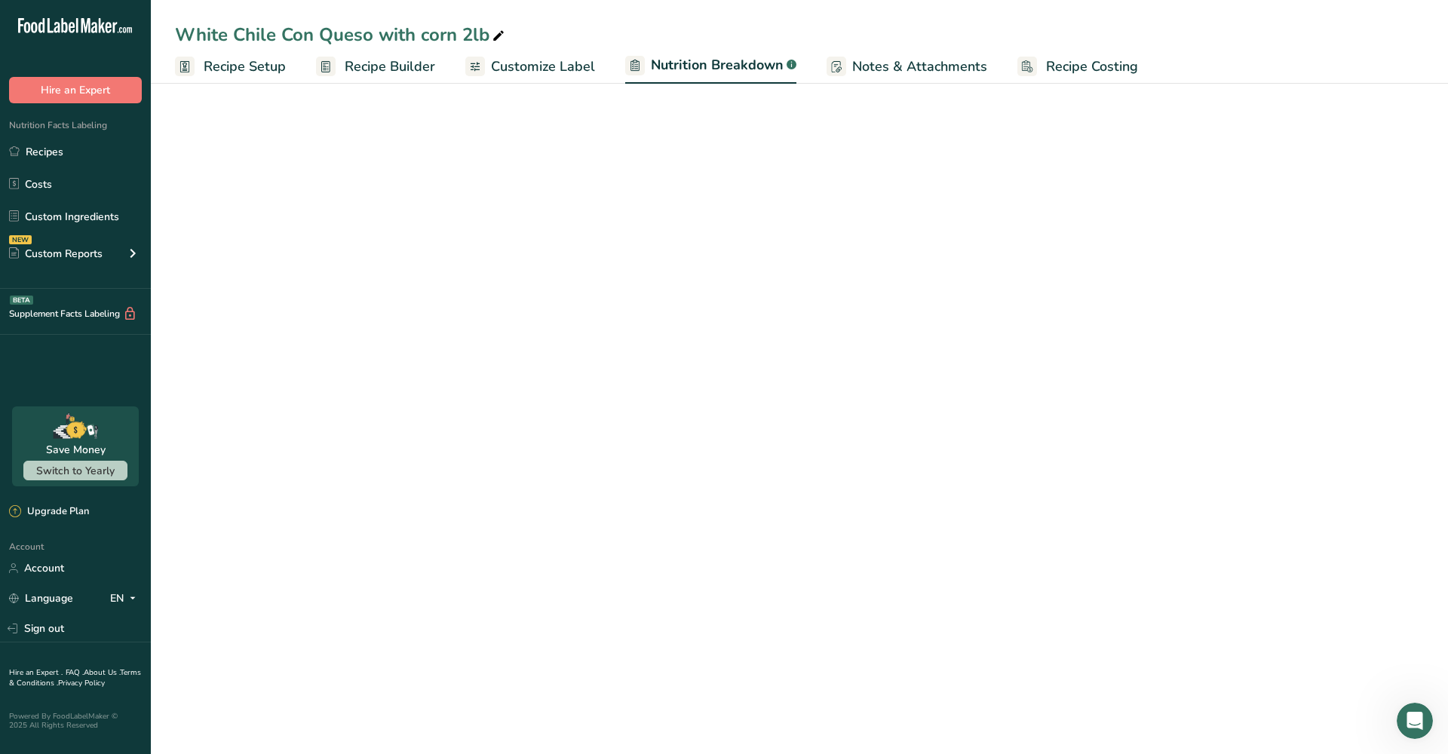
select select "Calories"
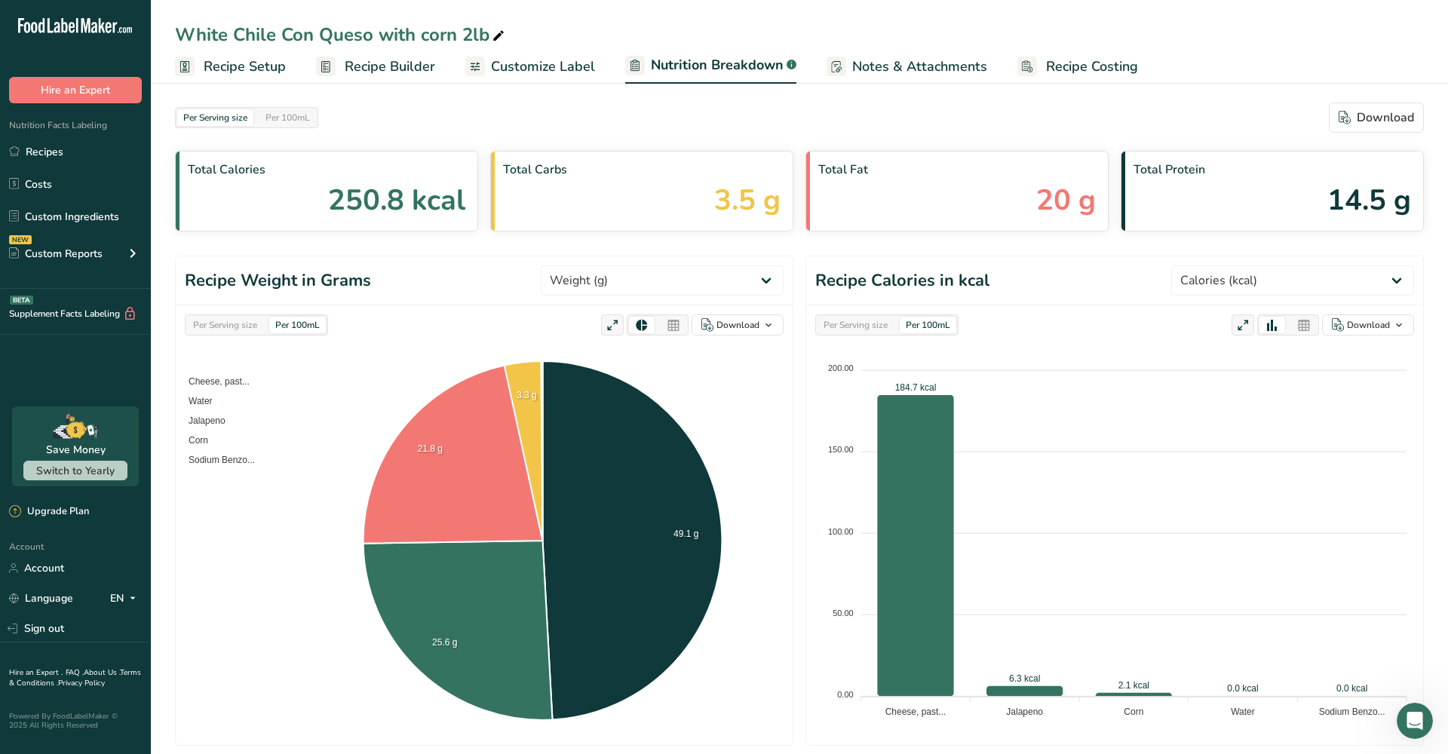
click at [899, 68] on span "Notes & Attachments" at bounding box center [919, 67] width 135 height 20
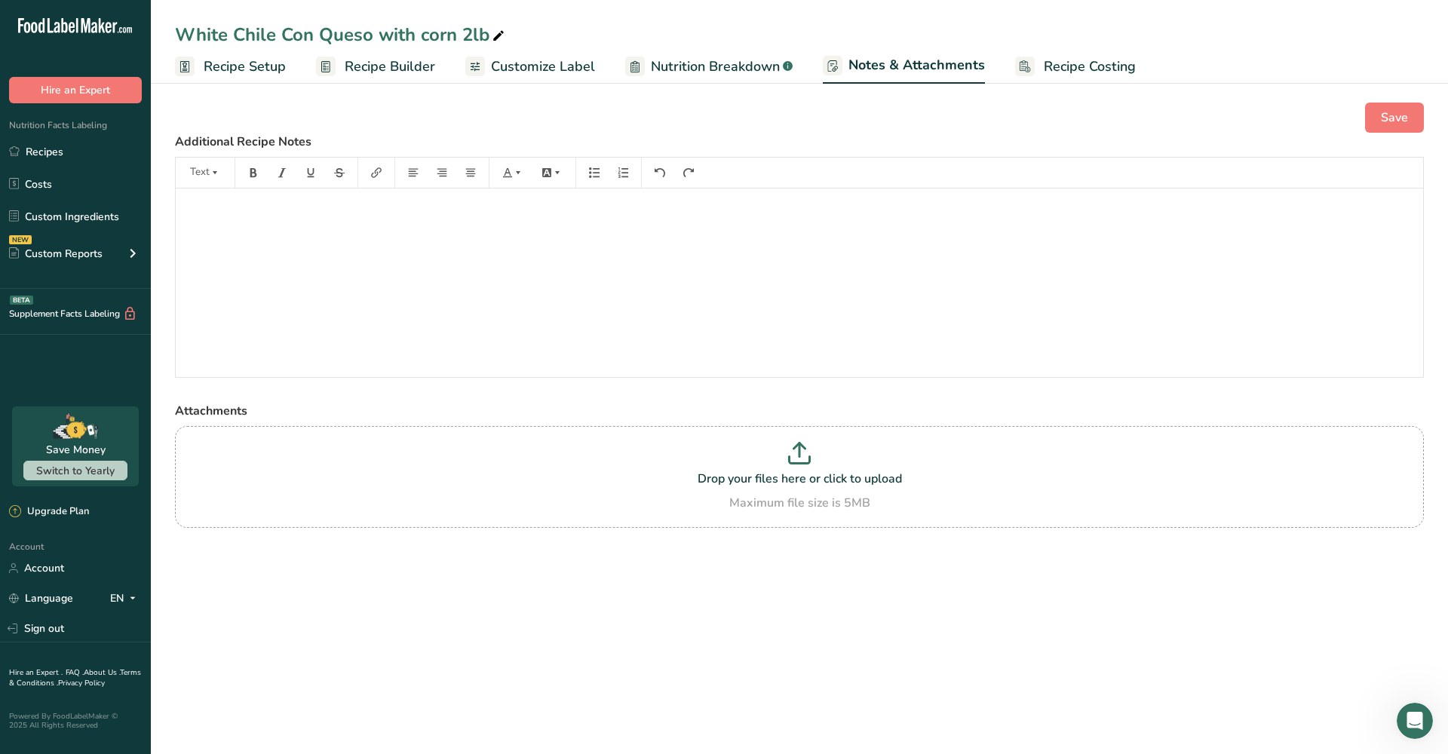
click at [216, 65] on span "Recipe Setup" at bounding box center [245, 67] width 82 height 20
select select "22"
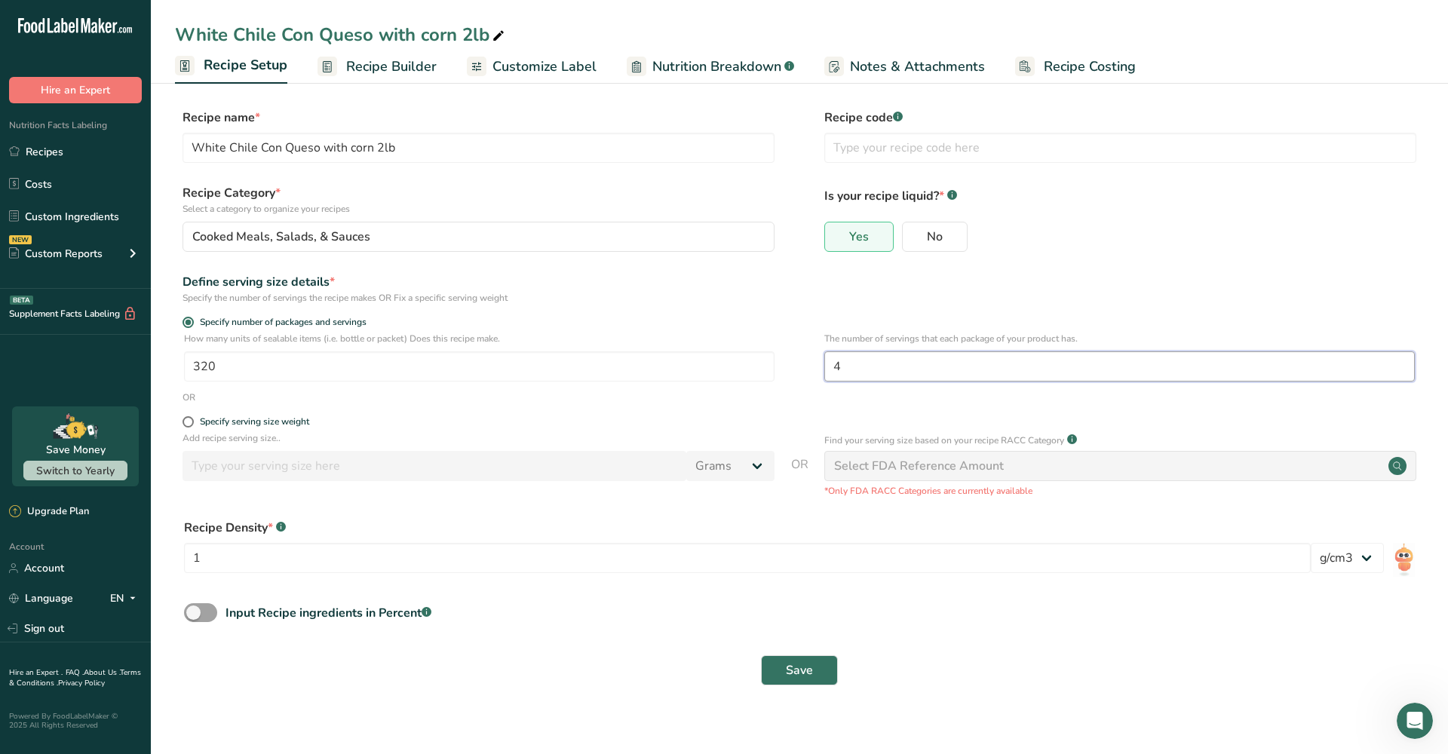
click at [951, 371] on input "4" at bounding box center [1119, 366] width 590 height 30
type input "8"
click at [805, 661] on span "Save" at bounding box center [799, 670] width 27 height 18
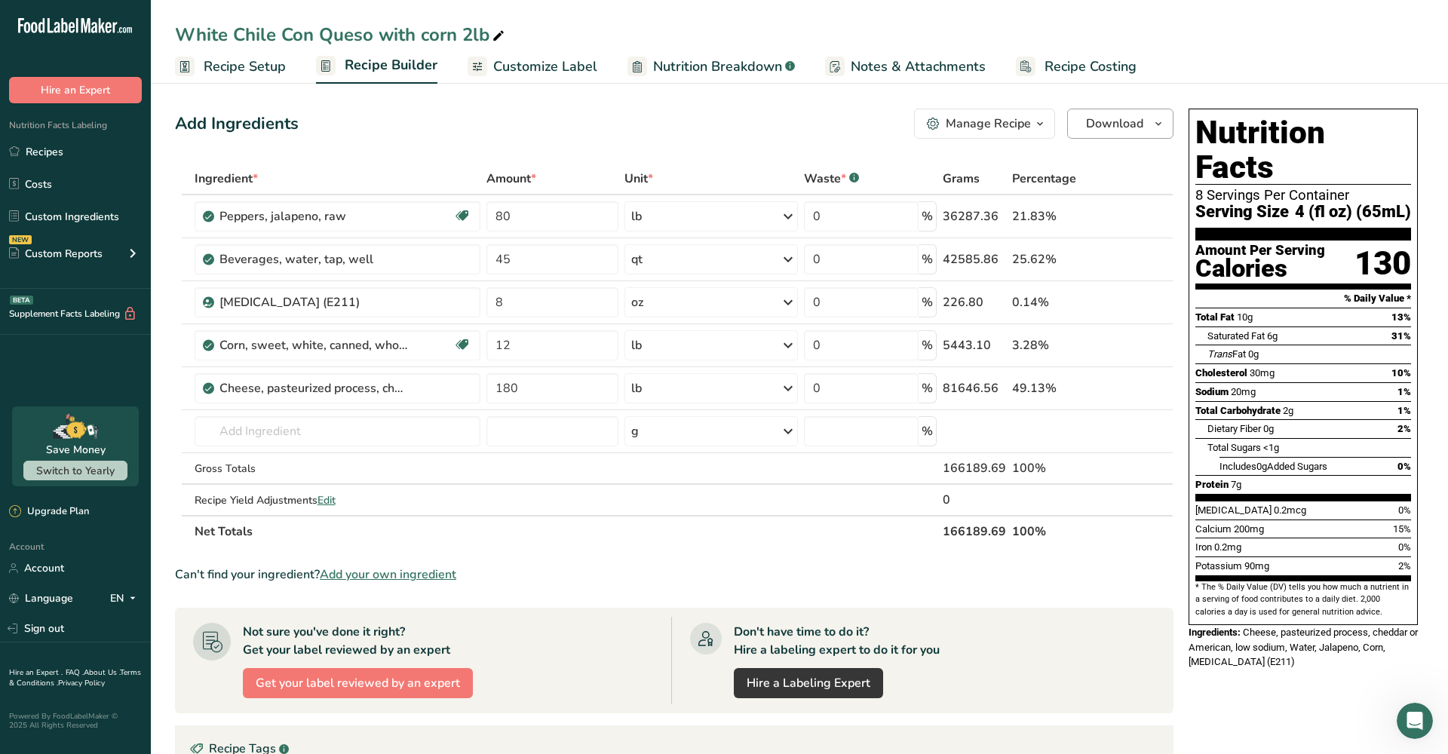
click at [1123, 122] on span "Download" at bounding box center [1114, 124] width 57 height 18
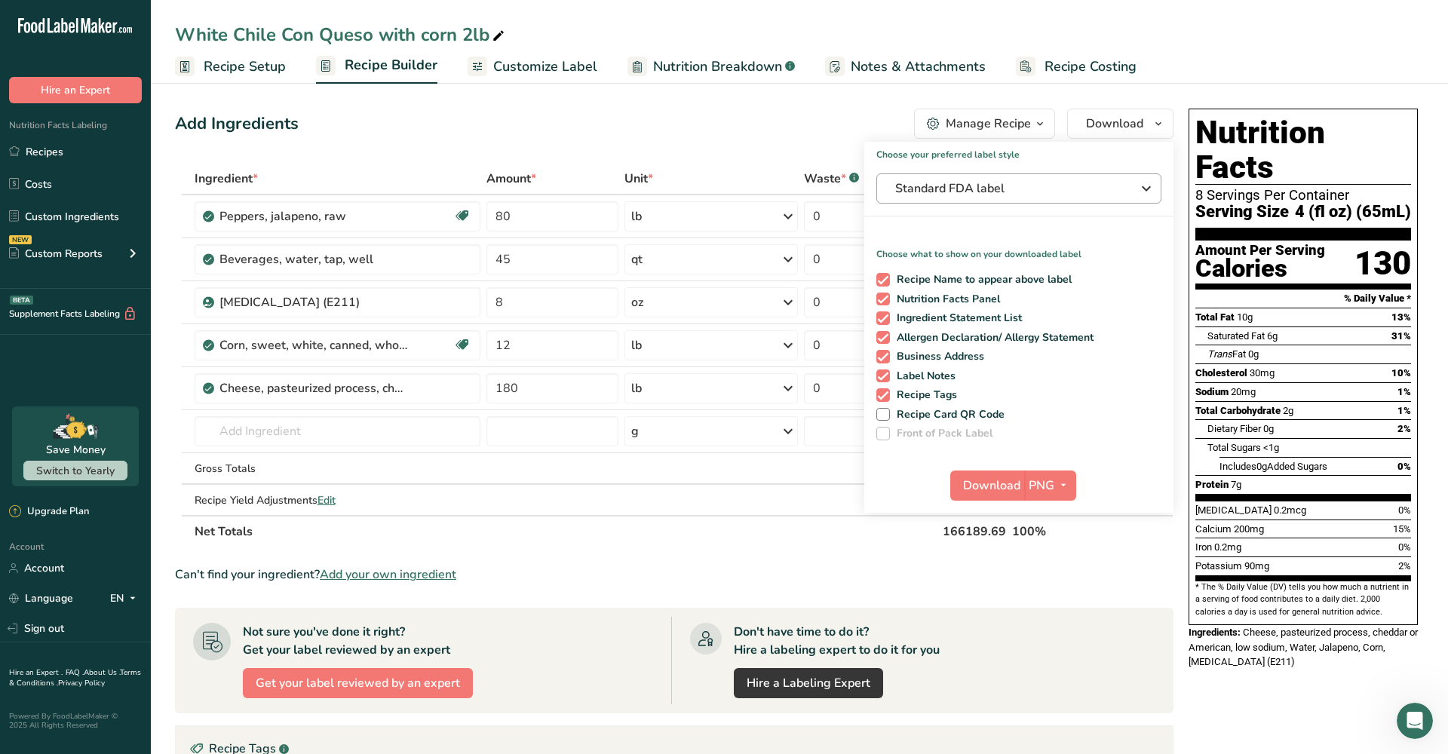
click at [1000, 186] on span "Standard FDA label" at bounding box center [1008, 188] width 226 height 18
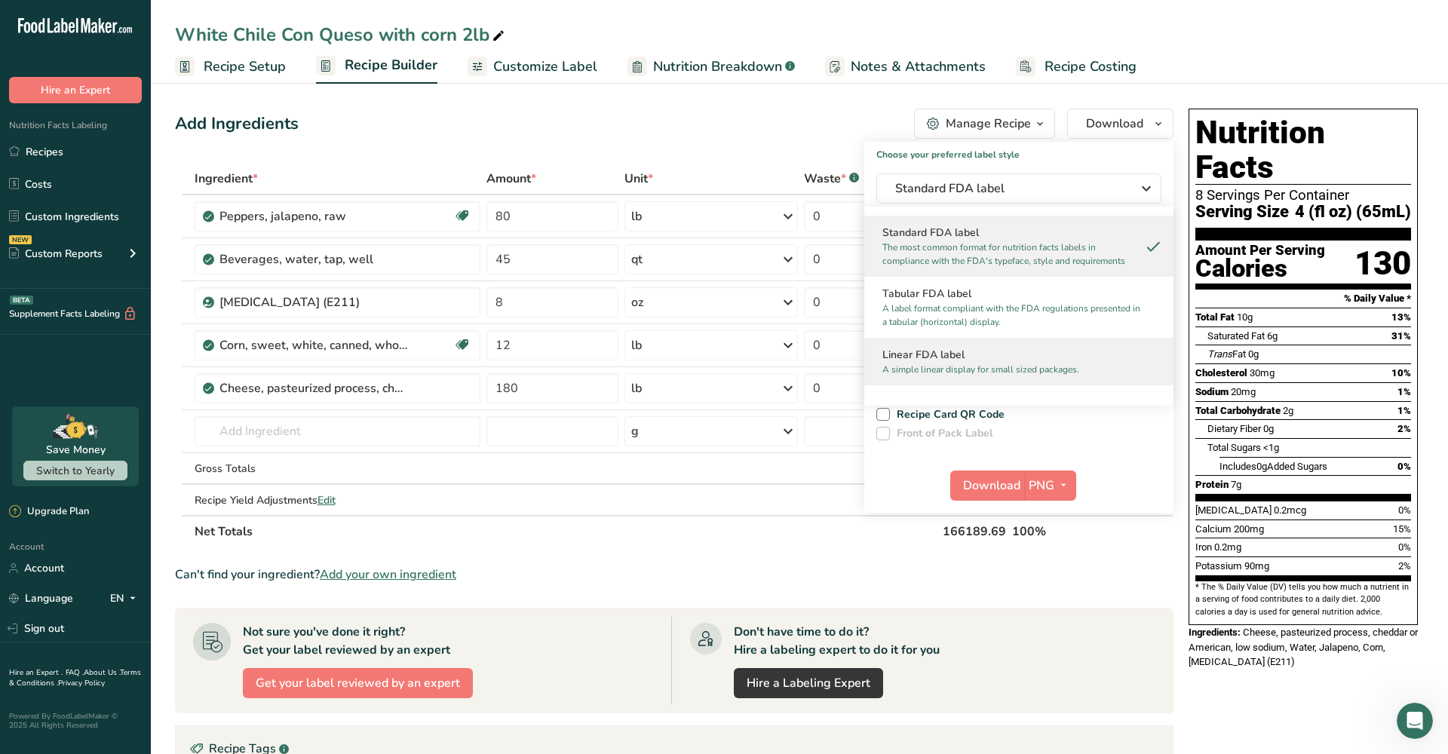
click at [994, 358] on h2 "Linear FDA label" at bounding box center [1018, 355] width 273 height 16
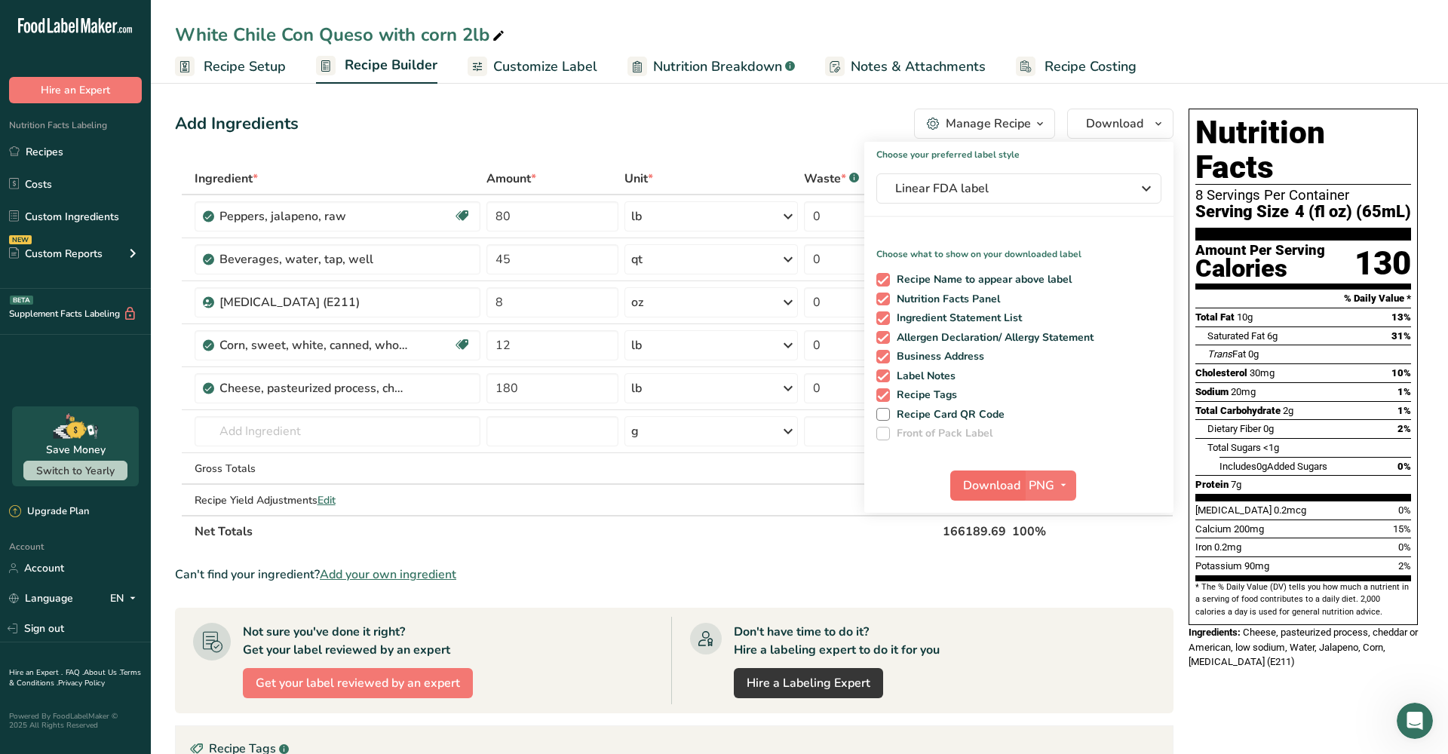
click at [983, 487] on span "Download" at bounding box center [991, 486] width 57 height 18
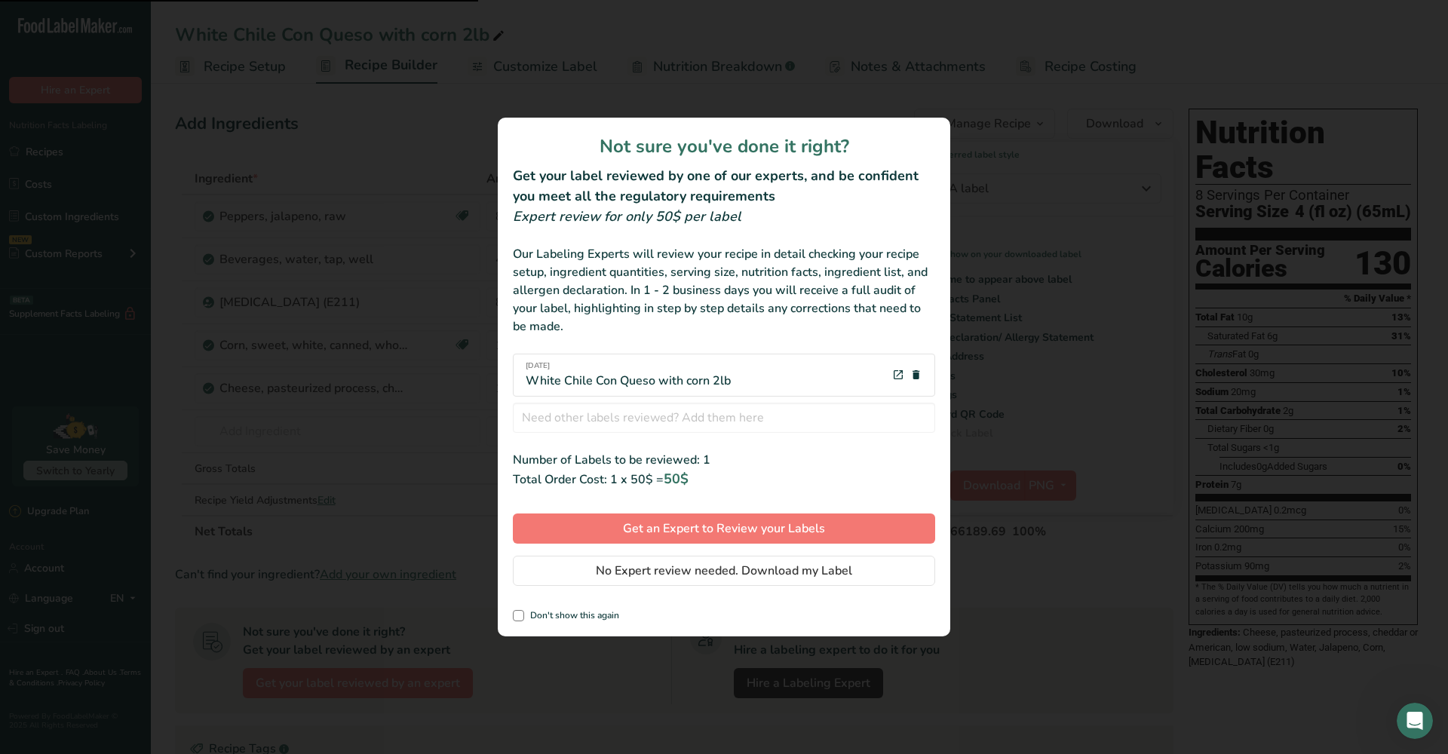
click at [762, 553] on div "Not sure you've done it right? Get your label reviewed by one of our experts, a…" at bounding box center [724, 377] width 452 height 519
click at [768, 570] on span "No Expert review needed. Download my Label" at bounding box center [724, 571] width 256 height 18
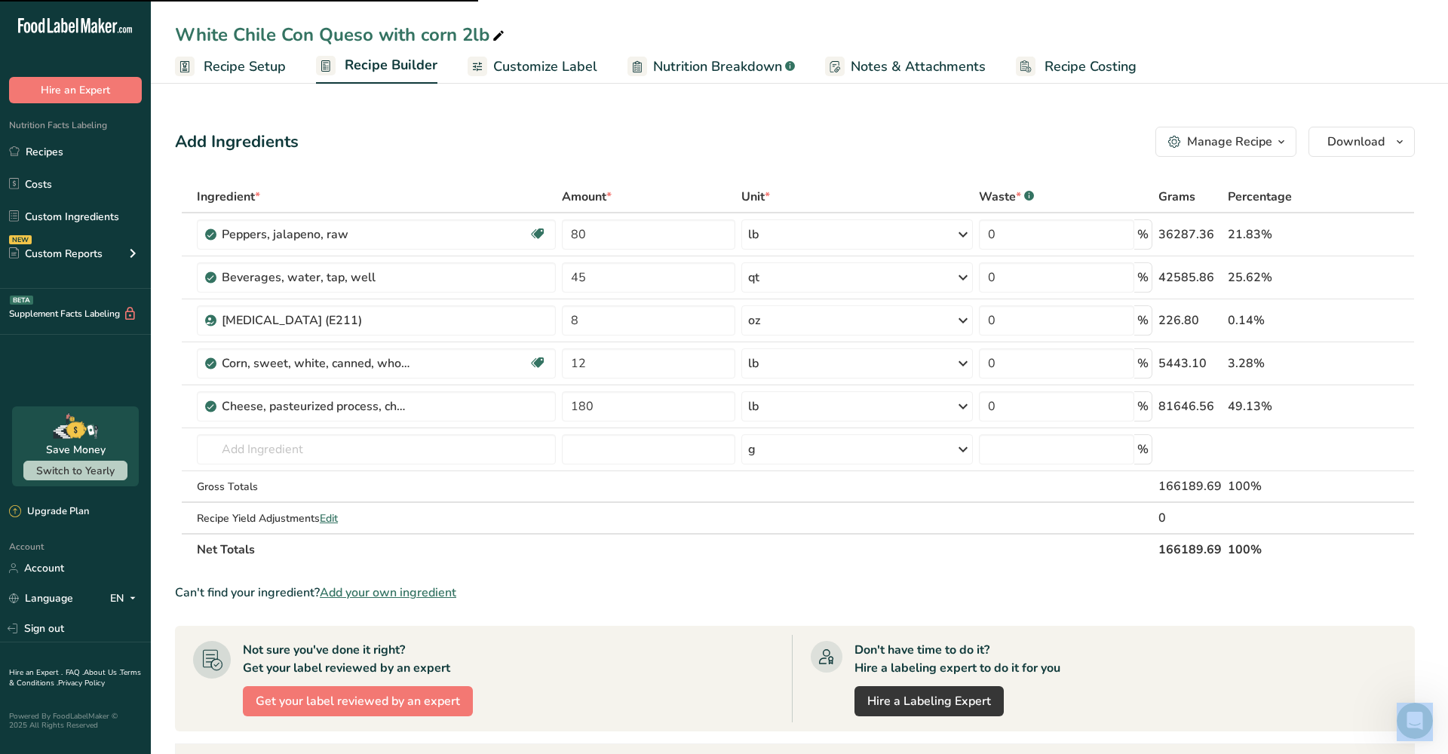
click at [767, 570] on div at bounding box center [724, 377] width 1448 height 754
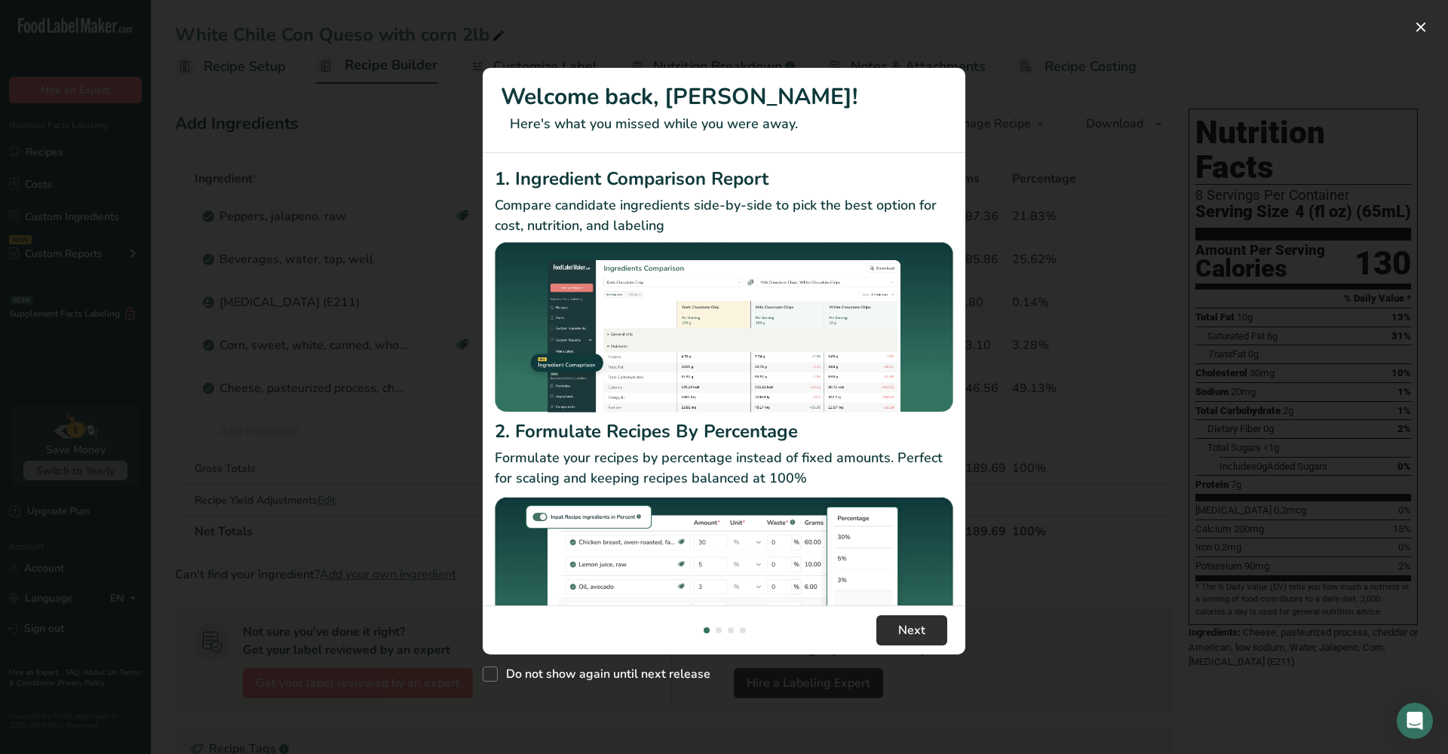
click at [920, 637] on span "Next" at bounding box center [911, 630] width 27 height 18
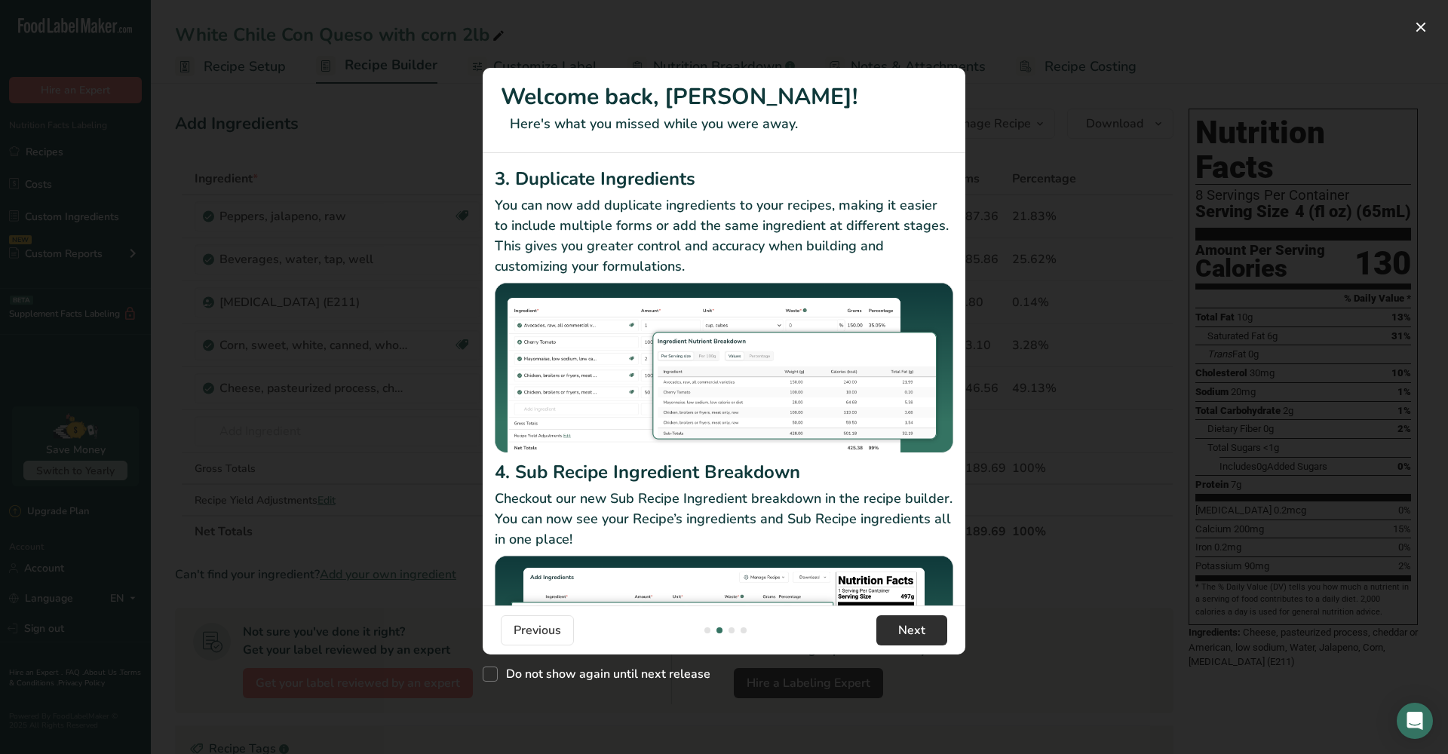
click at [921, 636] on span "Next" at bounding box center [911, 630] width 27 height 18
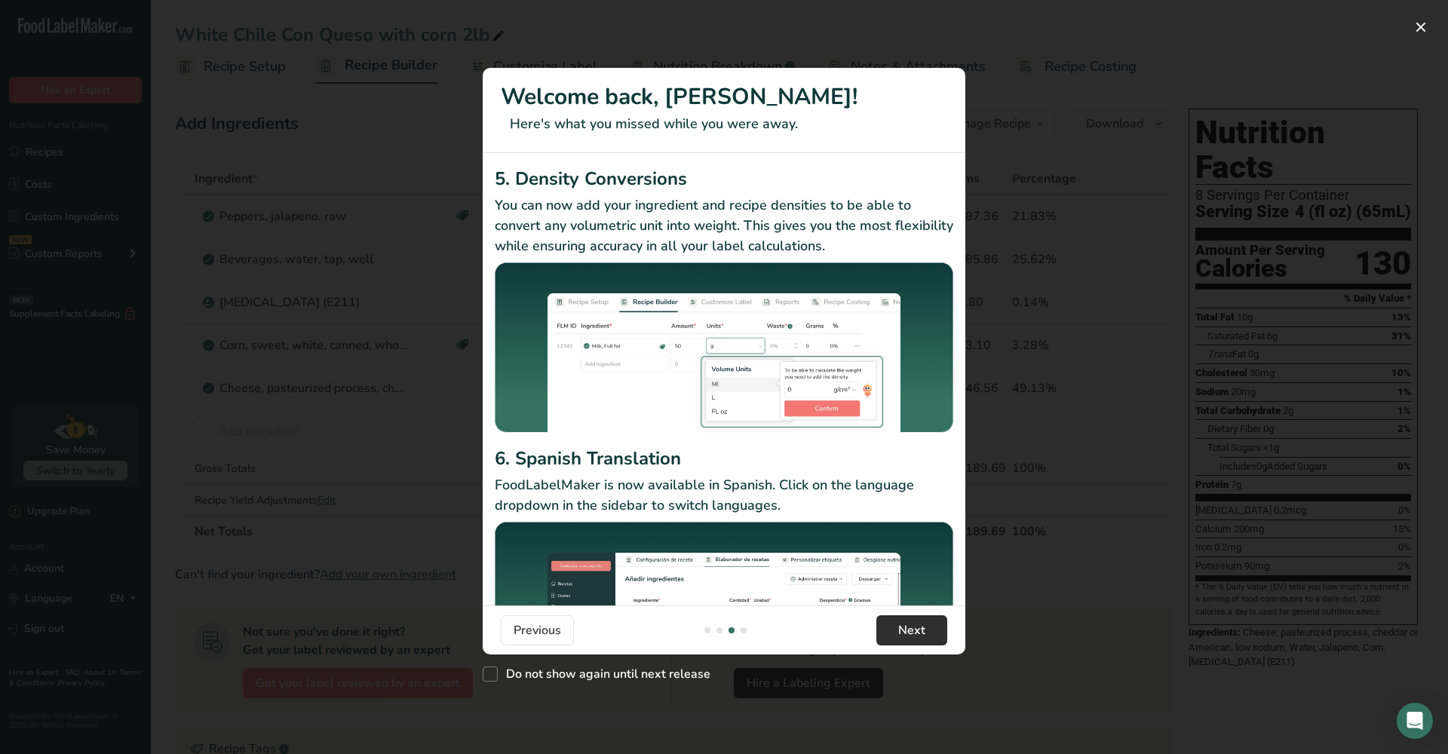
click at [921, 636] on span "Next" at bounding box center [911, 630] width 27 height 18
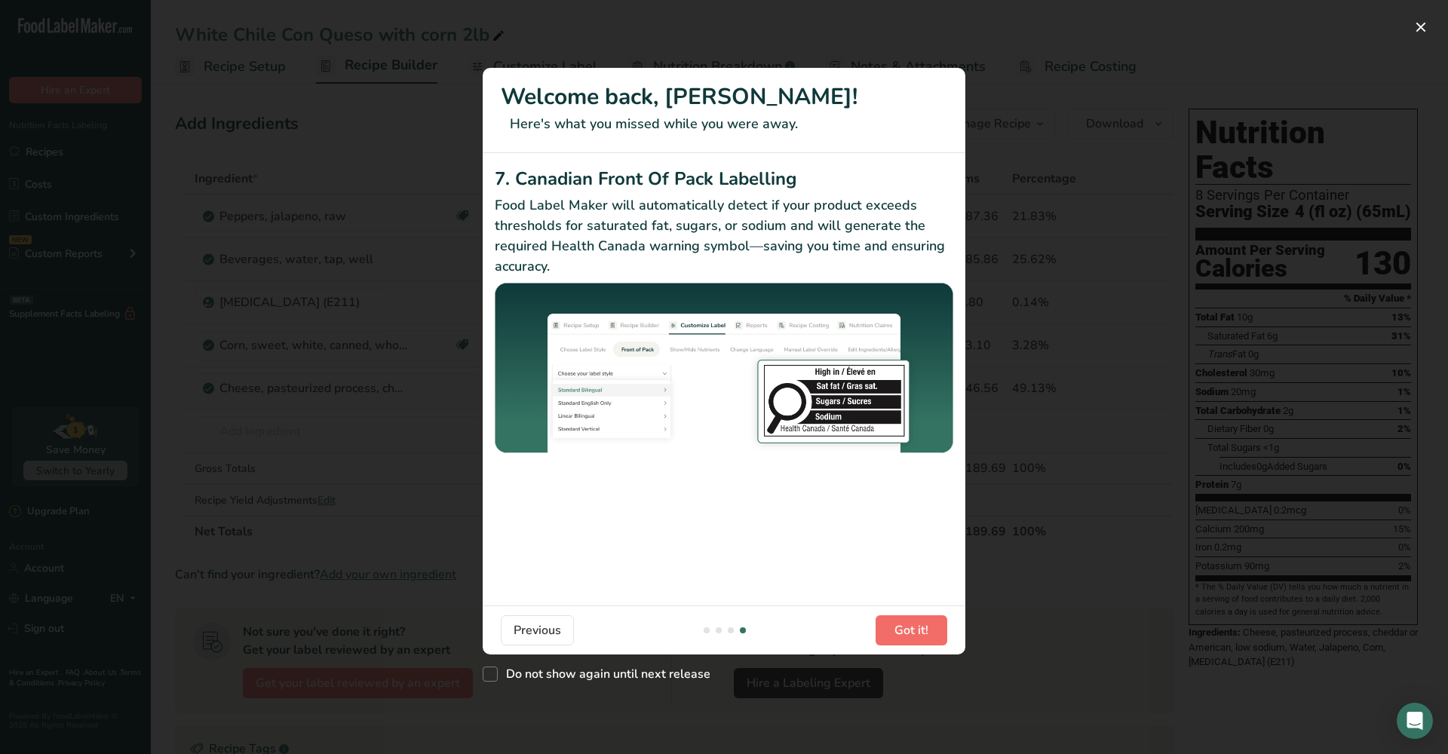
click at [921, 636] on span "Got it!" at bounding box center [911, 630] width 34 height 18
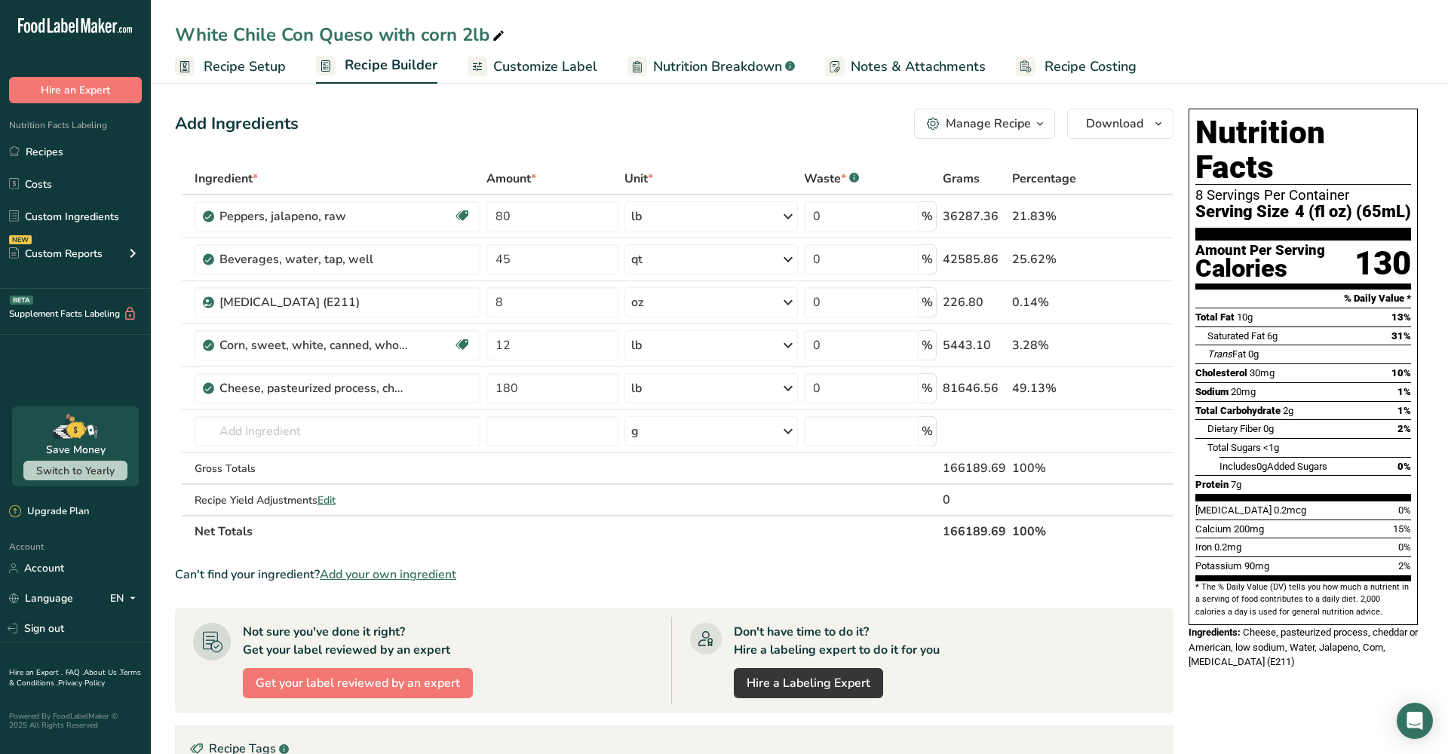
scroll to position [3, 0]
